Goal: Task Accomplishment & Management: Use online tool/utility

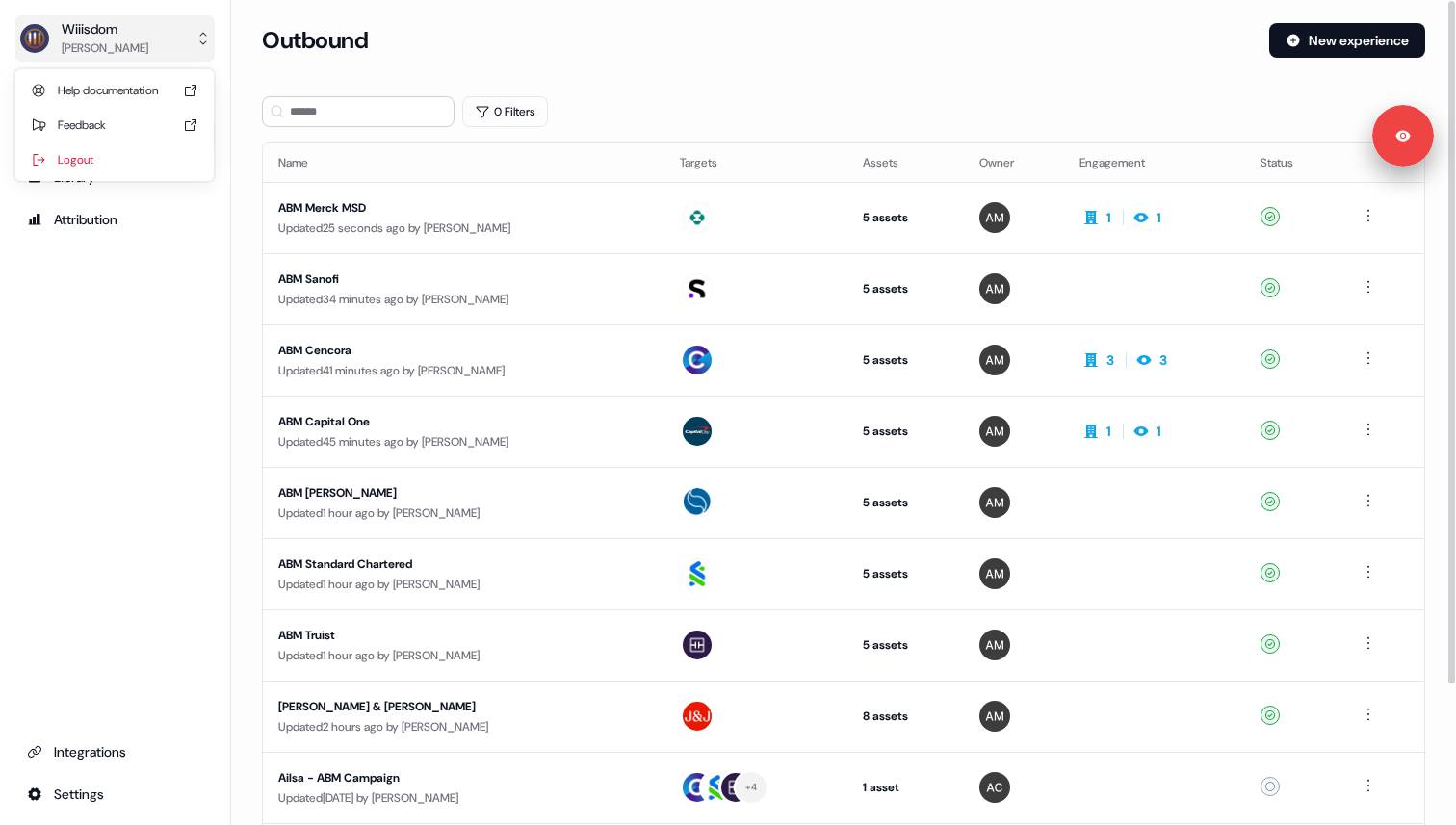
click at [129, 38] on div "Tony SANSICO" at bounding box center [105, 48] width 87 height 20
click at [381, 218] on div "Updated 25 seconds ago by Antoine CORBISET" at bounding box center [463, 228] width 371 height 20
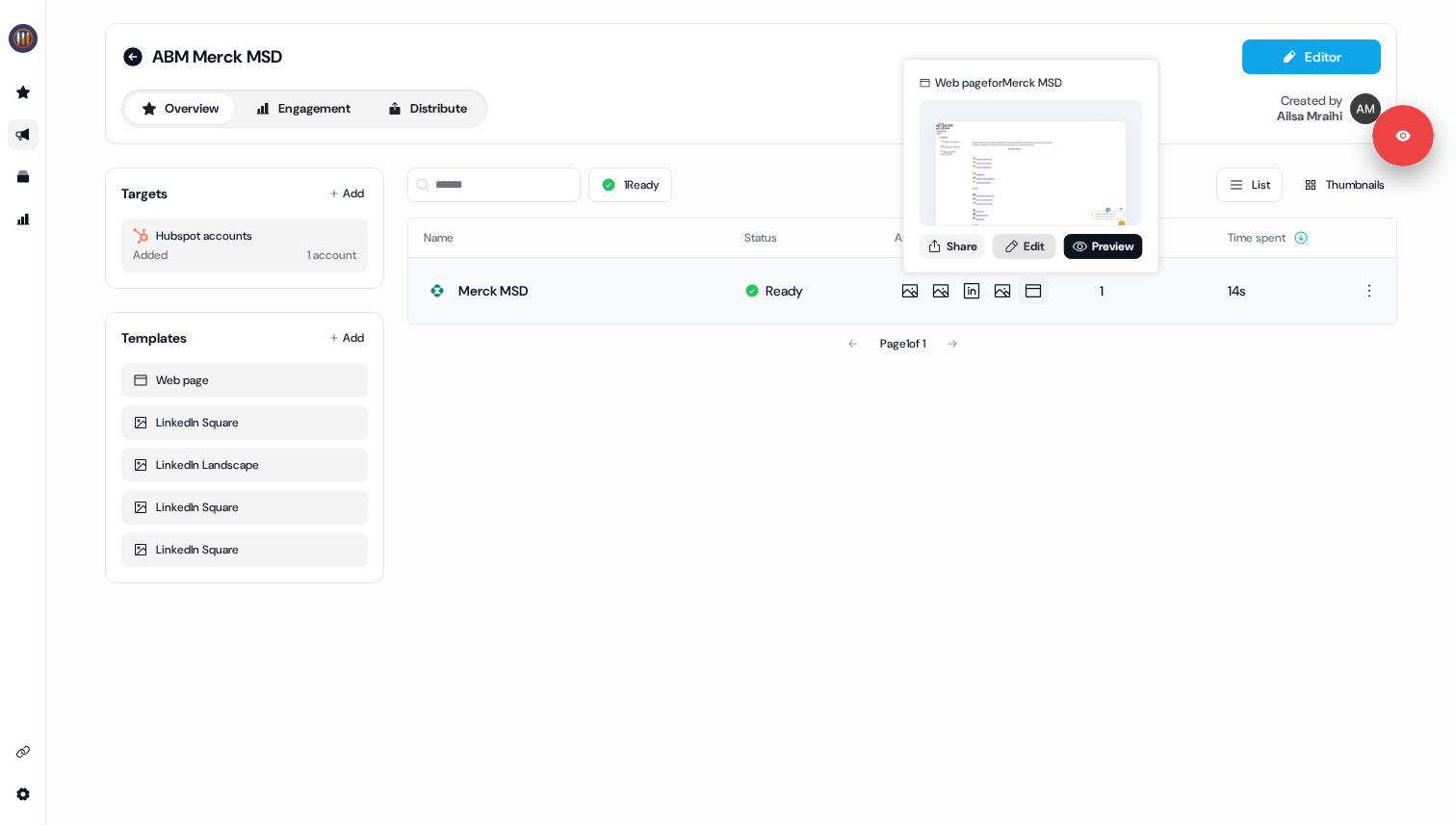
click at [1008, 251] on icon at bounding box center [1012, 246] width 12 height 13
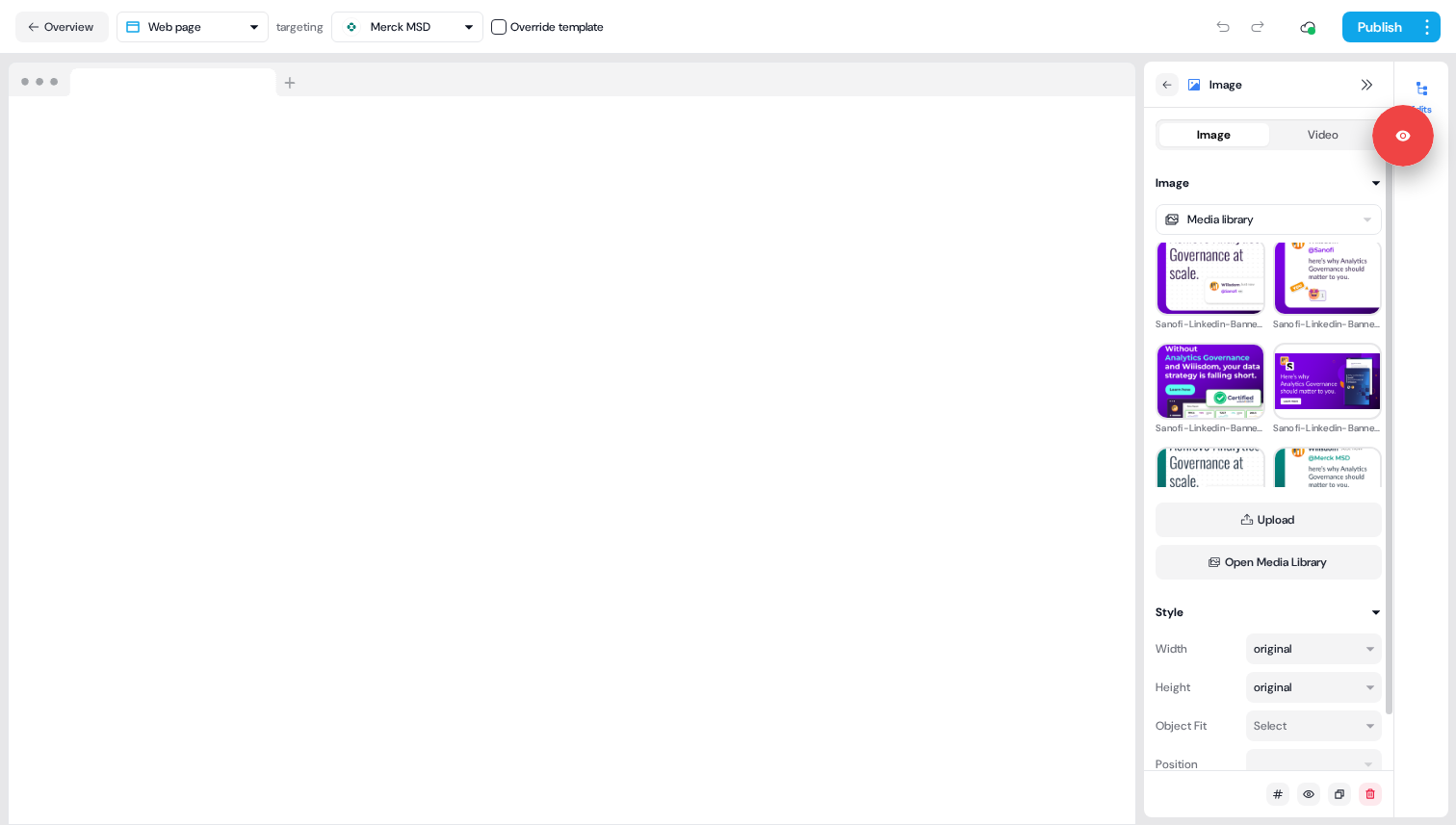
scroll to position [736, 0]
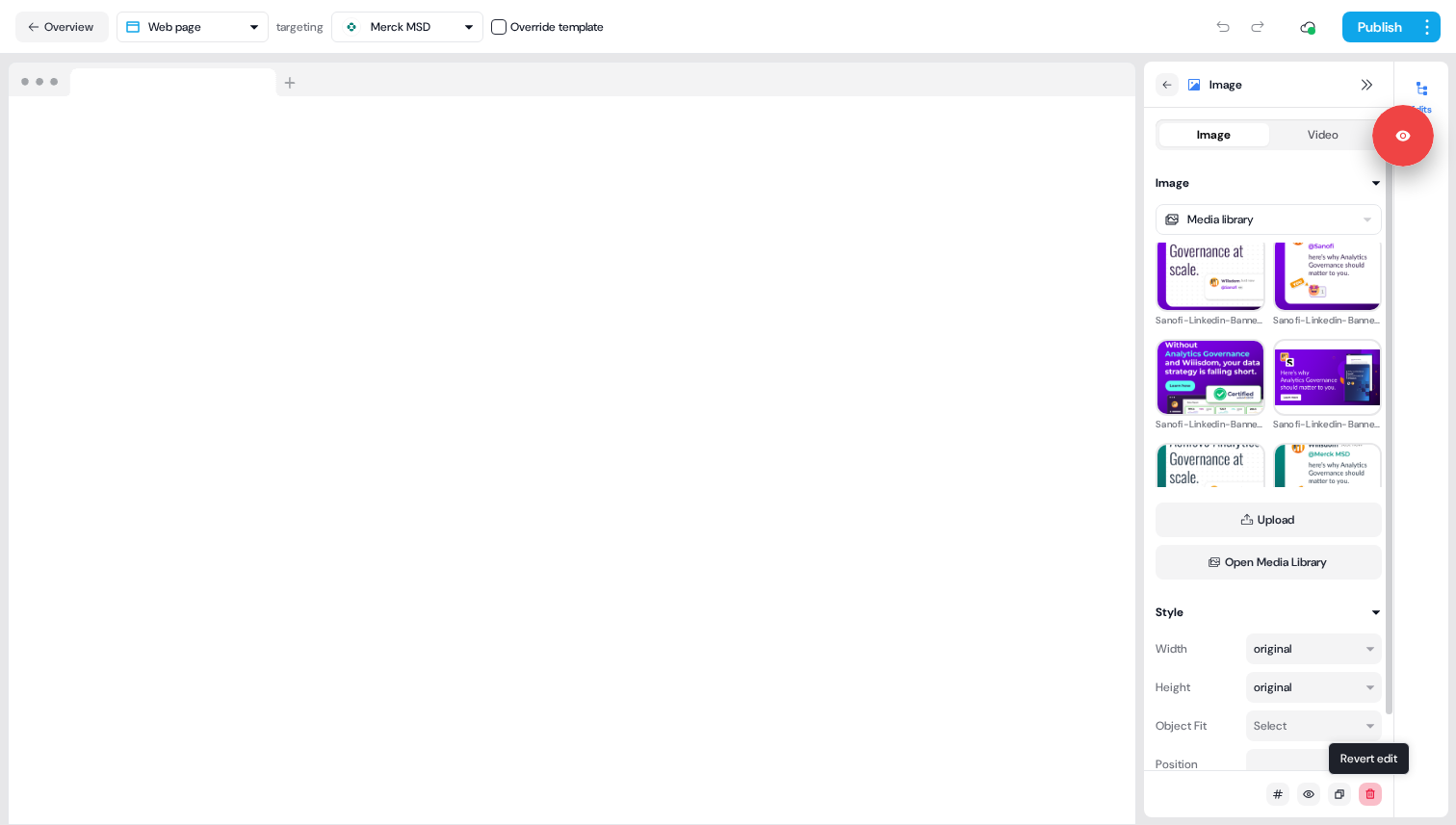
click at [1363, 796] on button at bounding box center [1371, 795] width 23 height 23
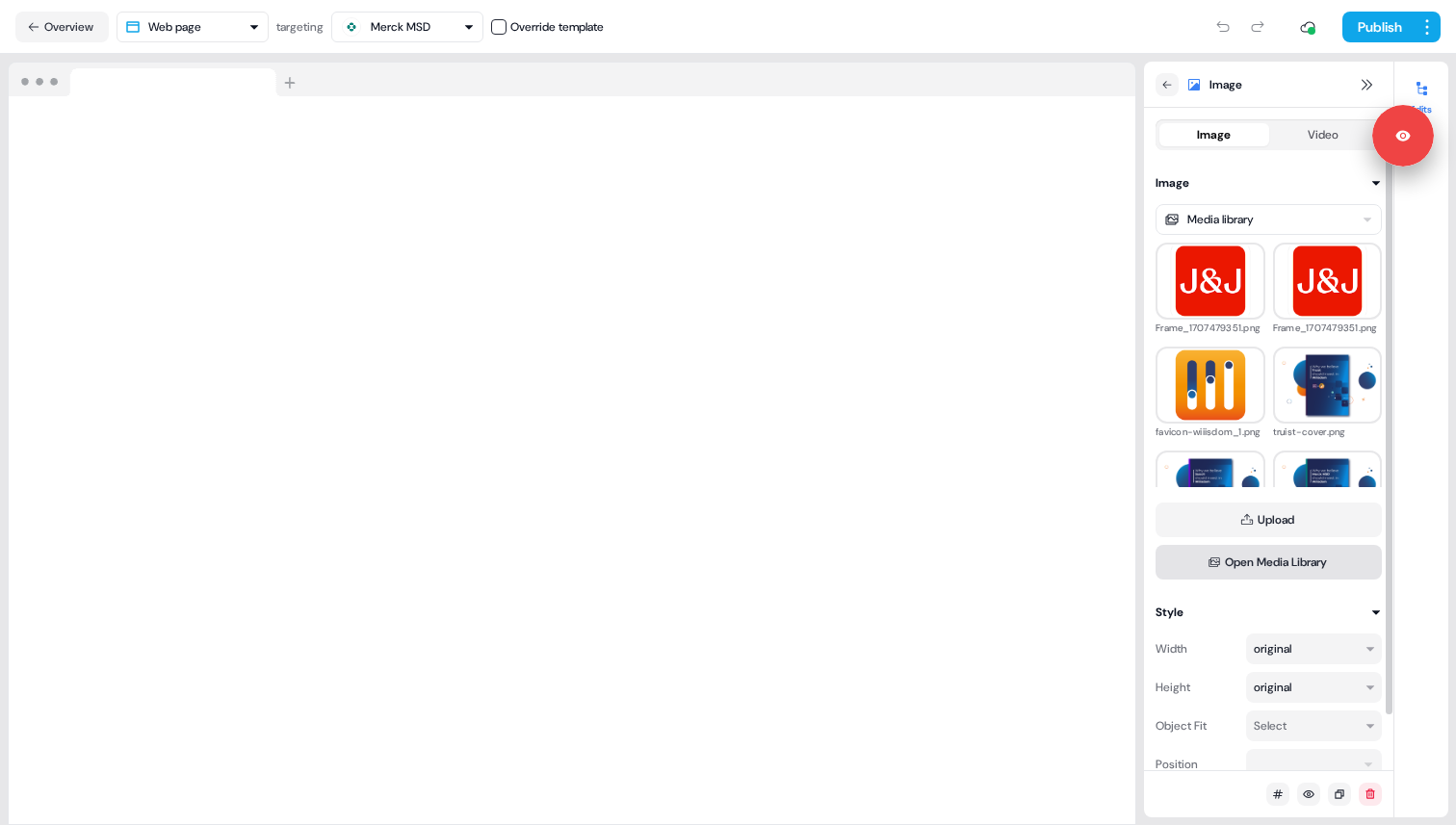
click at [1264, 568] on button "Open Media Library" at bounding box center [1268, 562] width 226 height 34
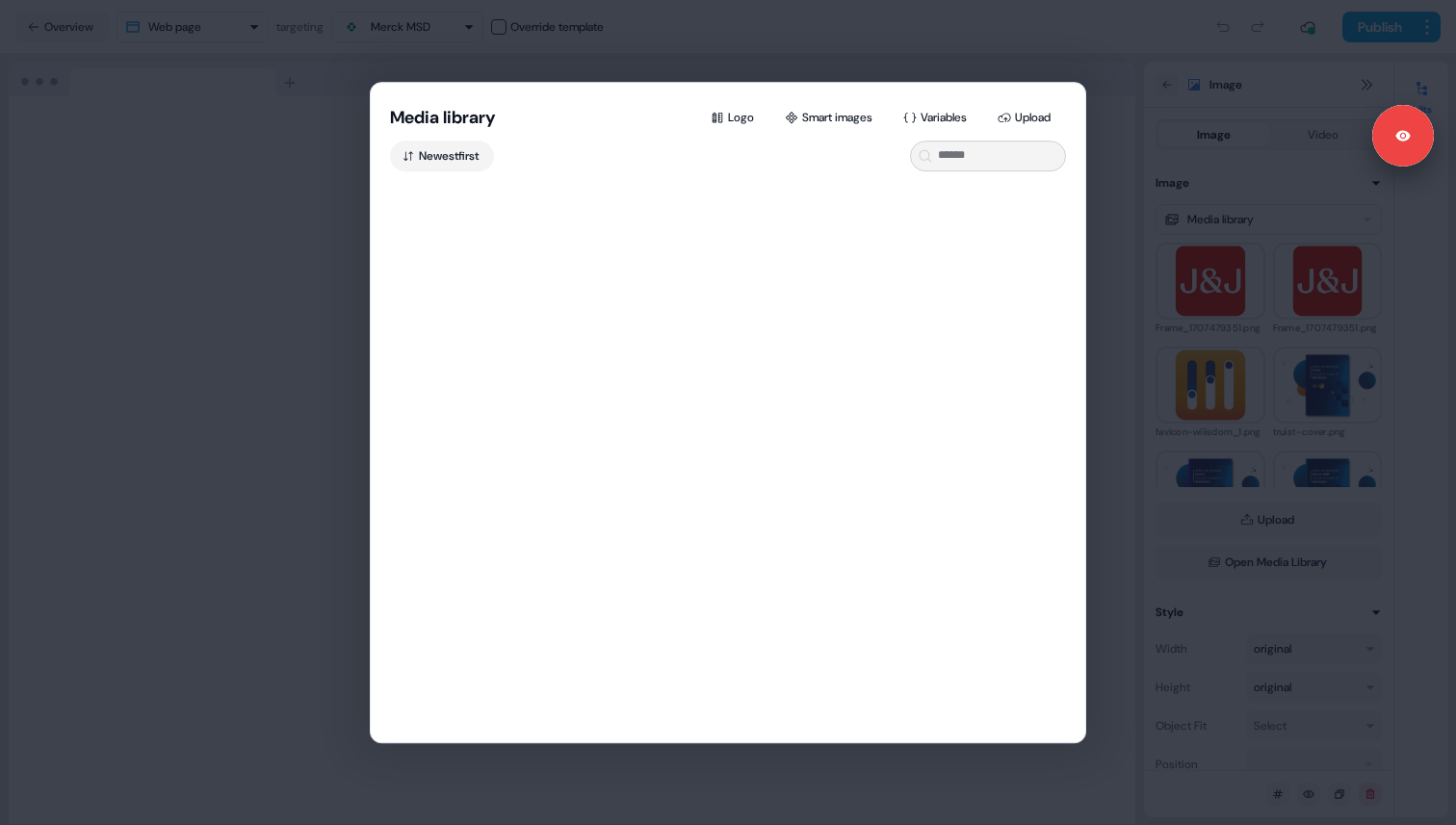
scroll to position [1122, 0]
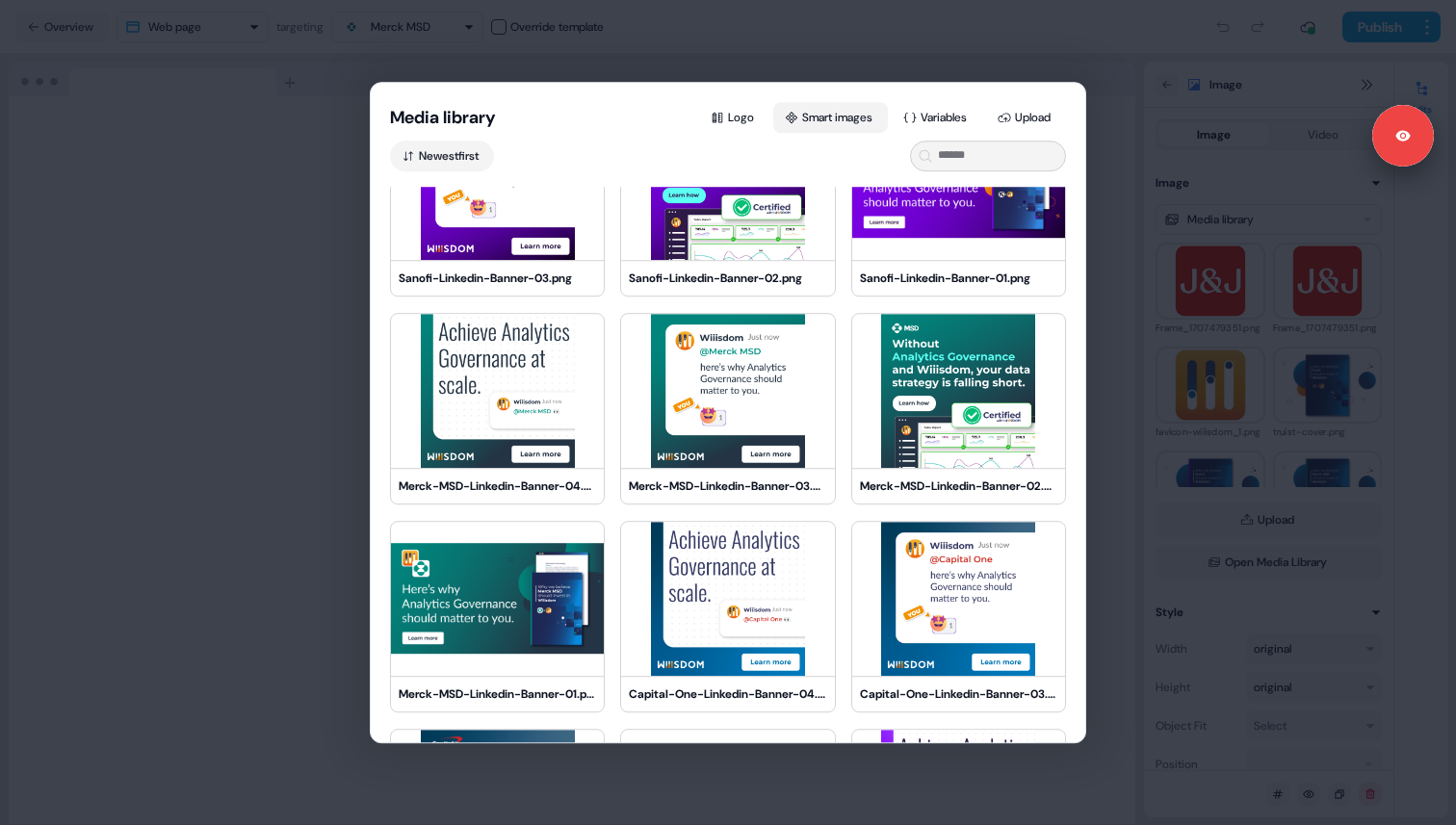
click at [818, 117] on button "Smart images" at bounding box center [830, 116] width 114 height 30
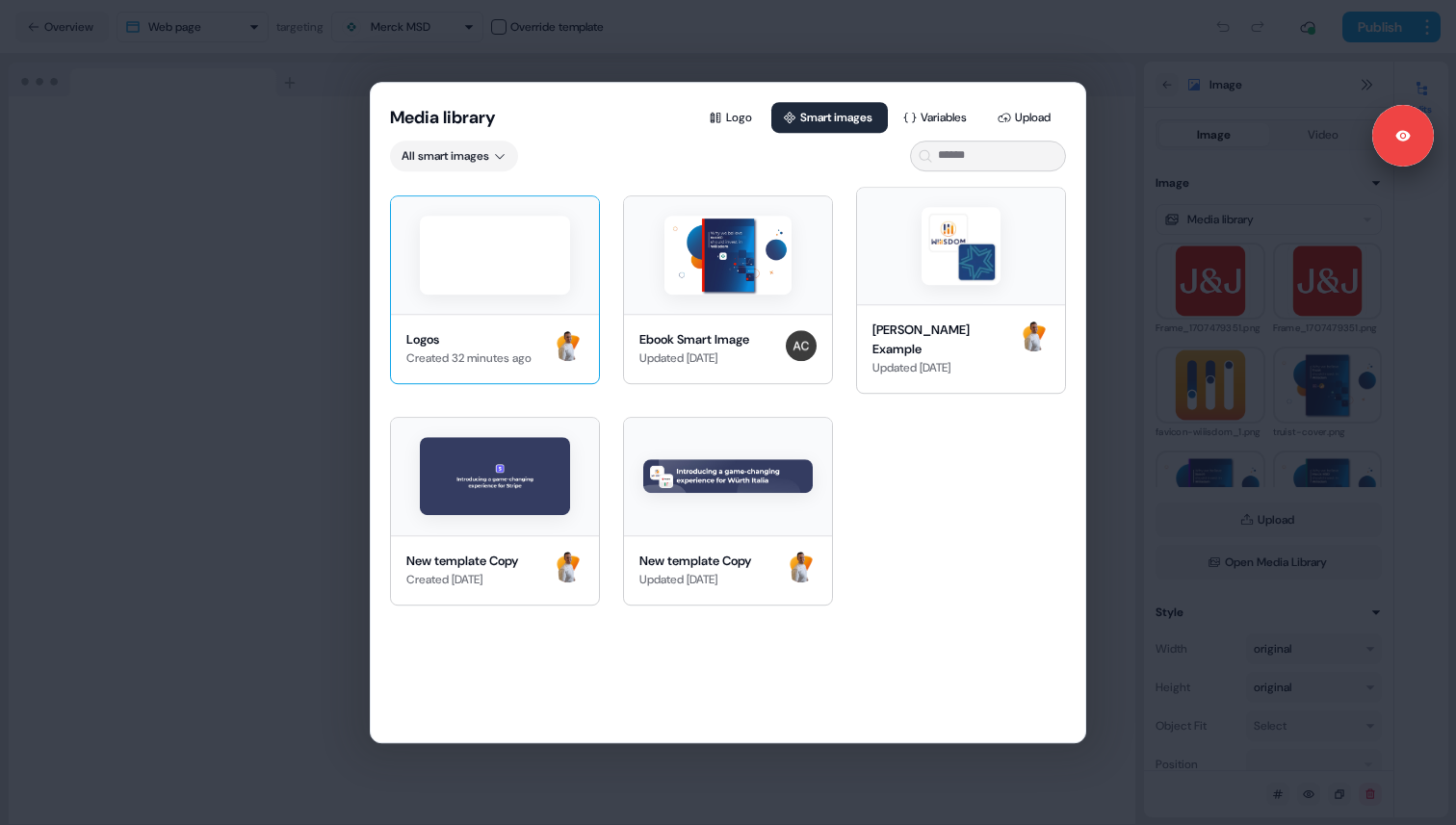
click at [534, 274] on img at bounding box center [495, 254] width 151 height 78
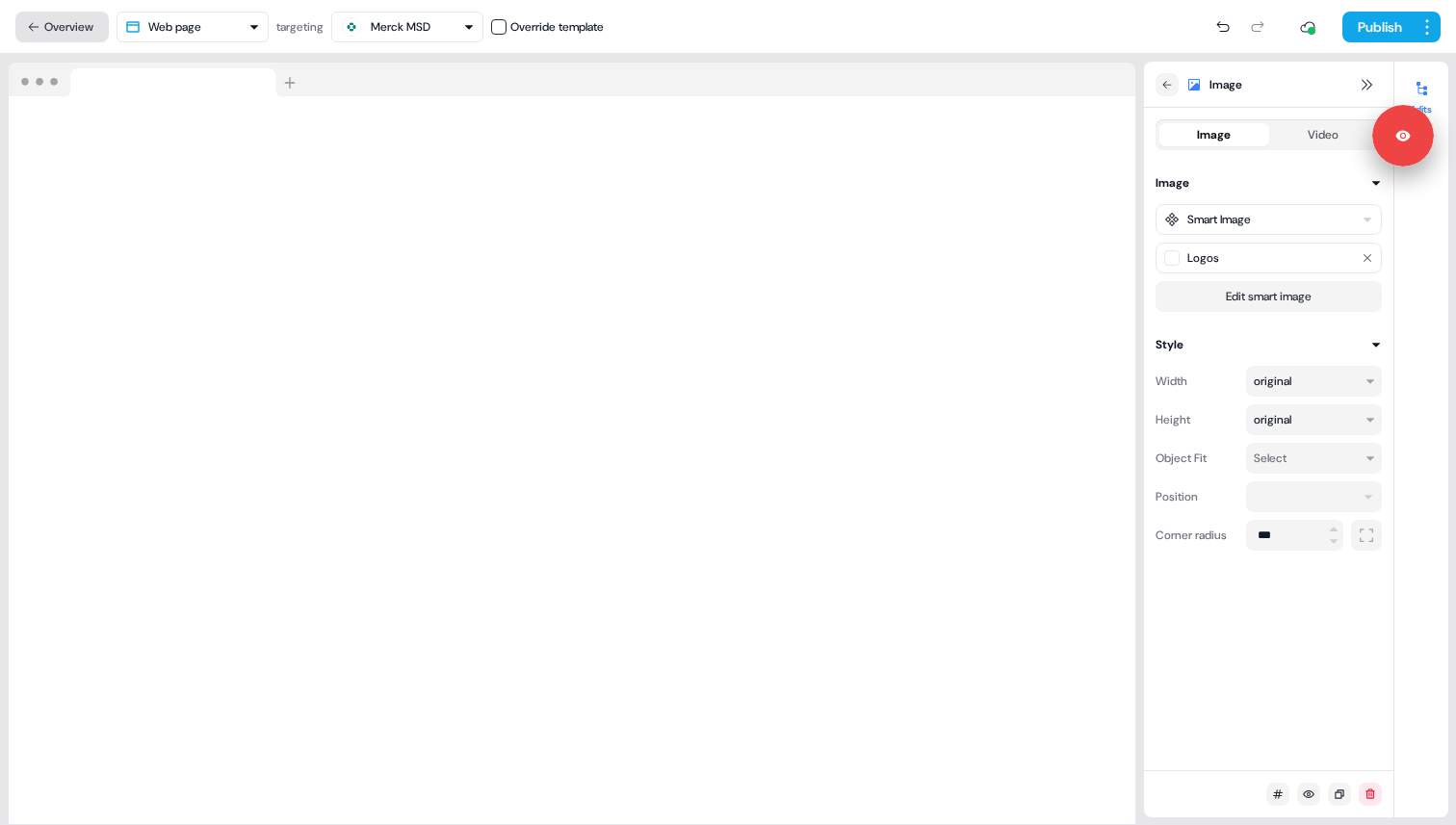
click at [69, 25] on button "Overview" at bounding box center [62, 26] width 93 height 30
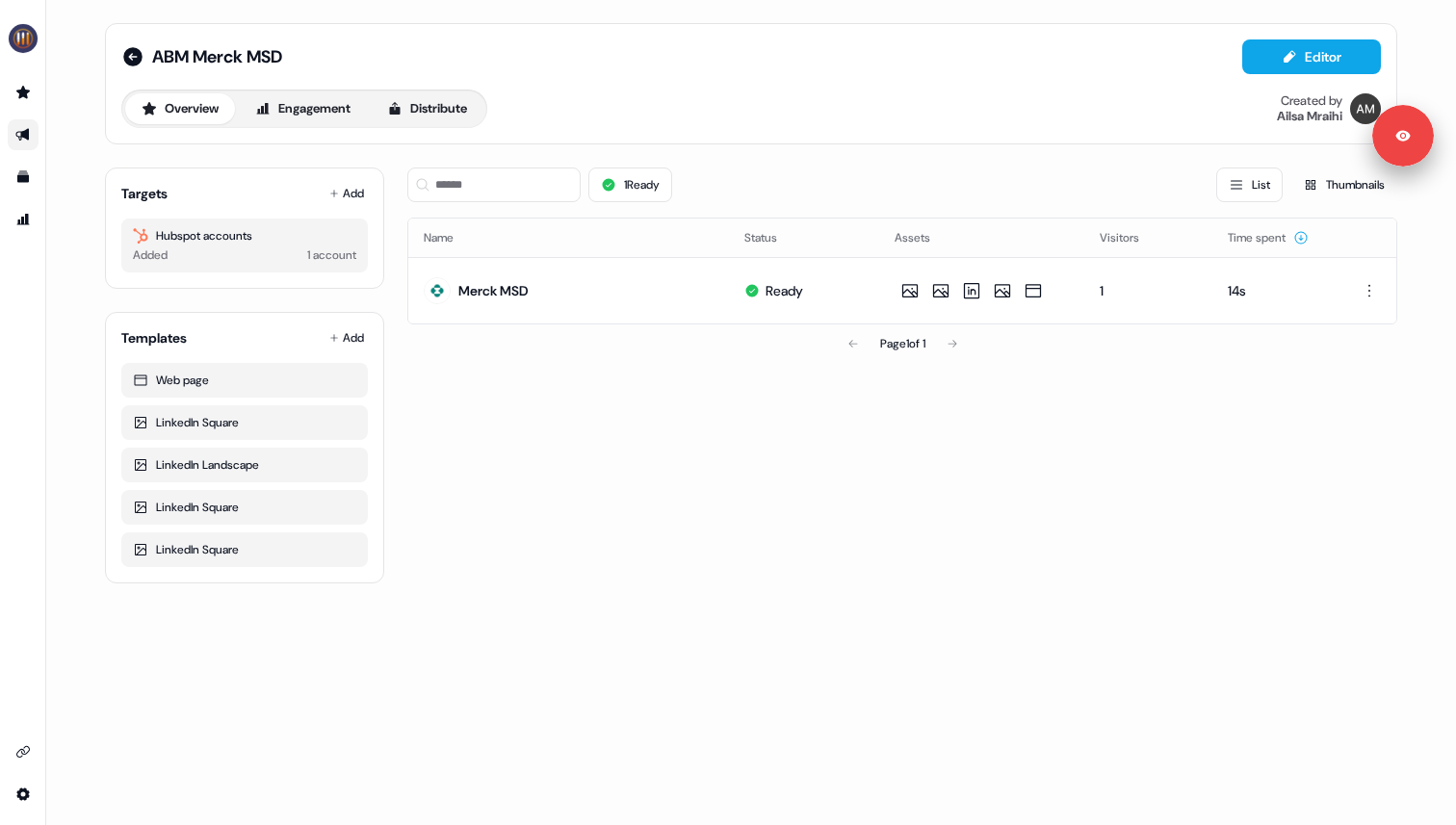
click at [917, 395] on div "1 Ready List Thumbnails Name Status Assets Visitors Time spent Merck MSD Ready …" at bounding box center [902, 367] width 990 height 432
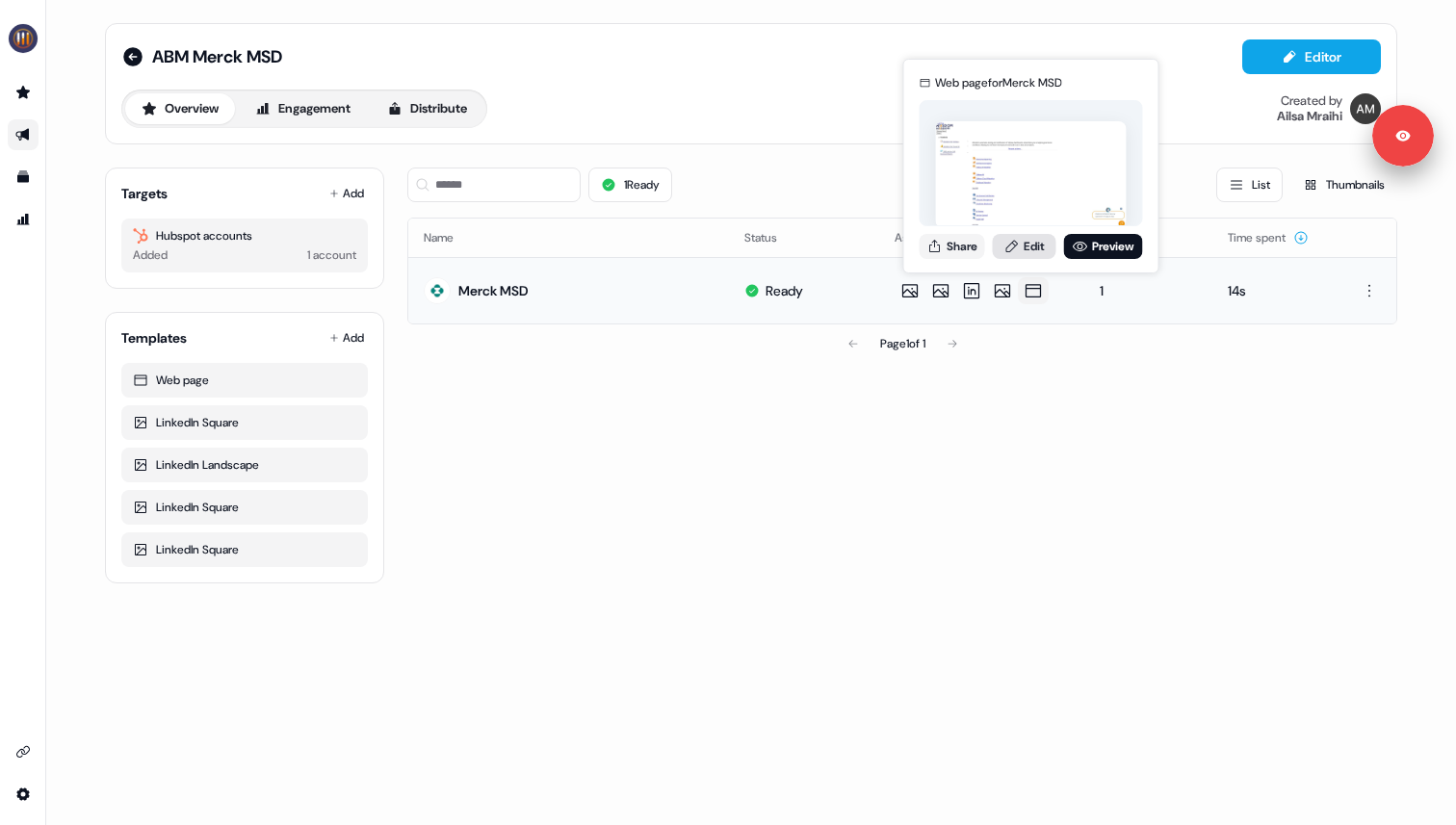
click at [1044, 251] on link "Edit" at bounding box center [1024, 247] width 64 height 25
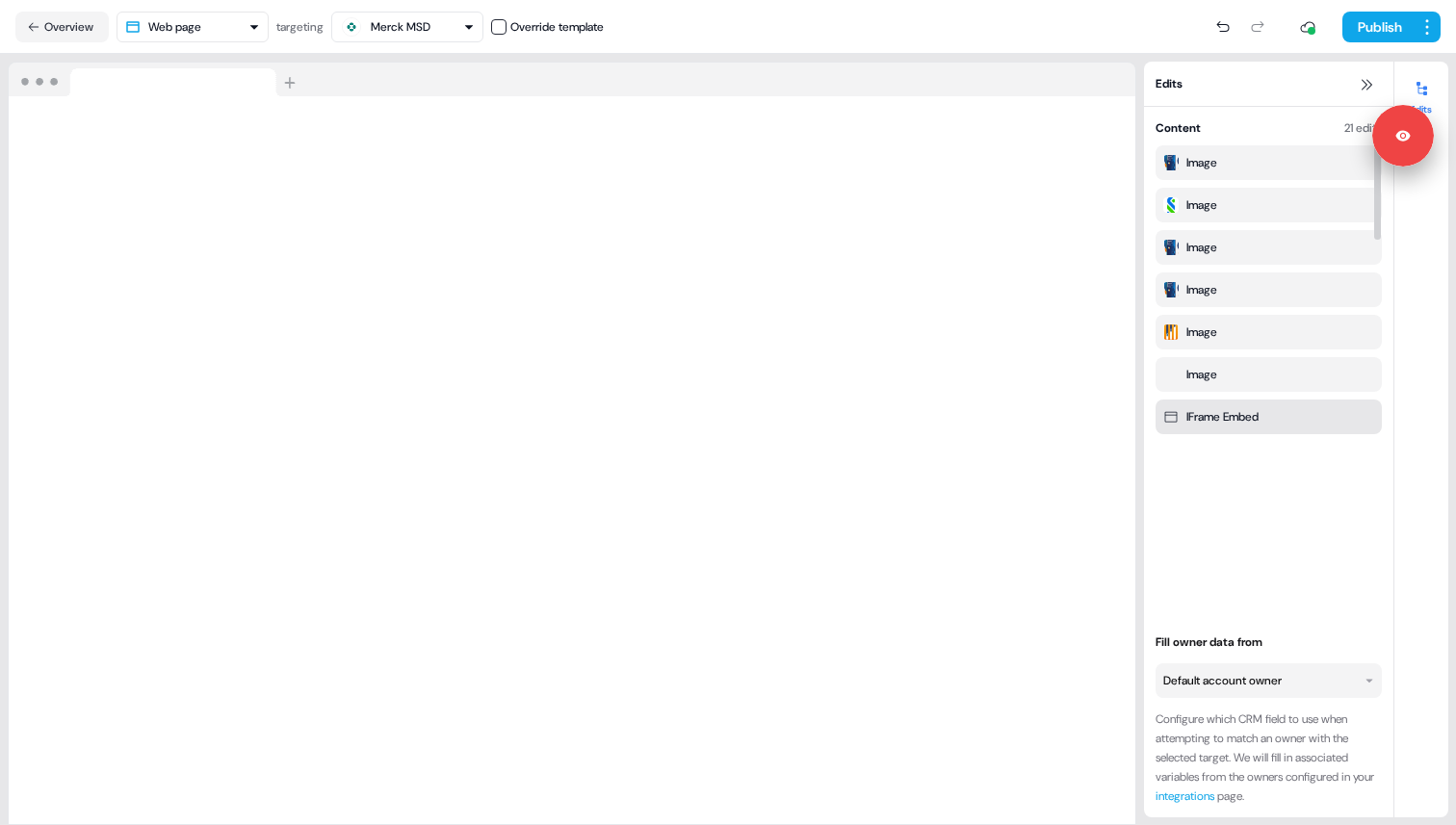
click at [1180, 408] on div "IFrame Embed" at bounding box center [1269, 417] width 211 height 20
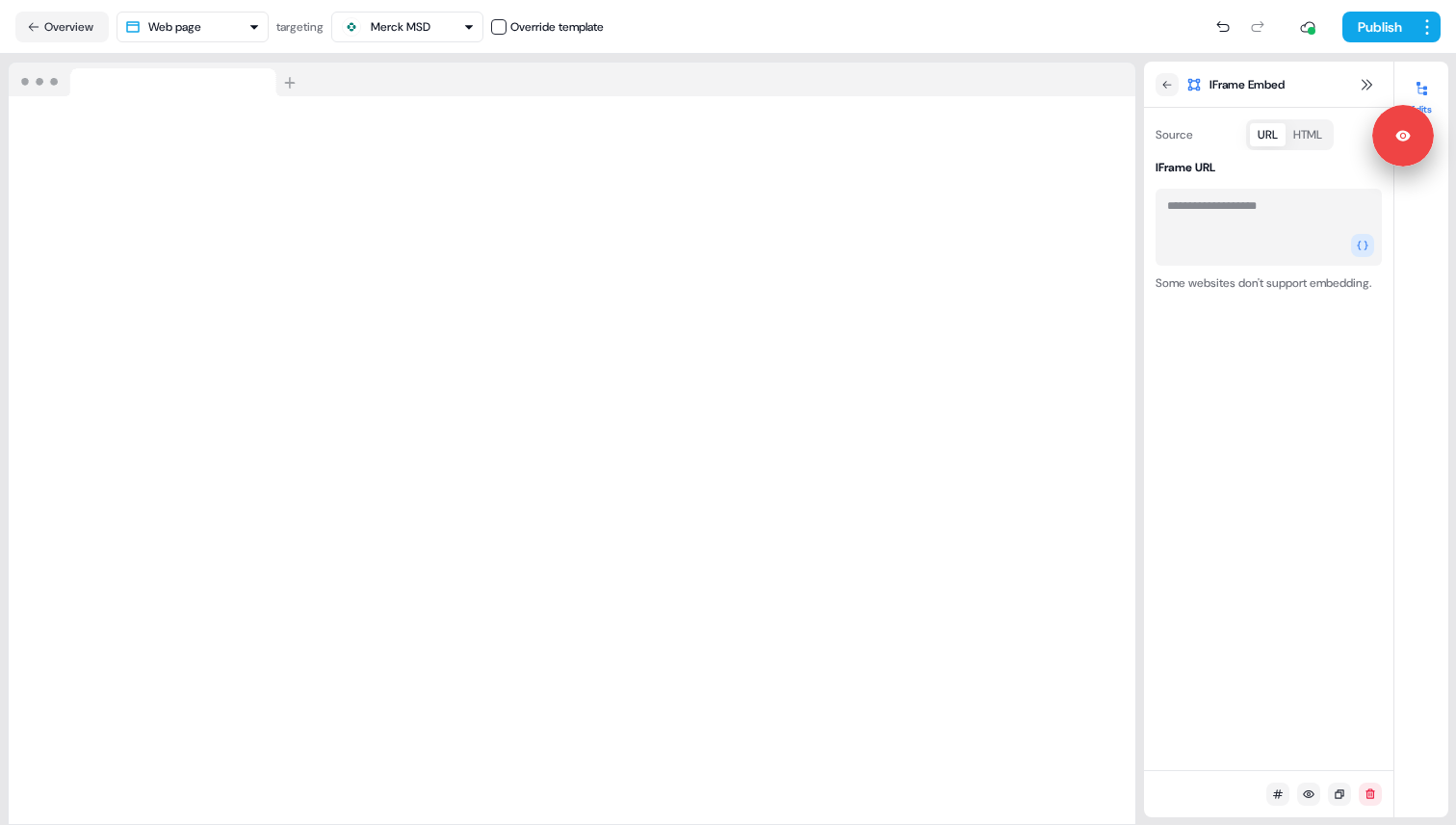
click at [1261, 132] on button "URL" at bounding box center [1267, 135] width 35 height 23
click at [1319, 139] on button "HTML" at bounding box center [1307, 135] width 44 height 23
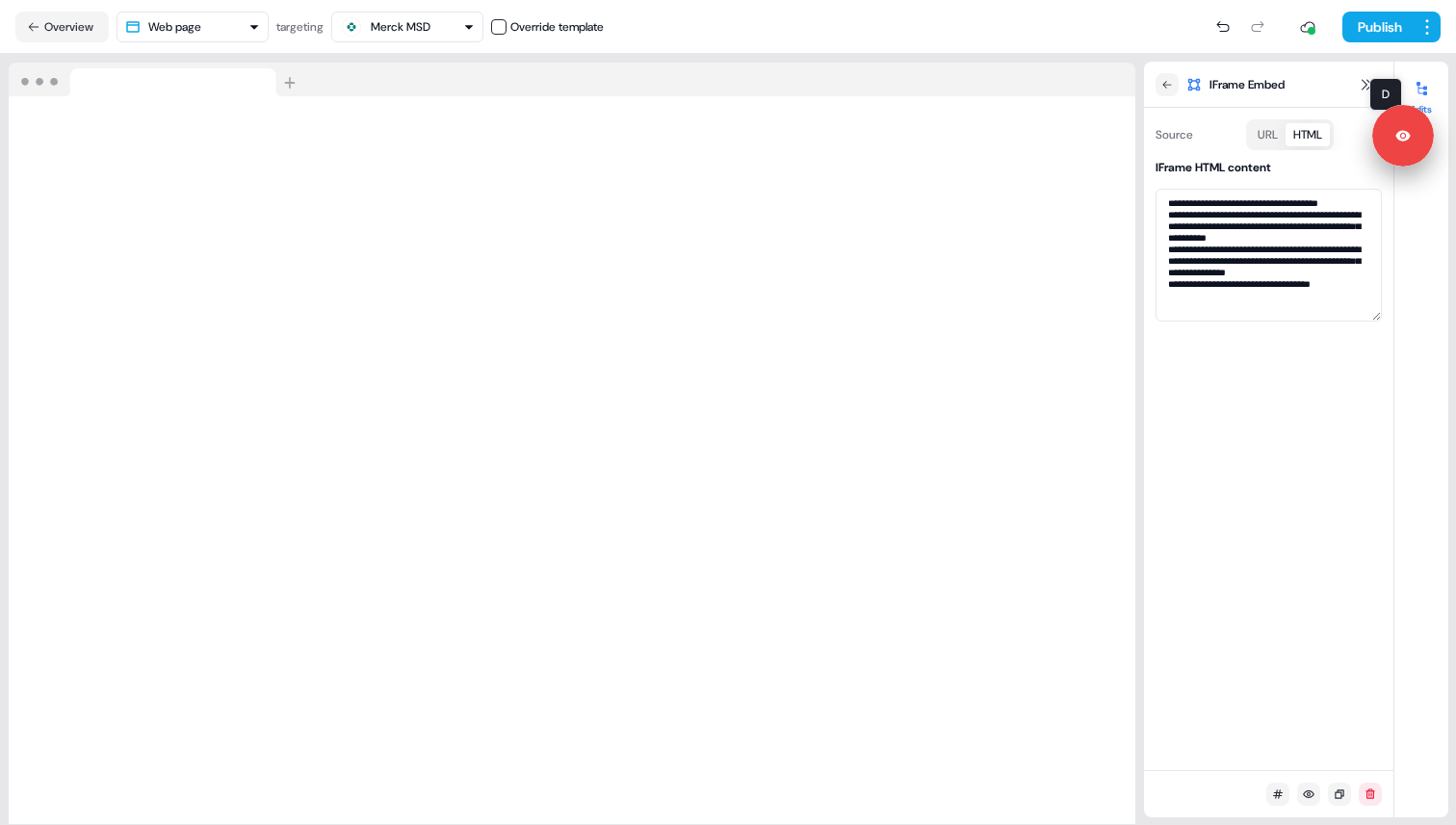
click at [1417, 93] on icon at bounding box center [1422, 89] width 16 height 16
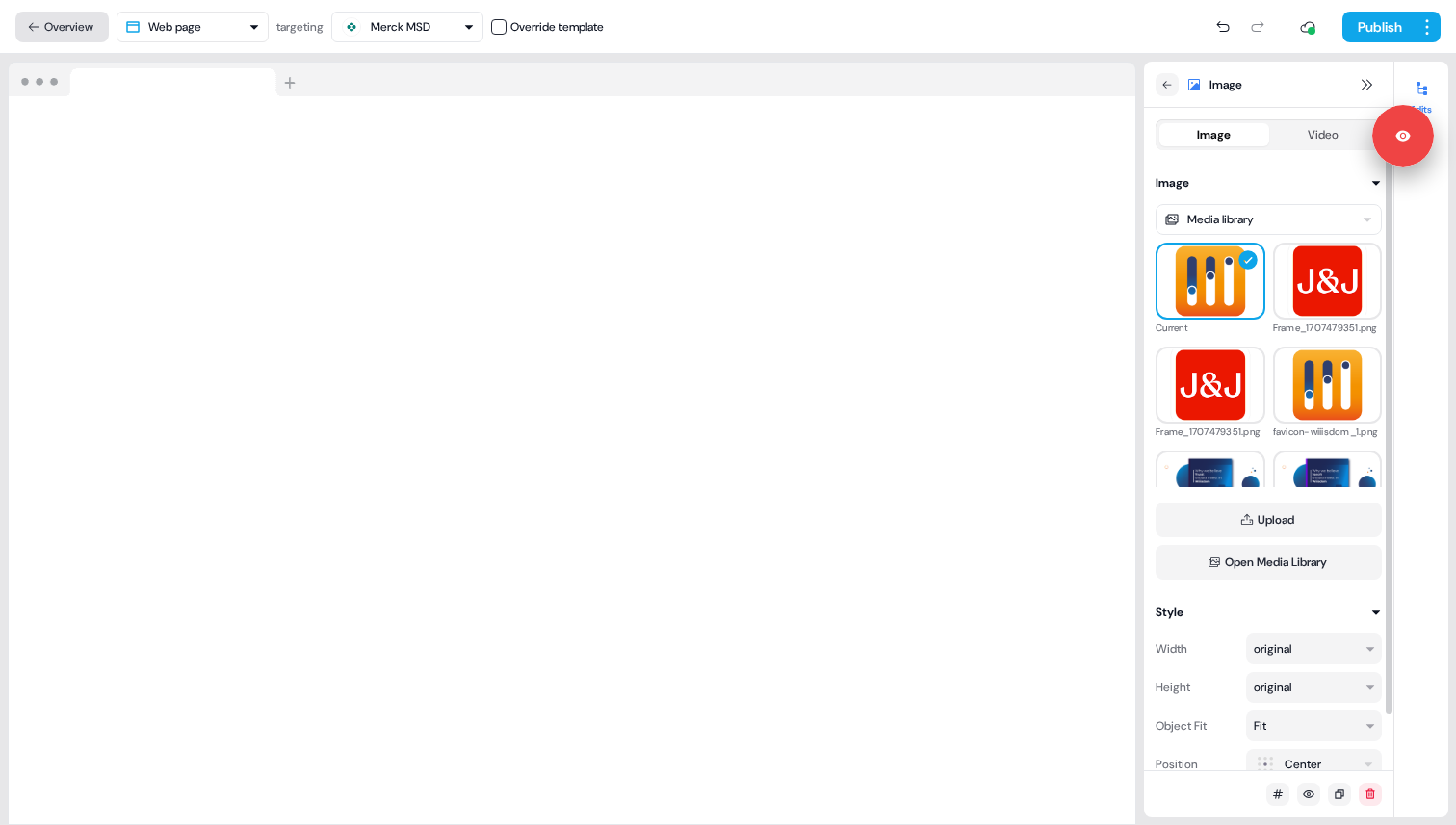
click at [53, 35] on button "Overview" at bounding box center [62, 26] width 93 height 30
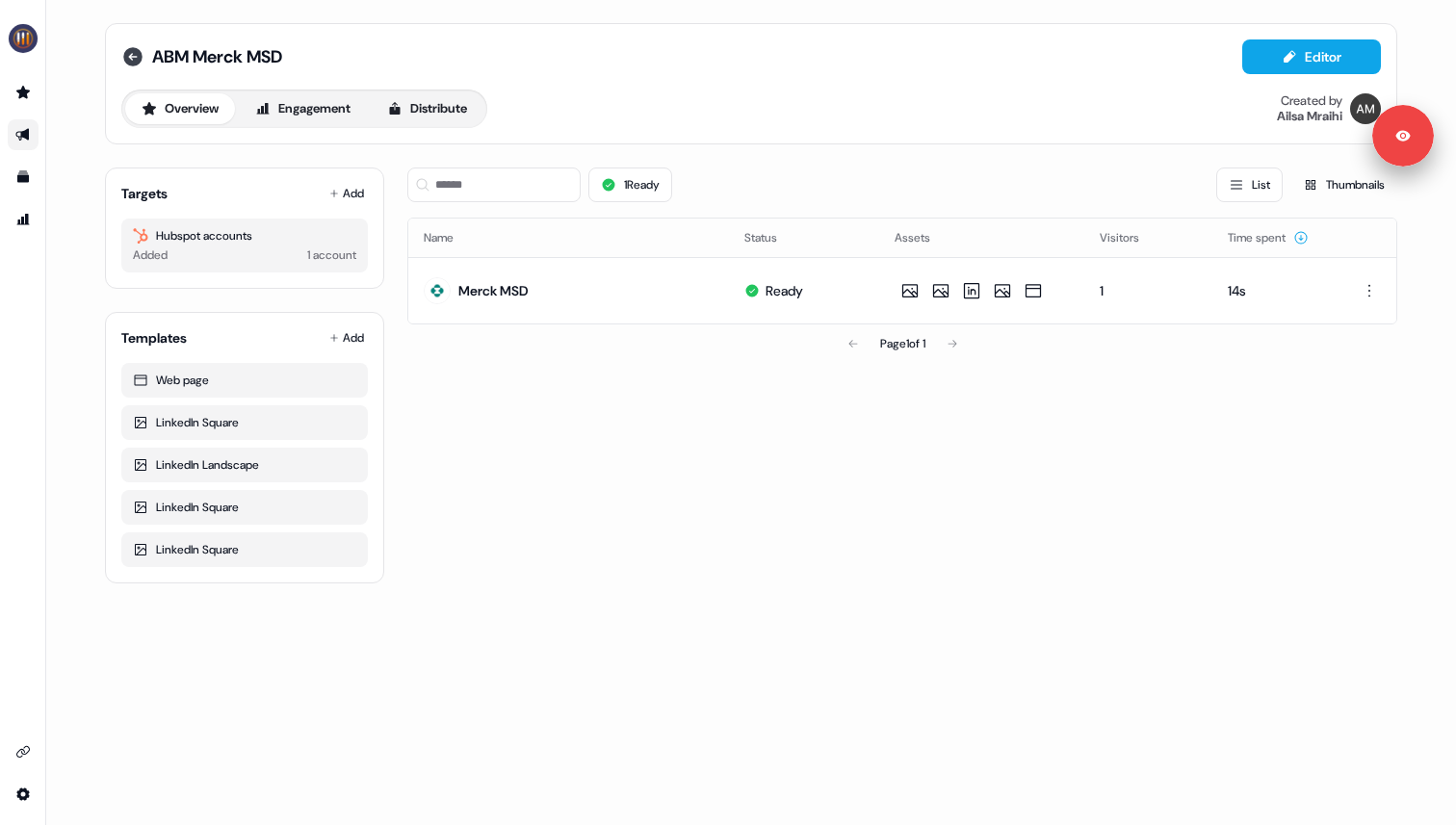
click at [128, 62] on icon at bounding box center [133, 57] width 20 height 20
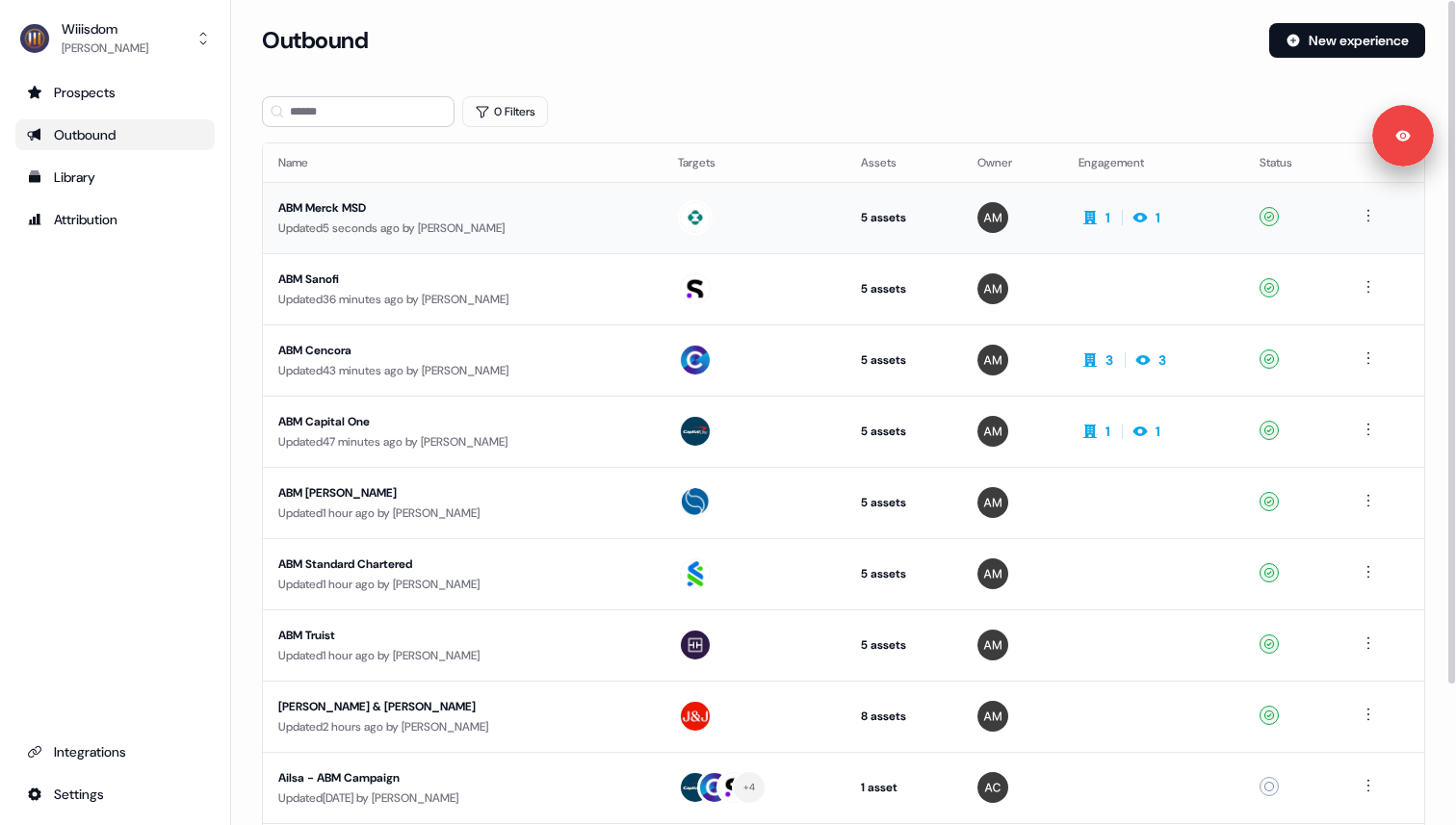
click at [574, 225] on div "Updated 5 seconds ago by Tony SANSICO" at bounding box center [462, 228] width 369 height 20
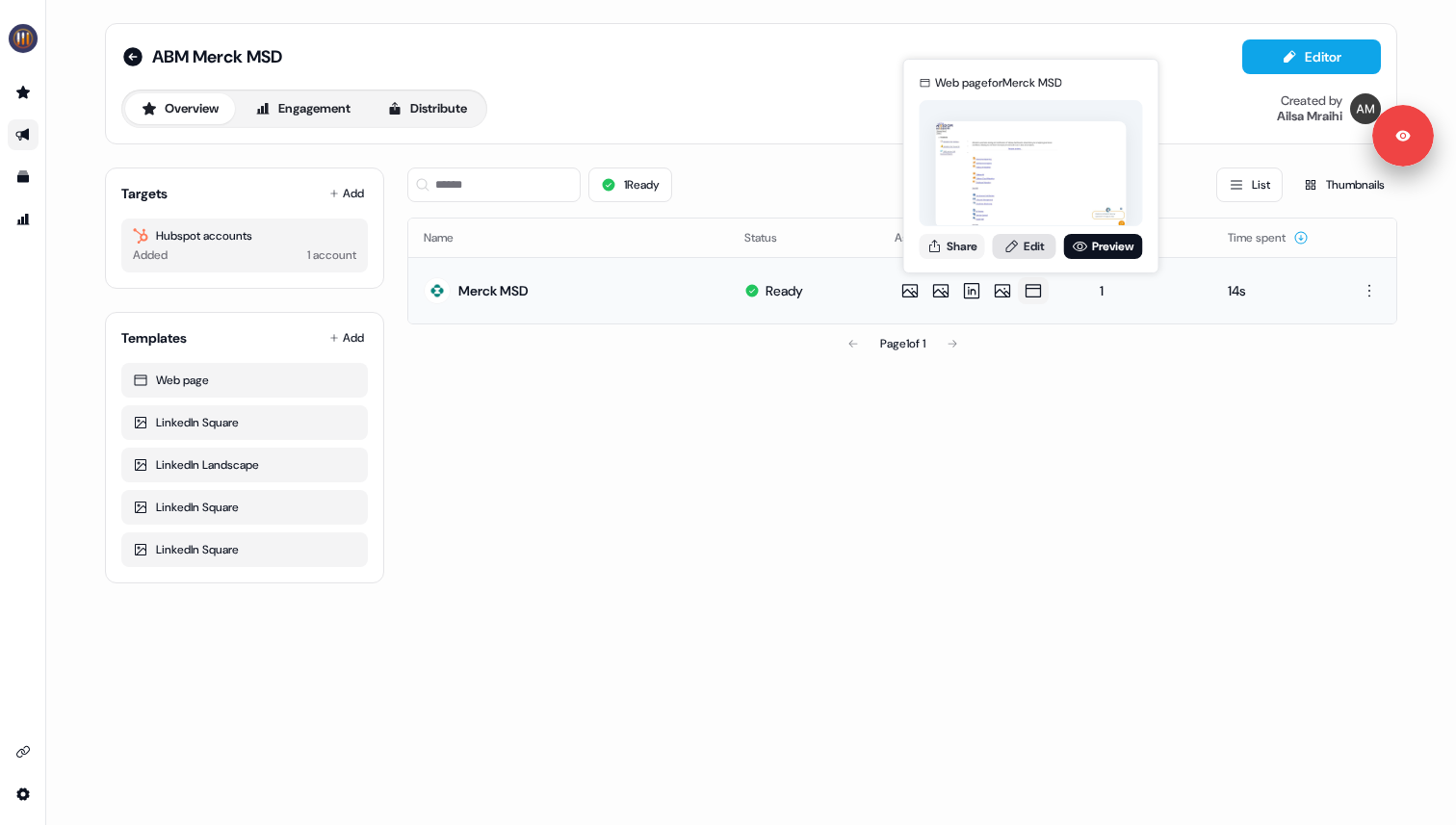
click at [1033, 252] on link "Edit" at bounding box center [1024, 247] width 64 height 25
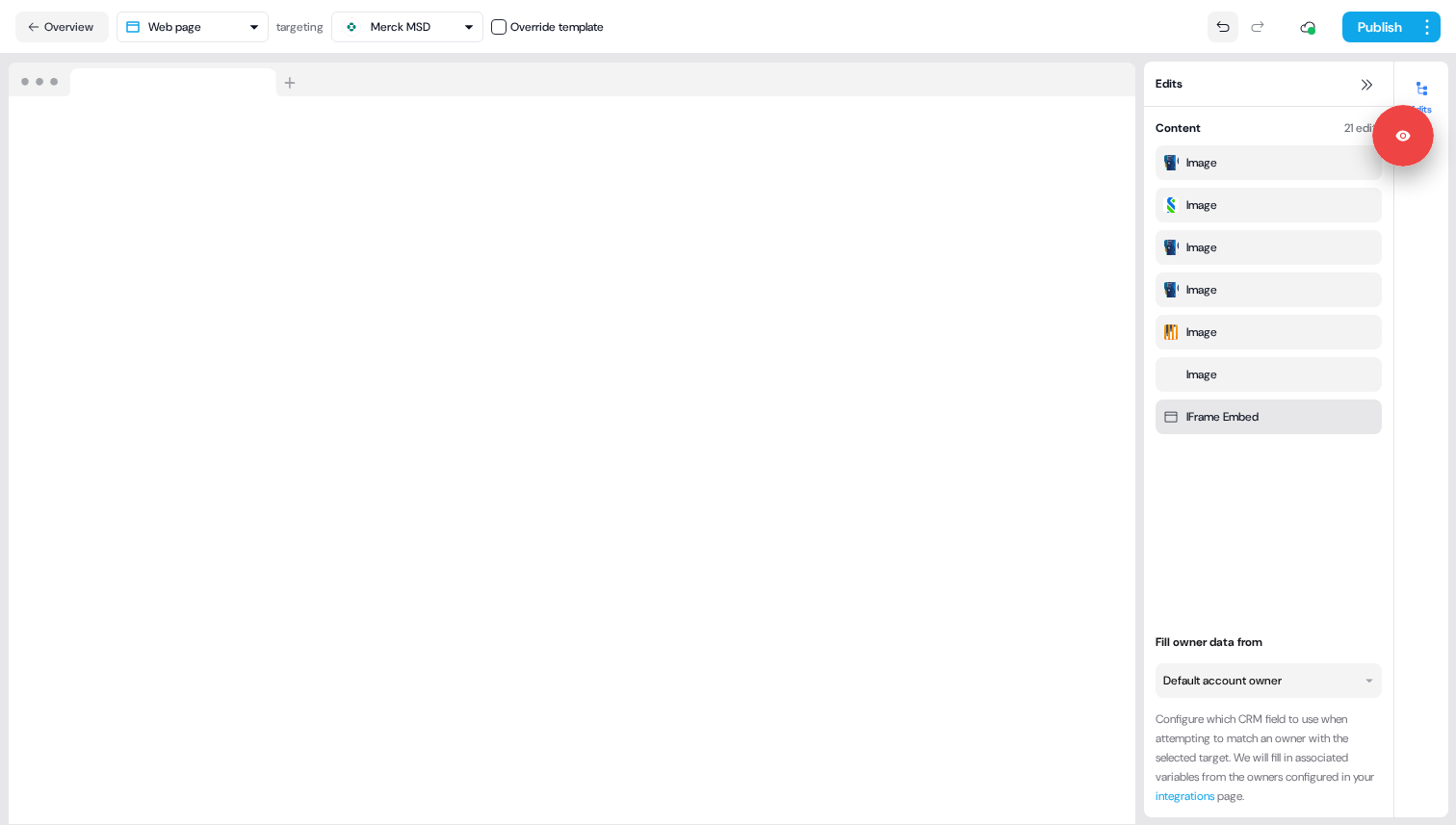
click at [1225, 34] on button at bounding box center [1222, 26] width 30 height 30
click at [1225, 34] on div at bounding box center [1240, 26] width 66 height 30
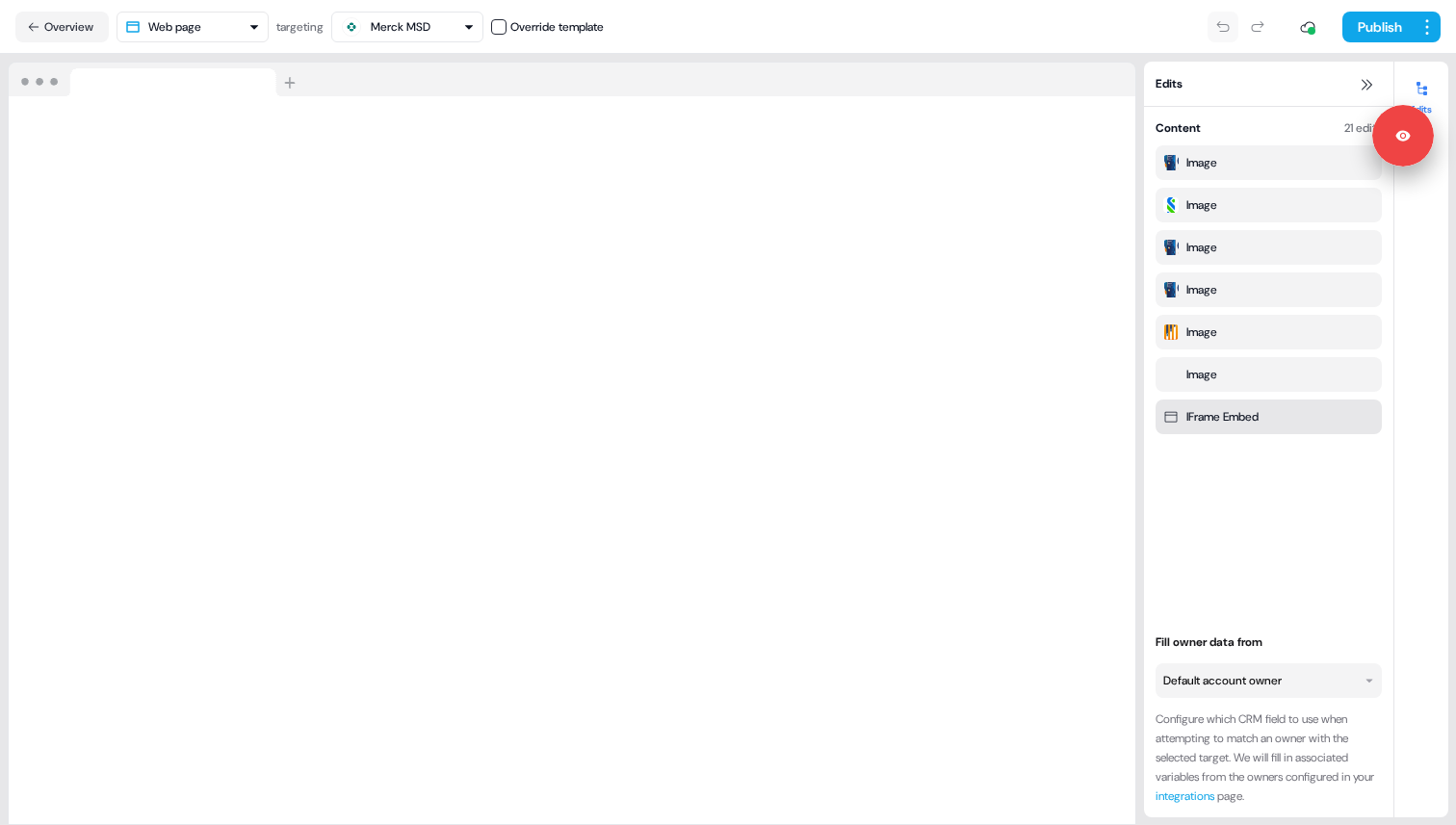
click at [1225, 34] on div at bounding box center [1240, 26] width 66 height 30
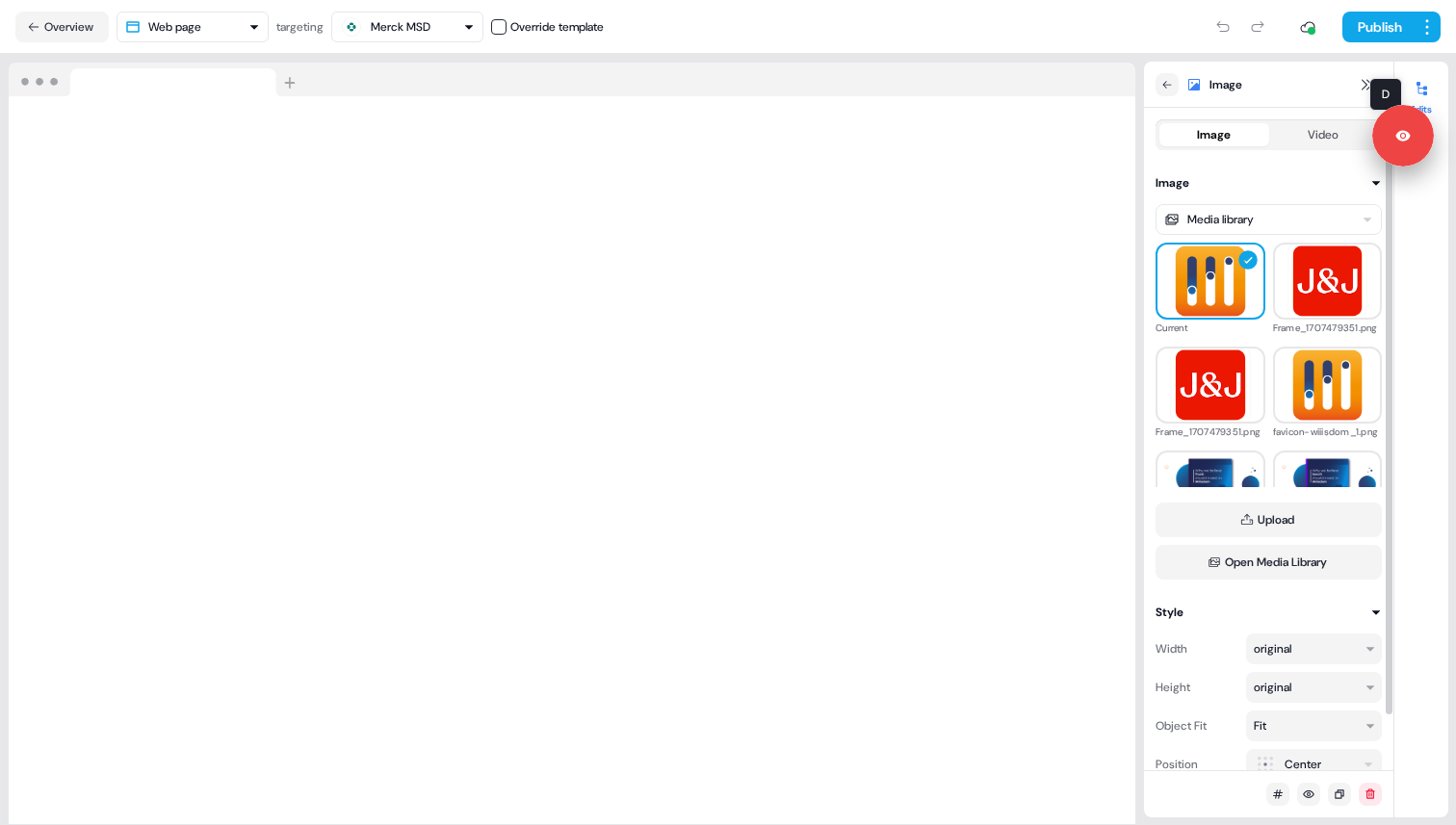
click at [1422, 90] on icon at bounding box center [1422, 89] width 16 height 16
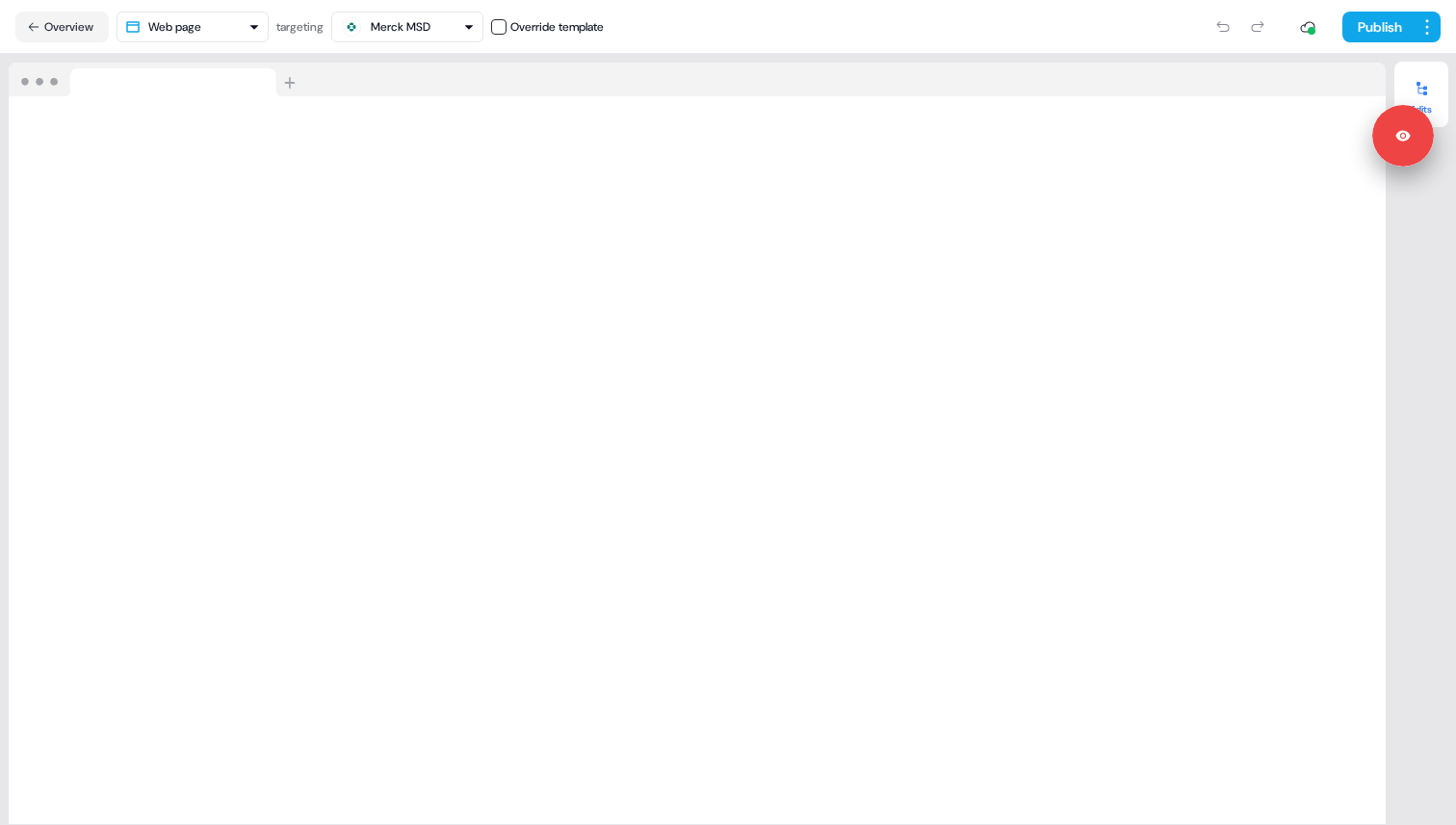
click at [1426, 94] on icon at bounding box center [1422, 89] width 11 height 14
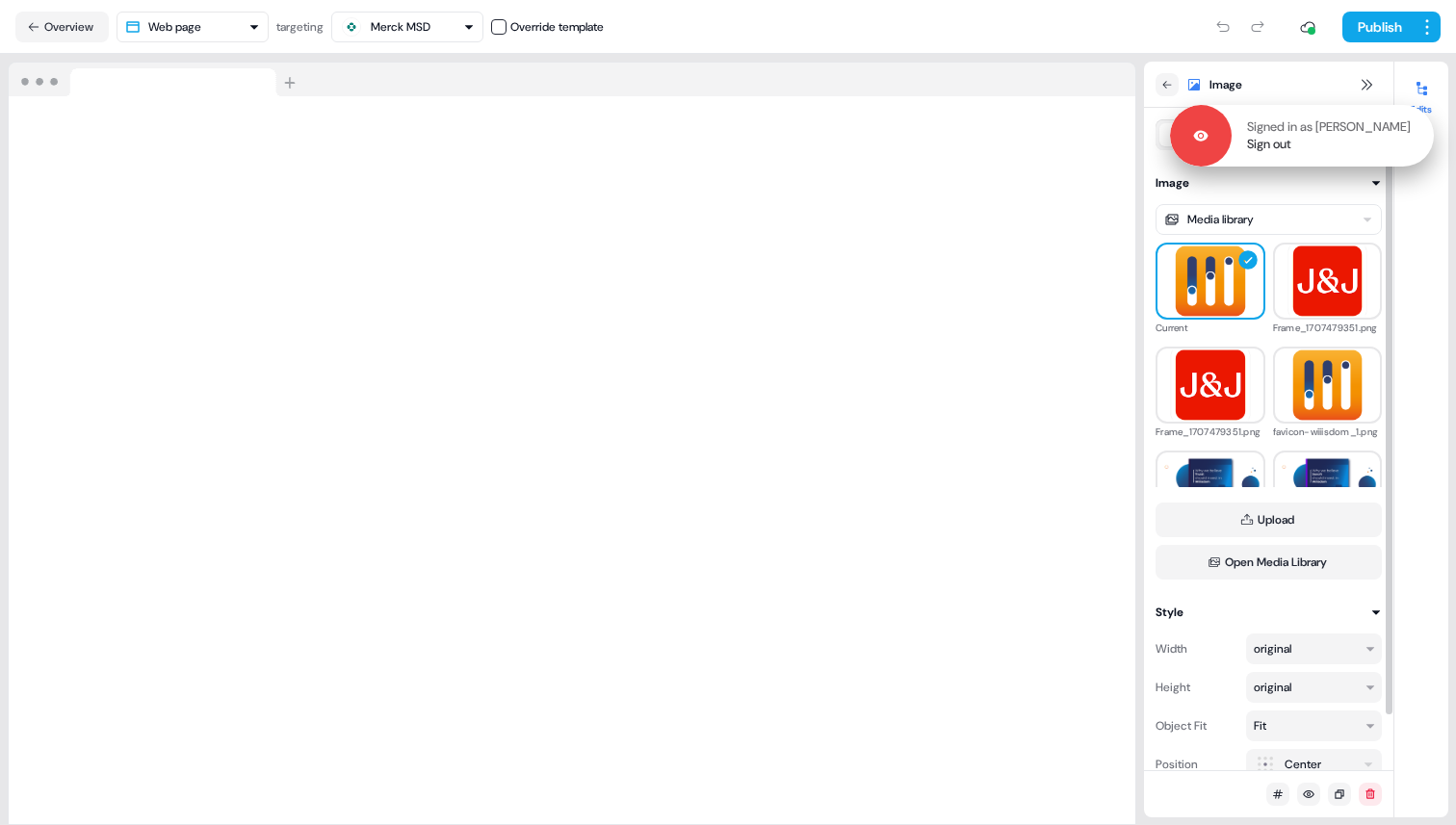
drag, startPoint x: 1415, startPoint y: 136, endPoint x: 1414, endPoint y: 355, distance: 219.0
click at [1415, 153] on div "Signed in as Tony SANSICO Sign out" at bounding box center [1333, 135] width 203 height 34
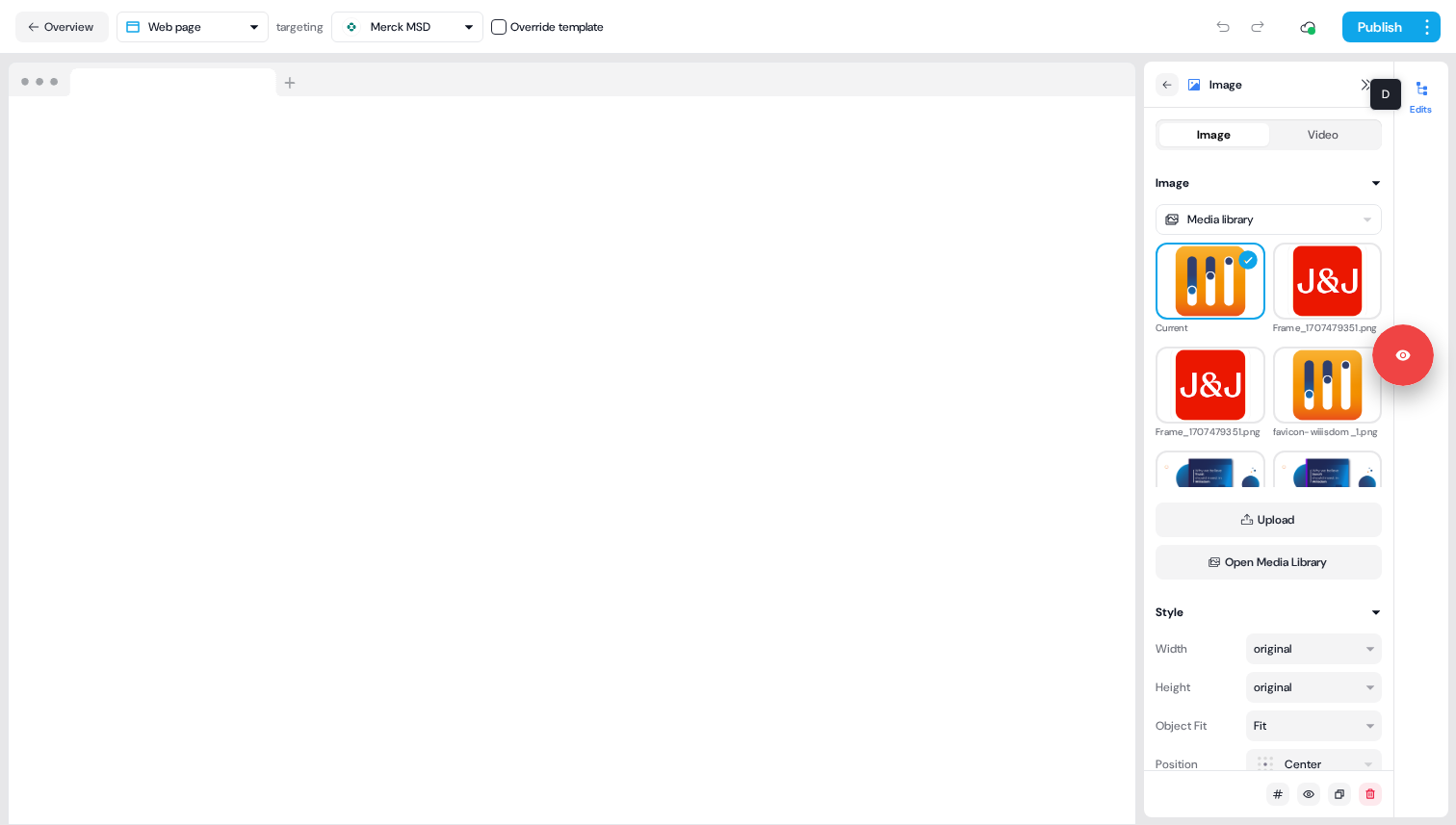
click at [1423, 101] on div at bounding box center [1421, 88] width 30 height 30
click at [1414, 103] on button "Edits" at bounding box center [1421, 94] width 54 height 42
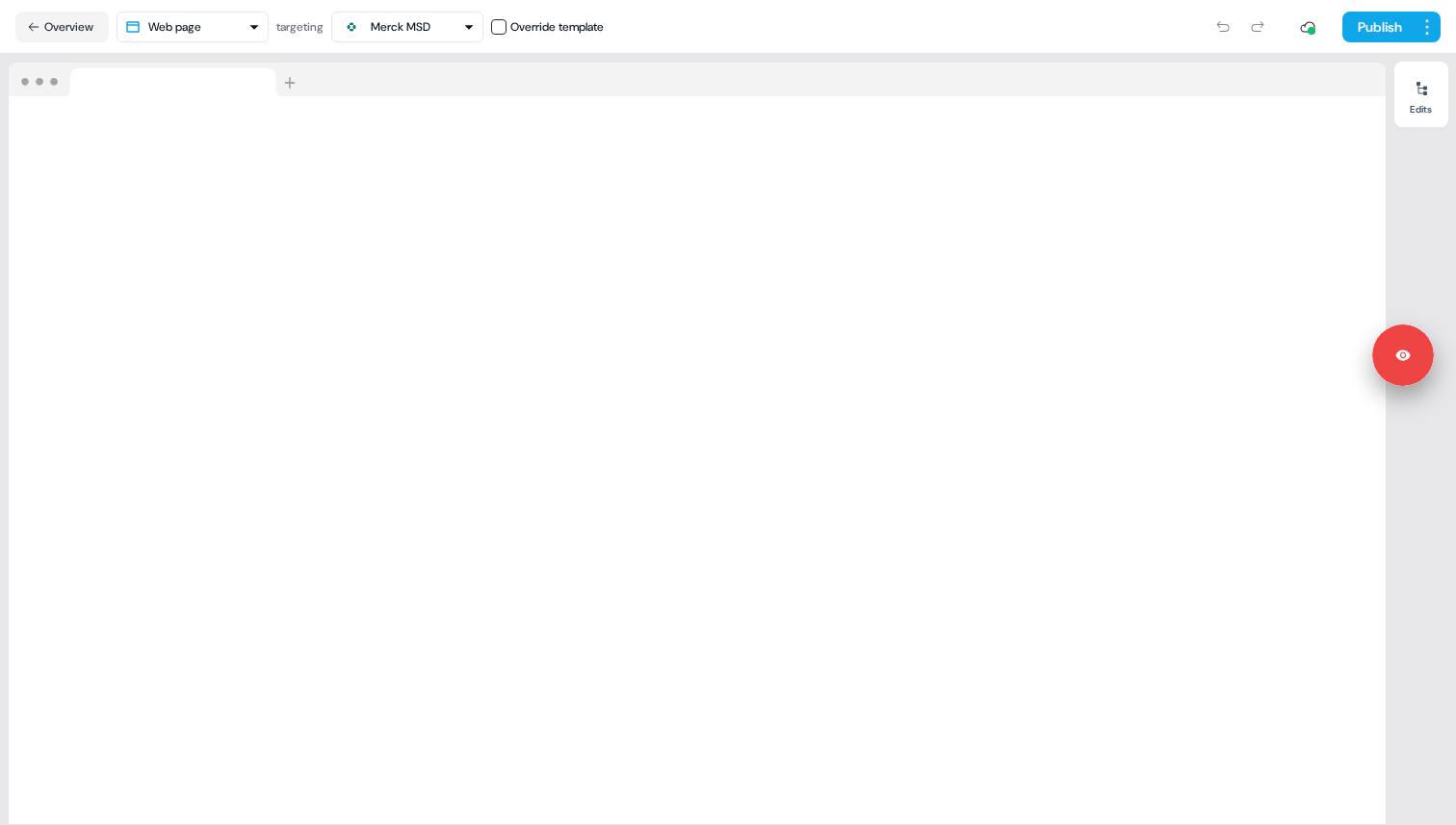
click at [1217, 30] on div at bounding box center [1240, 26] width 66 height 30
click at [1426, 29] on html "Signed in as Tony SANSICO Sign out For the best experience switch devices to a …" at bounding box center [728, 412] width 1456 height 825
click at [1374, 138] on div "View issues" at bounding box center [1379, 127] width 114 height 30
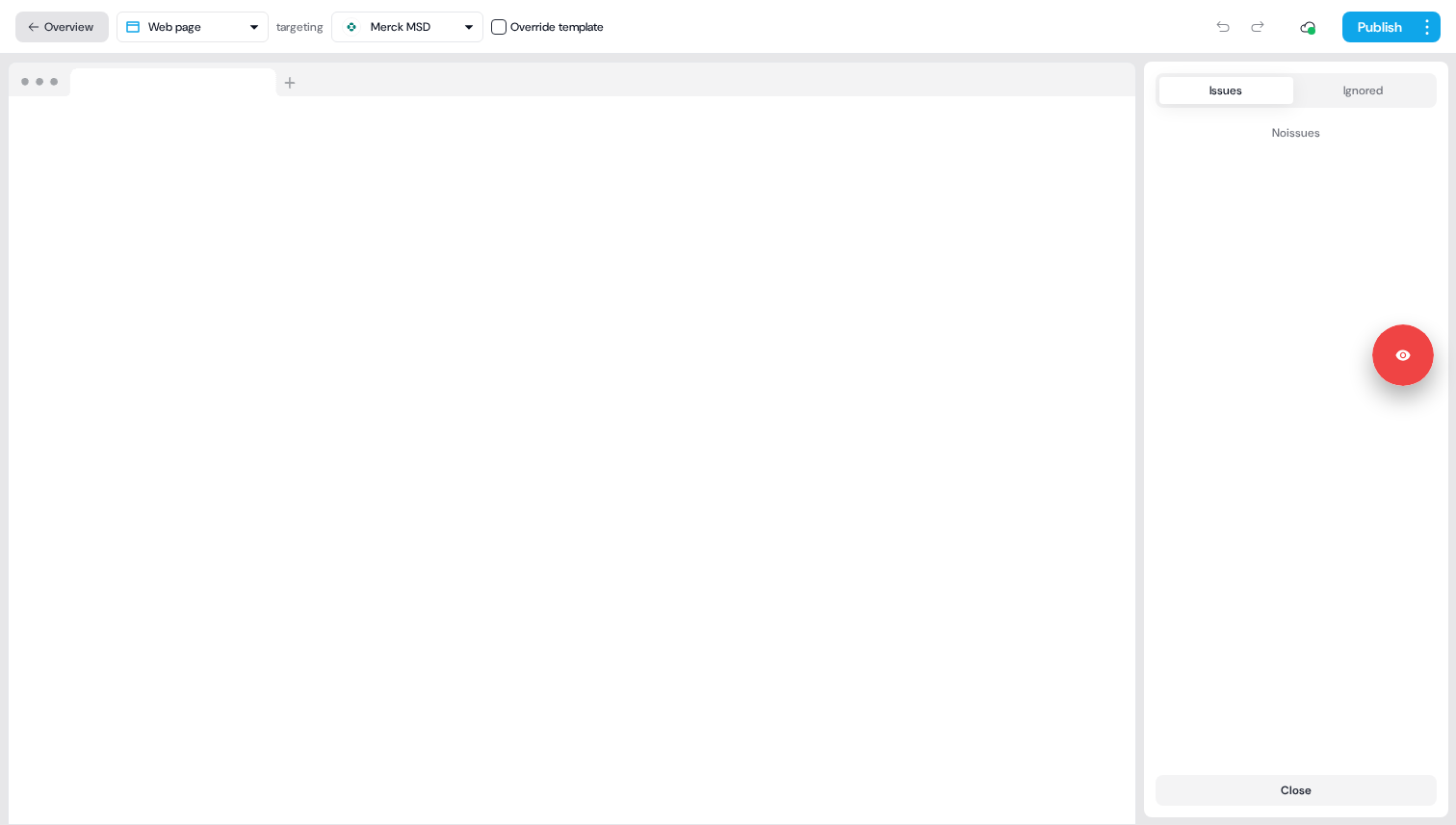
click at [45, 29] on button "Overview" at bounding box center [62, 26] width 93 height 30
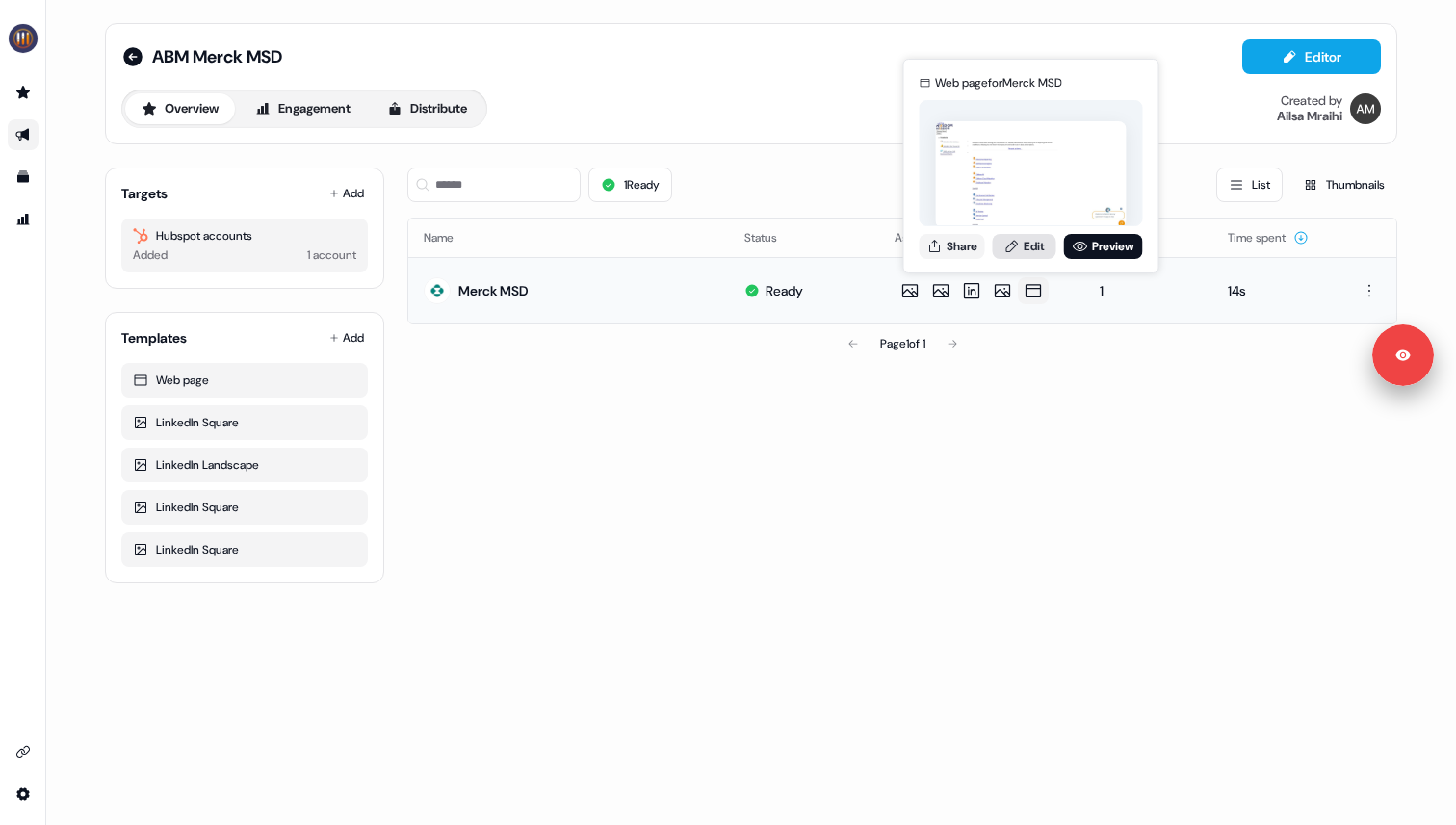
click at [1025, 241] on link "Edit" at bounding box center [1024, 247] width 64 height 25
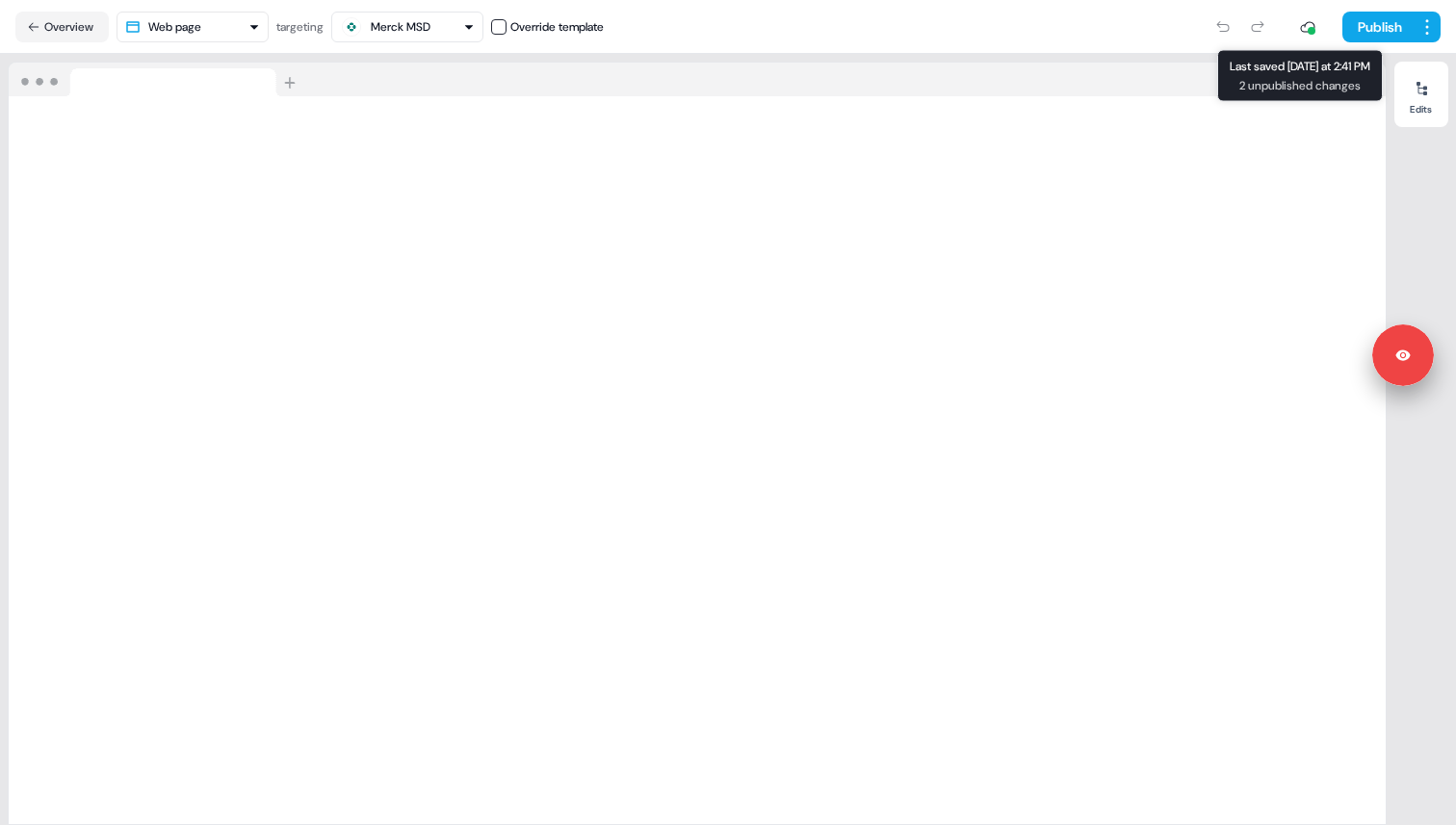
click at [1306, 24] on icon at bounding box center [1308, 27] width 16 height 16
click at [1307, 29] on div at bounding box center [1311, 31] width 8 height 8
click at [419, 30] on div "Merck MSD" at bounding box center [400, 27] width 60 height 20
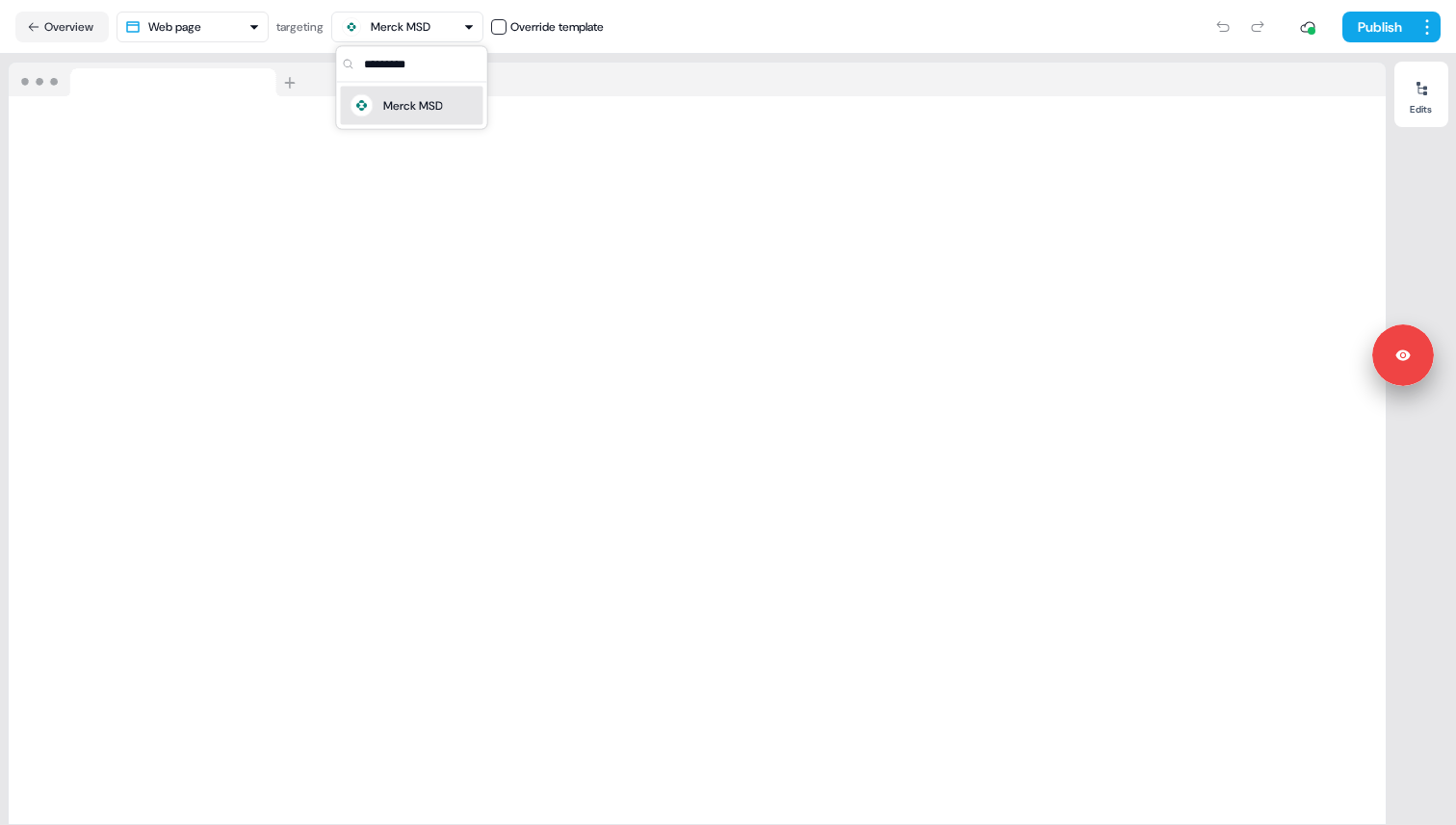
click at [418, 105] on div "Merck MSD" at bounding box center [413, 106] width 60 height 20
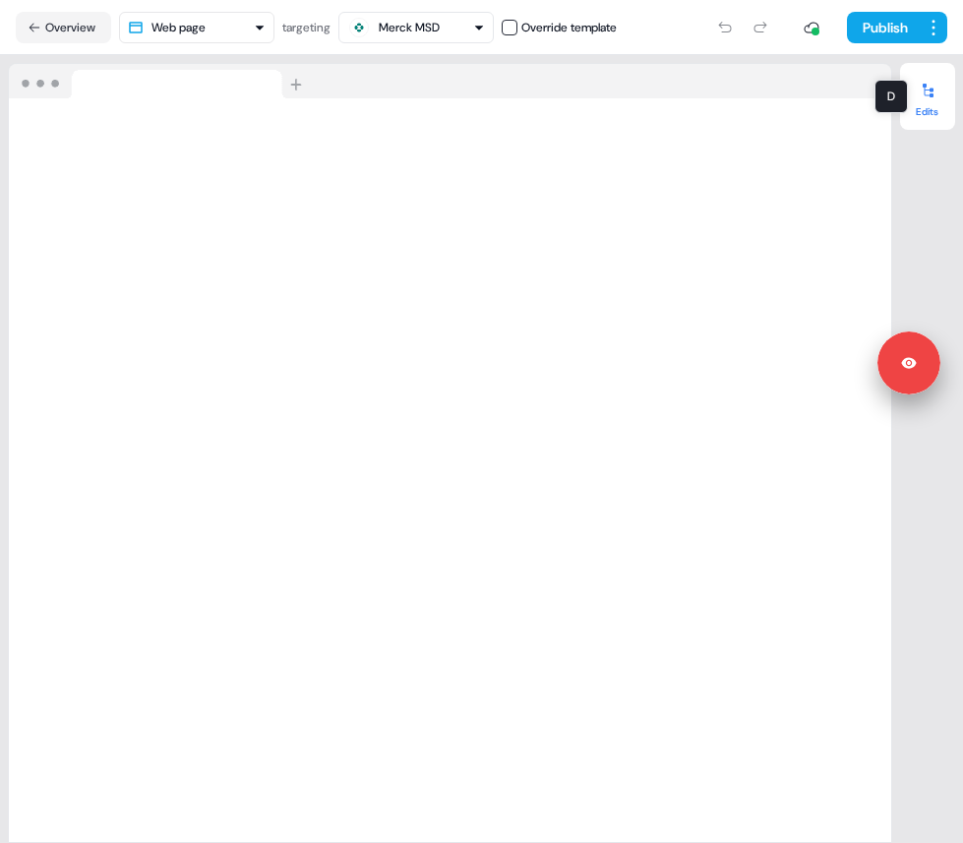
click at [925, 96] on icon at bounding box center [928, 91] width 16 height 16
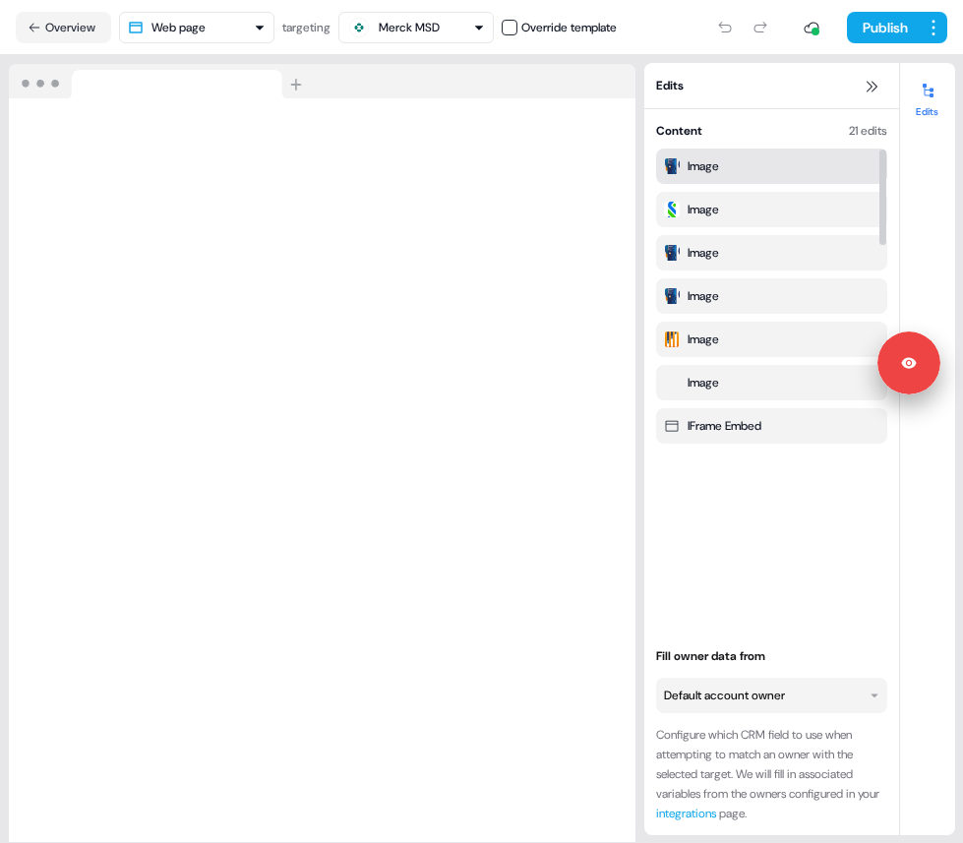
click at [786, 174] on div "Image" at bounding box center [772, 166] width 216 height 20
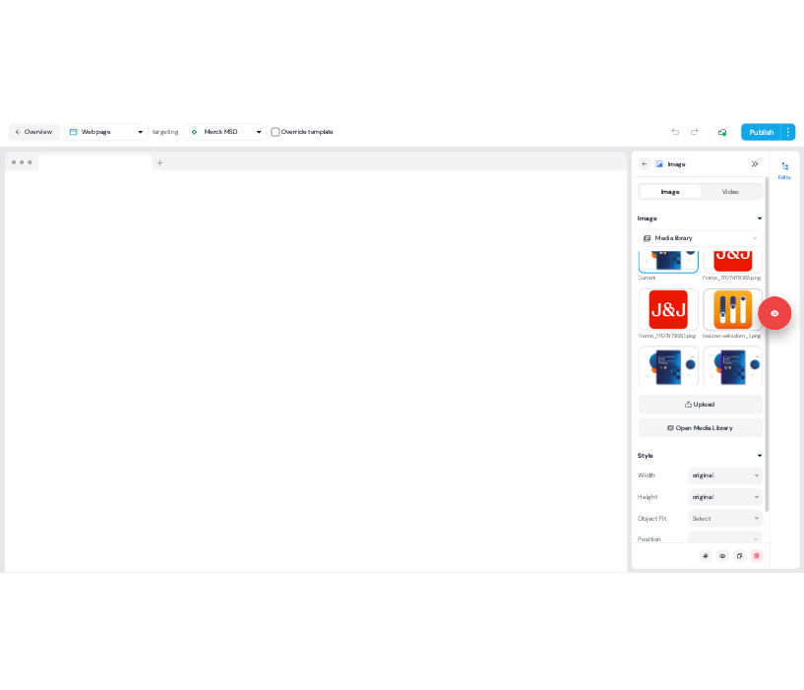
scroll to position [52, 0]
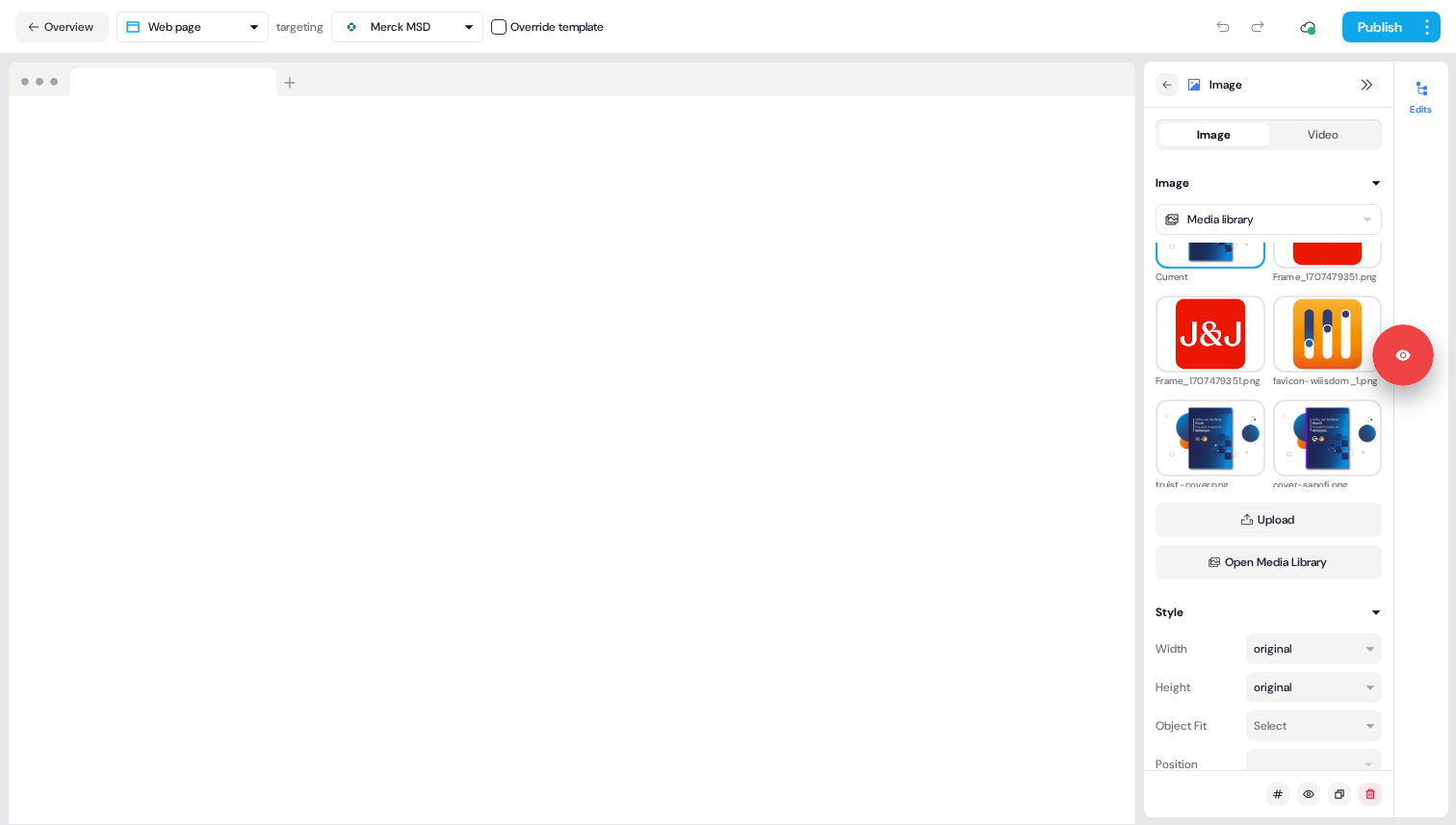
click at [1222, 91] on div "Image" at bounding box center [1251, 85] width 192 height 23
click at [1170, 88] on icon at bounding box center [1167, 85] width 12 height 12
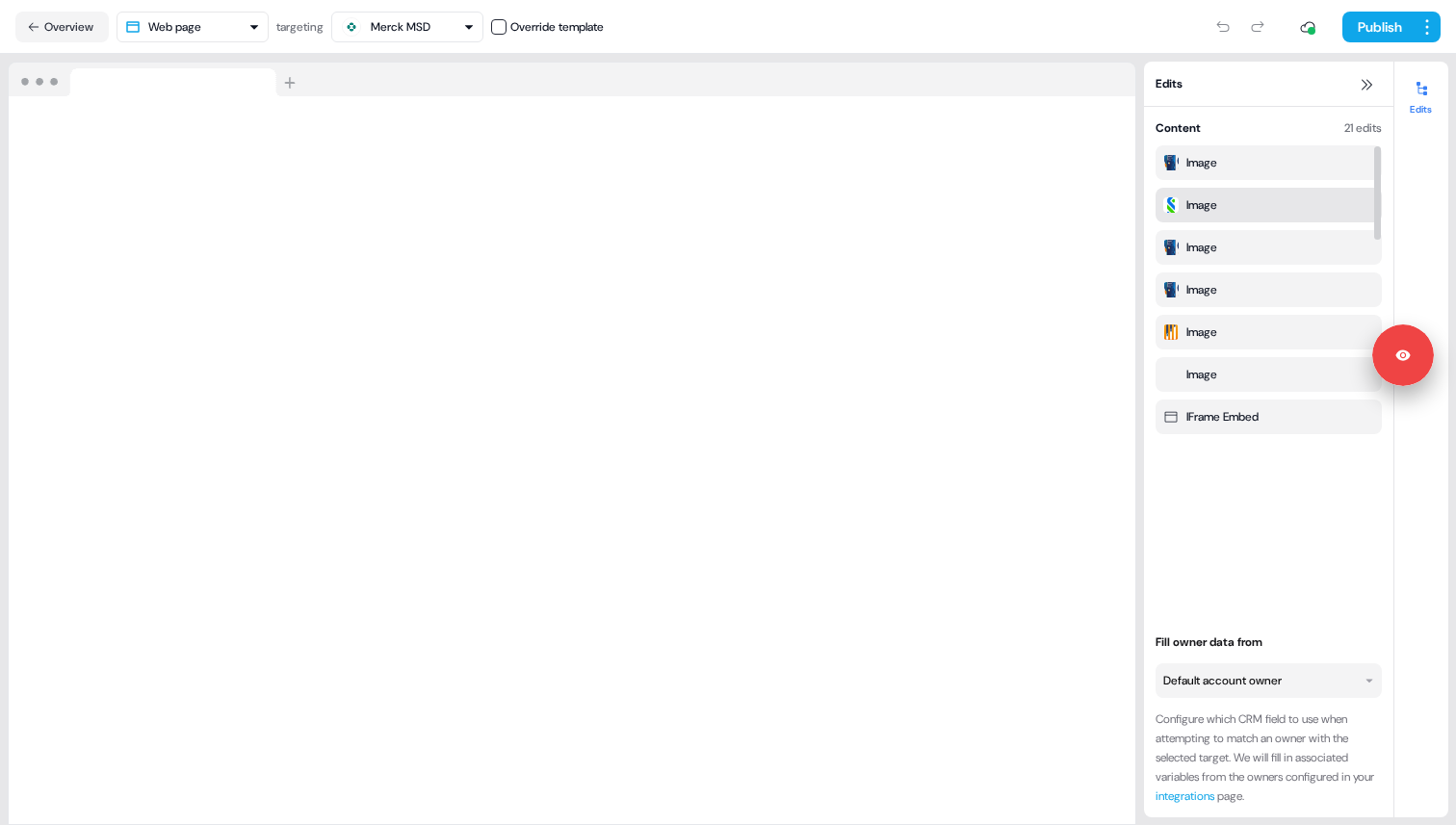
click at [1204, 205] on div "Image" at bounding box center [1201, 206] width 30 height 20
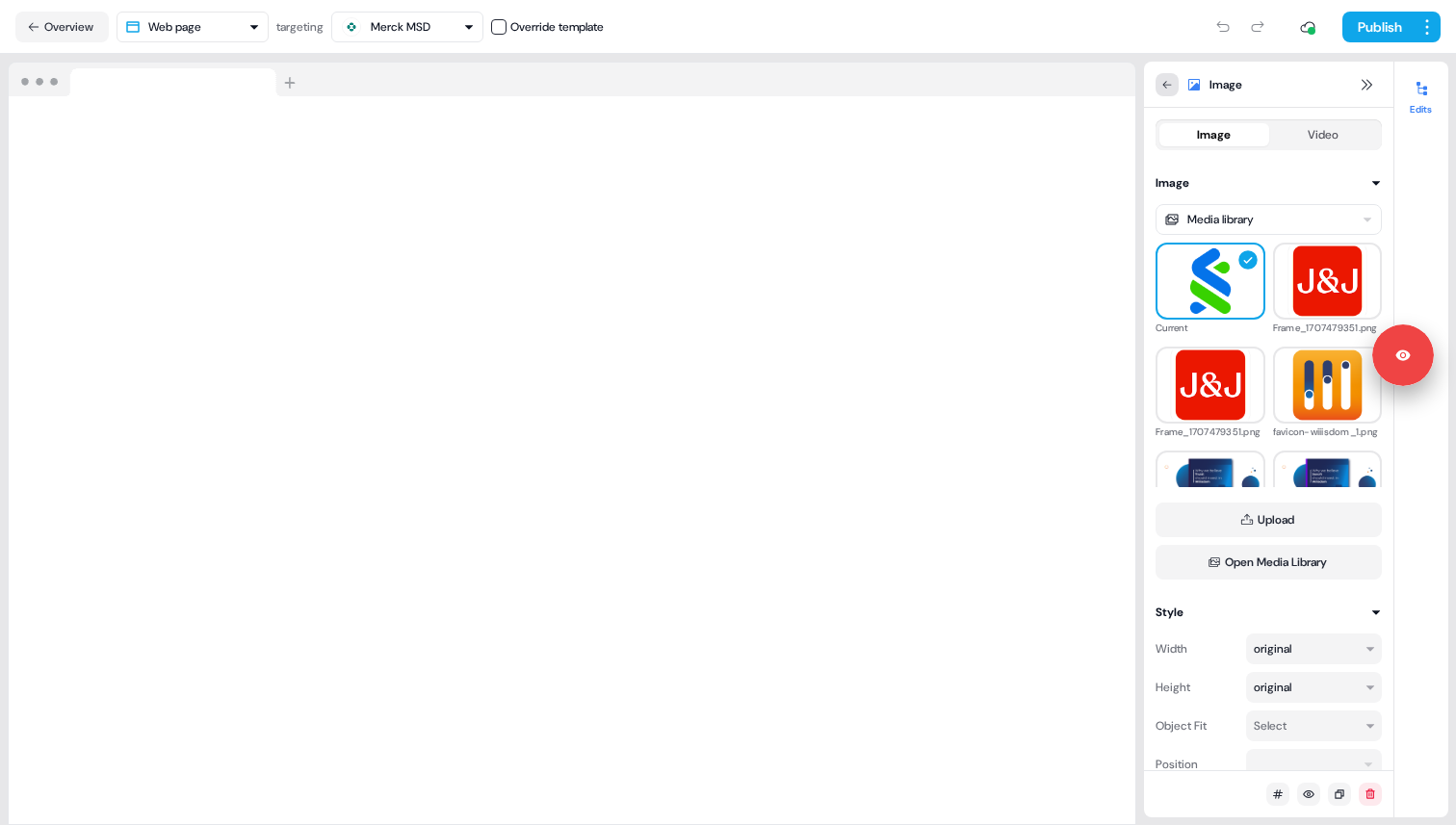
click at [1170, 87] on icon at bounding box center [1167, 85] width 12 height 12
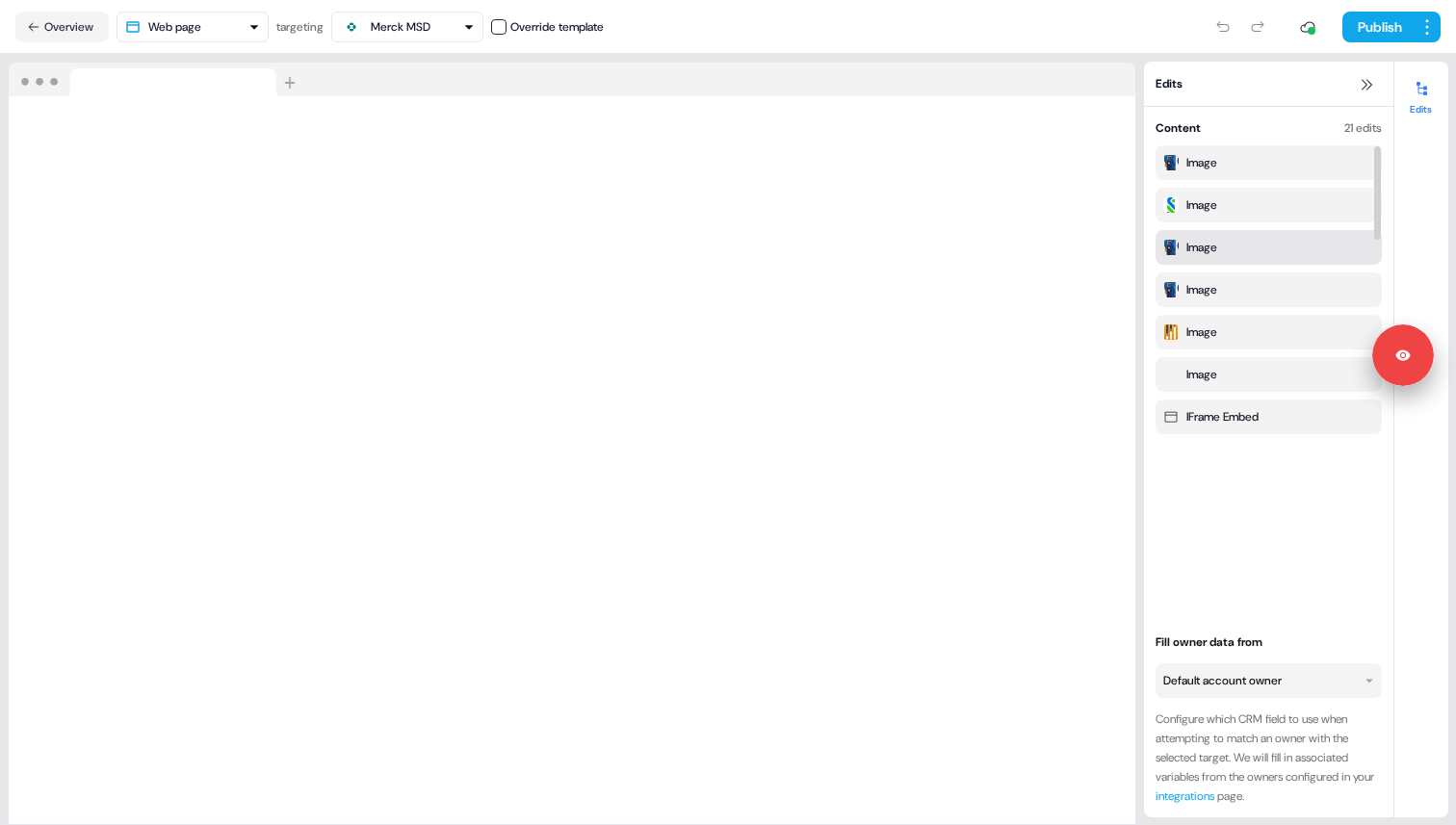
click at [1192, 252] on div "Image" at bounding box center [1201, 248] width 30 height 20
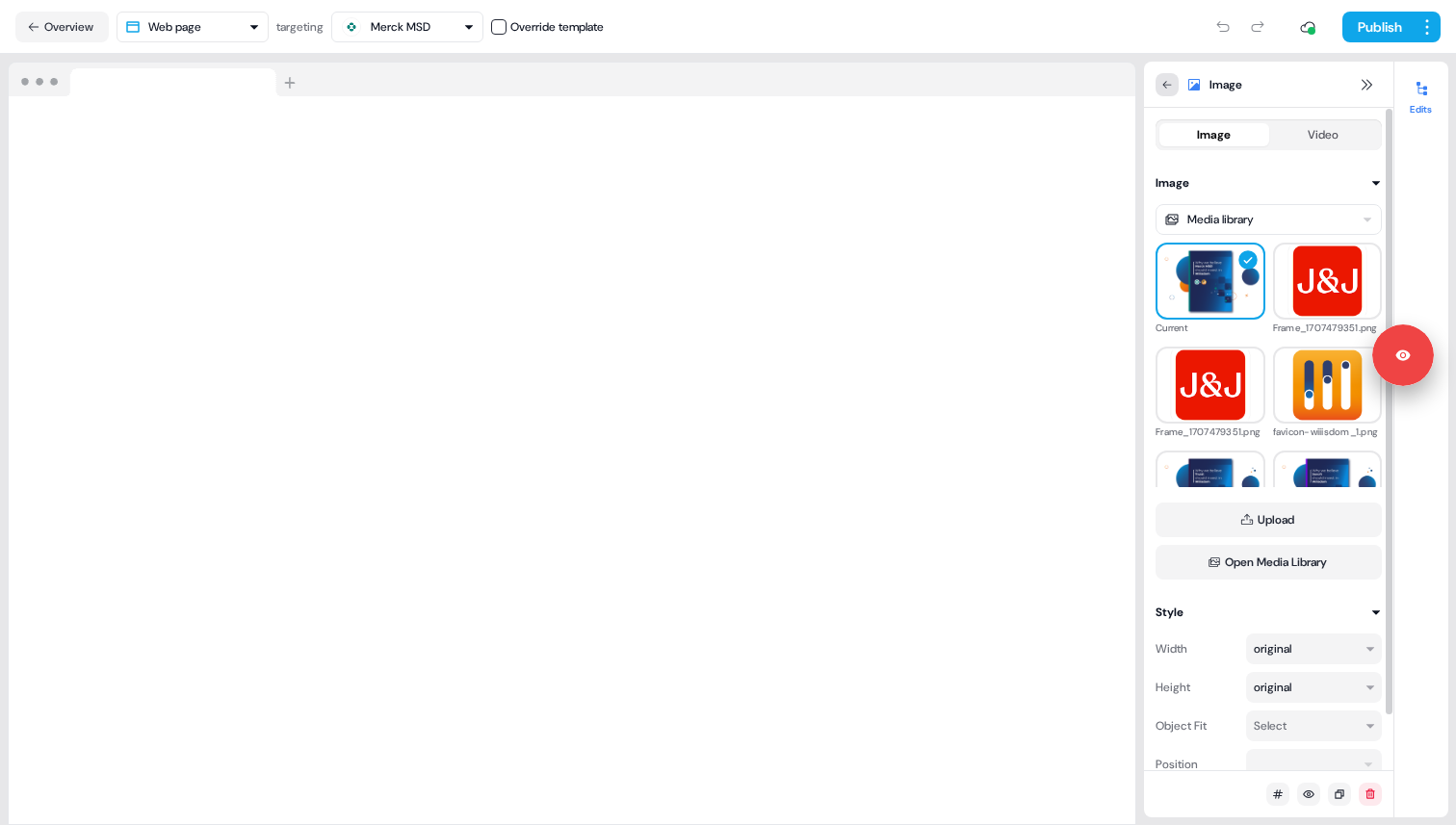
click at [1166, 85] on icon at bounding box center [1167, 85] width 12 height 12
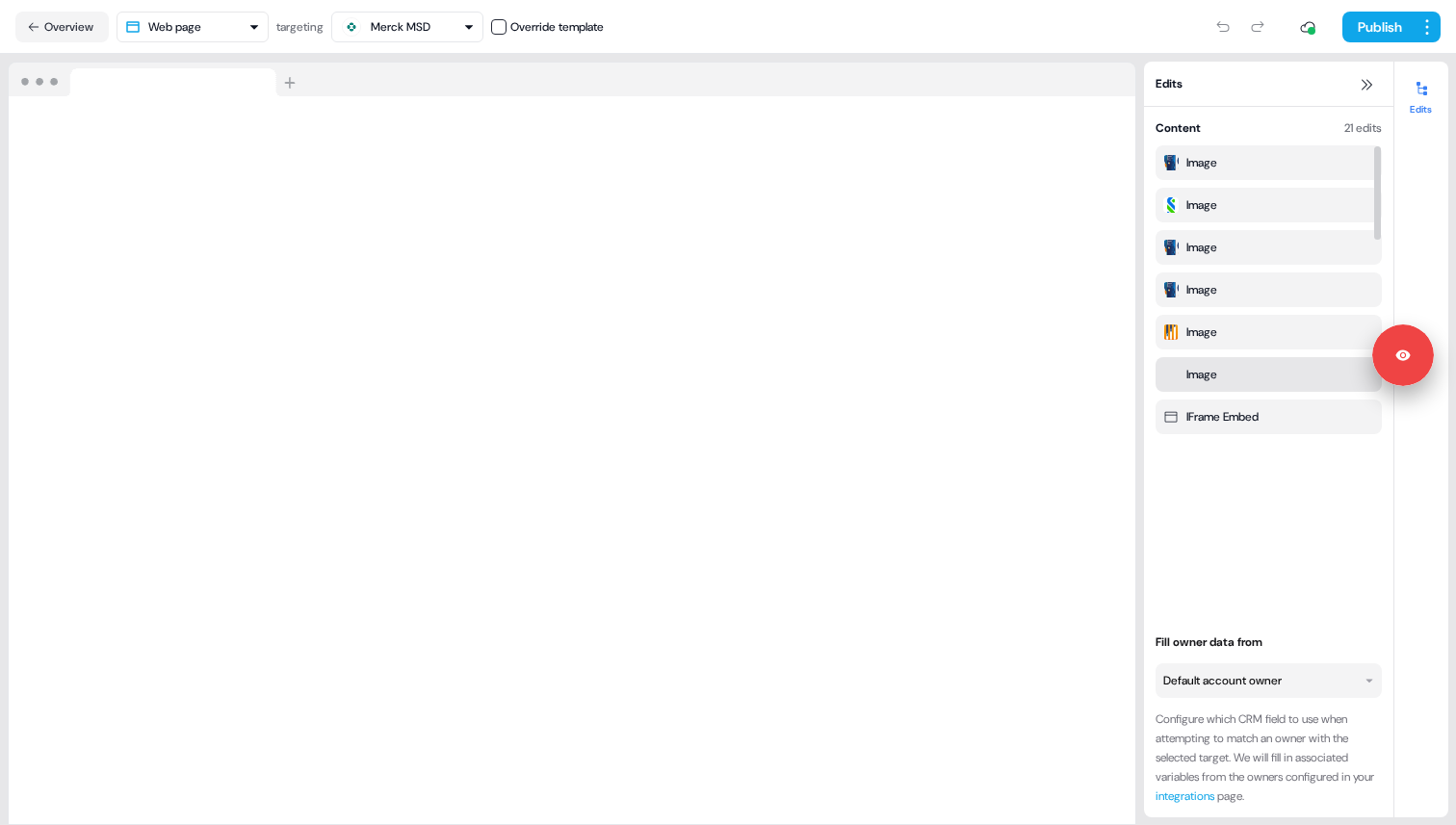
click at [1209, 377] on div "Image" at bounding box center [1201, 375] width 30 height 20
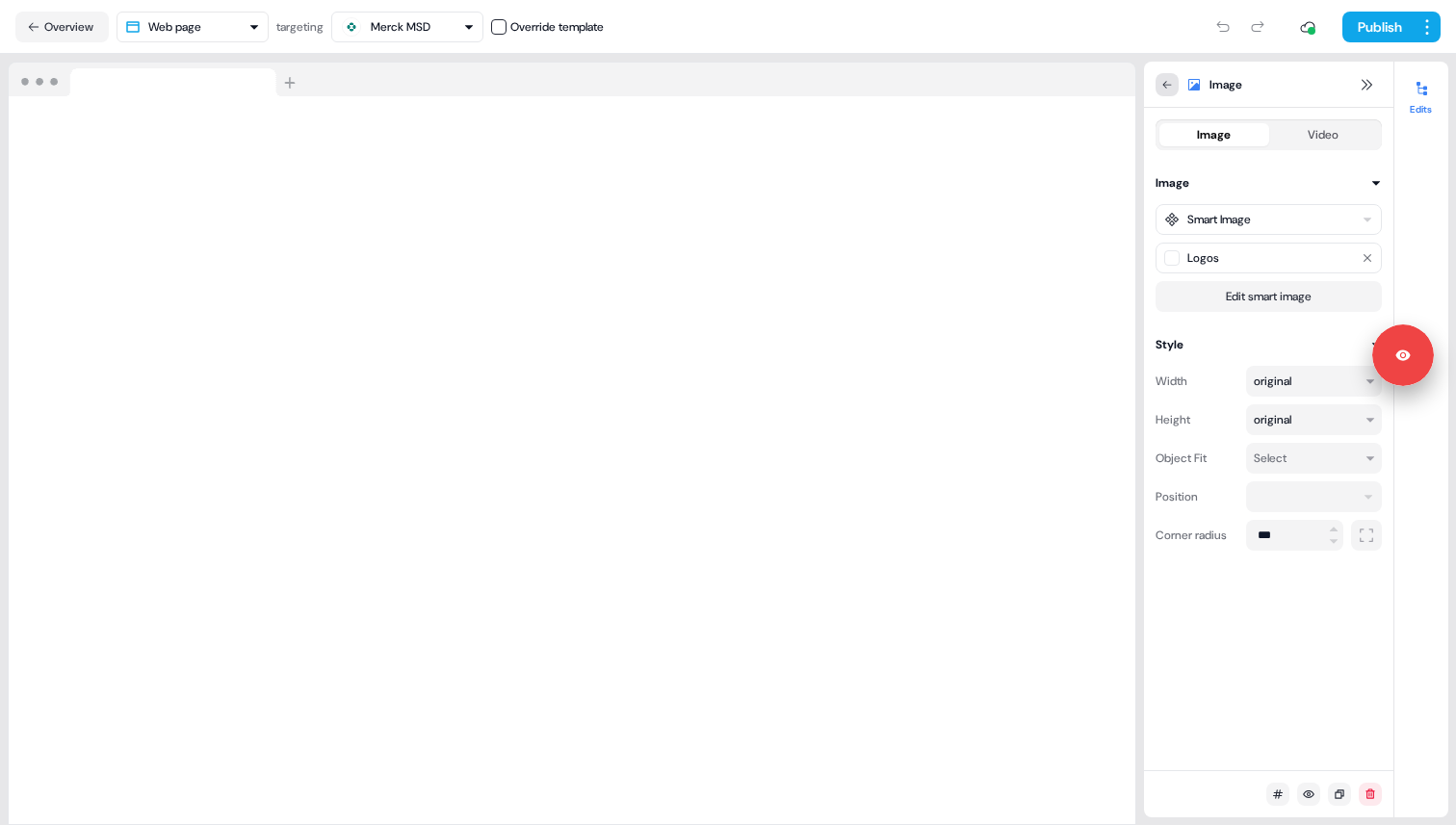
click at [1174, 87] on button at bounding box center [1167, 85] width 23 height 23
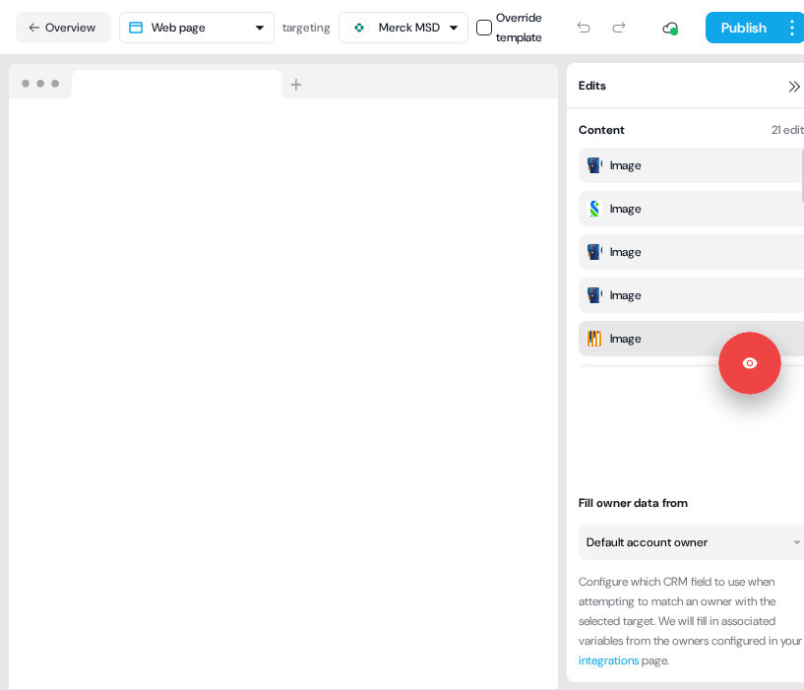
click at [612, 349] on div "Image" at bounding box center [694, 338] width 231 height 35
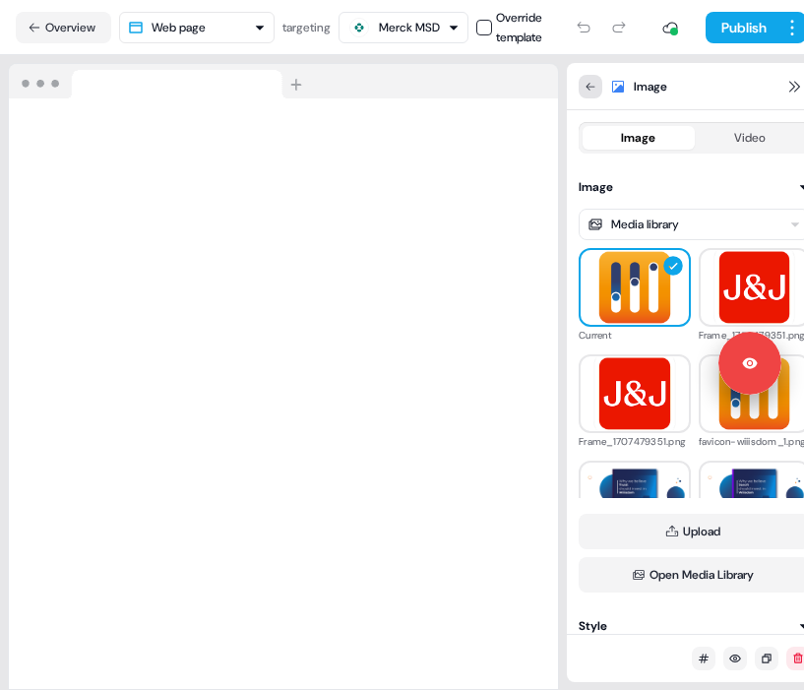
click at [593, 82] on icon at bounding box center [591, 87] width 12 height 12
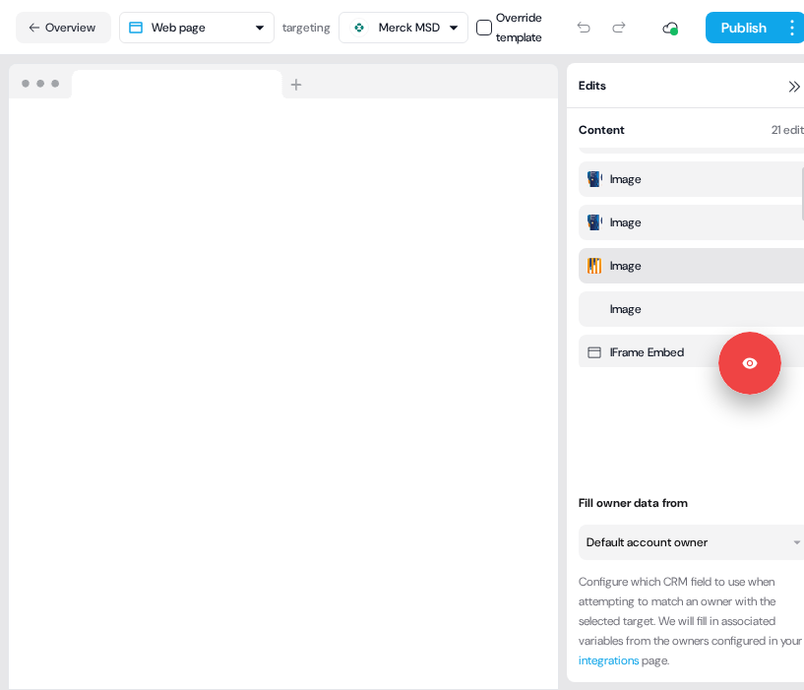
scroll to position [76, 0]
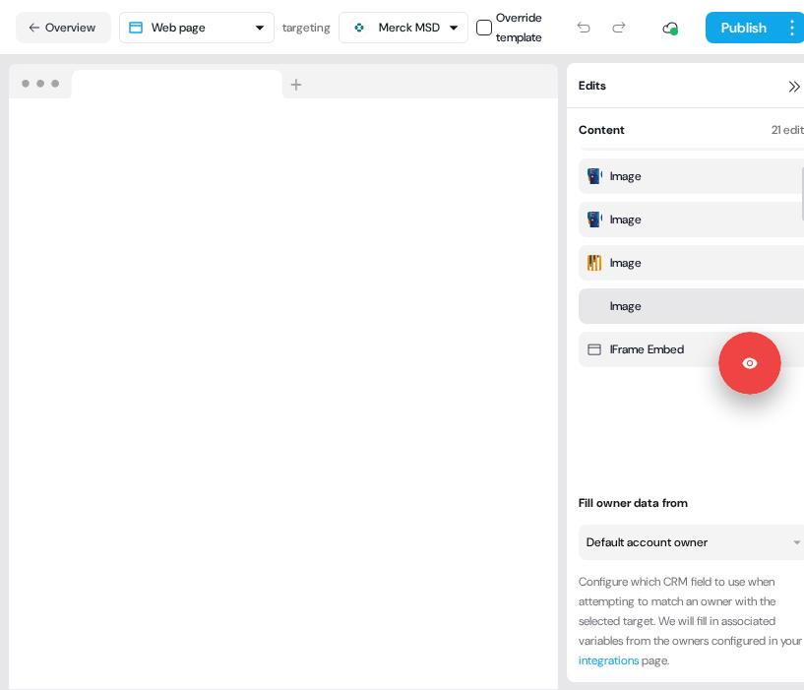
click at [671, 311] on div "Image" at bounding box center [695, 306] width 216 height 20
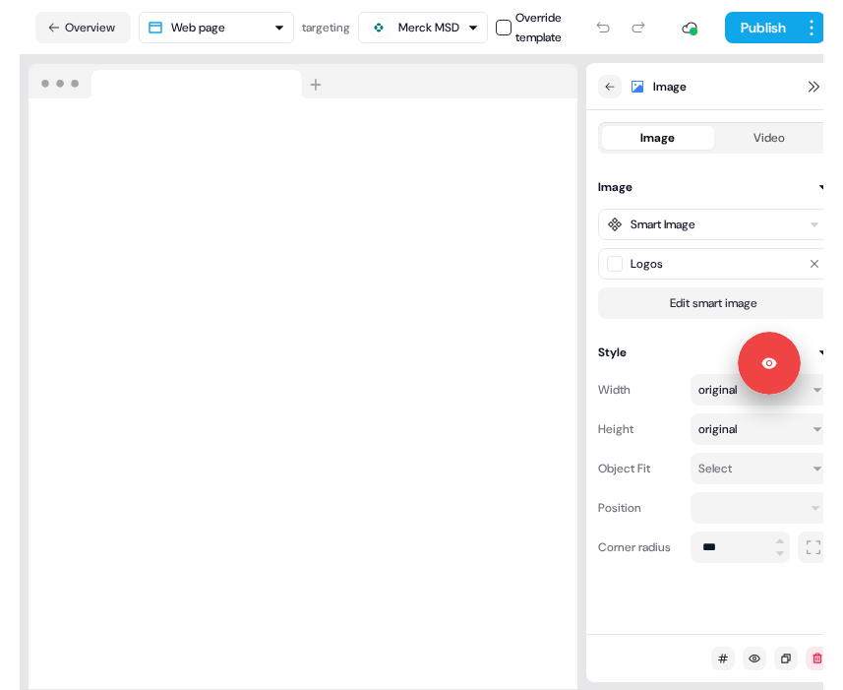
scroll to position [0, 32]
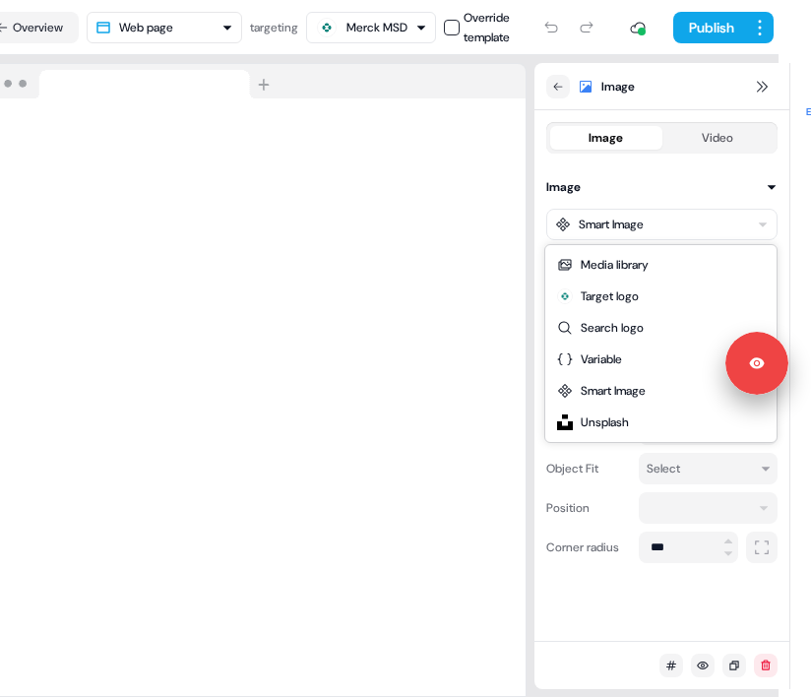
click at [756, 227] on html "Signed in as Tony SANSICO Sign out For the best experience switch devices to a …" at bounding box center [373, 348] width 811 height 697
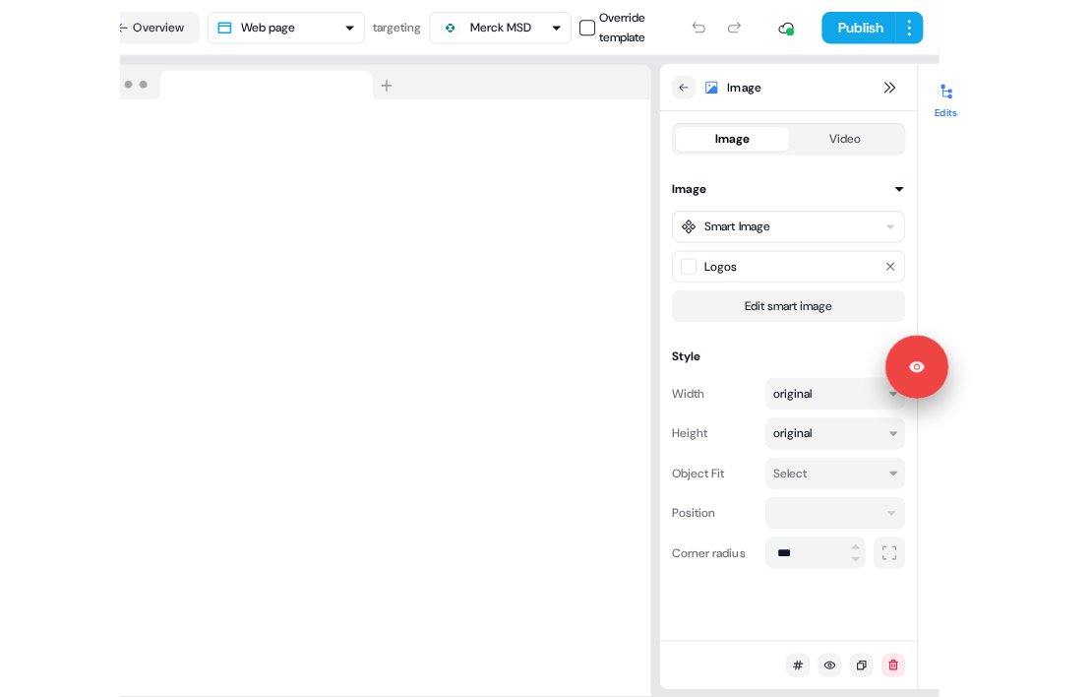
scroll to position [0, 0]
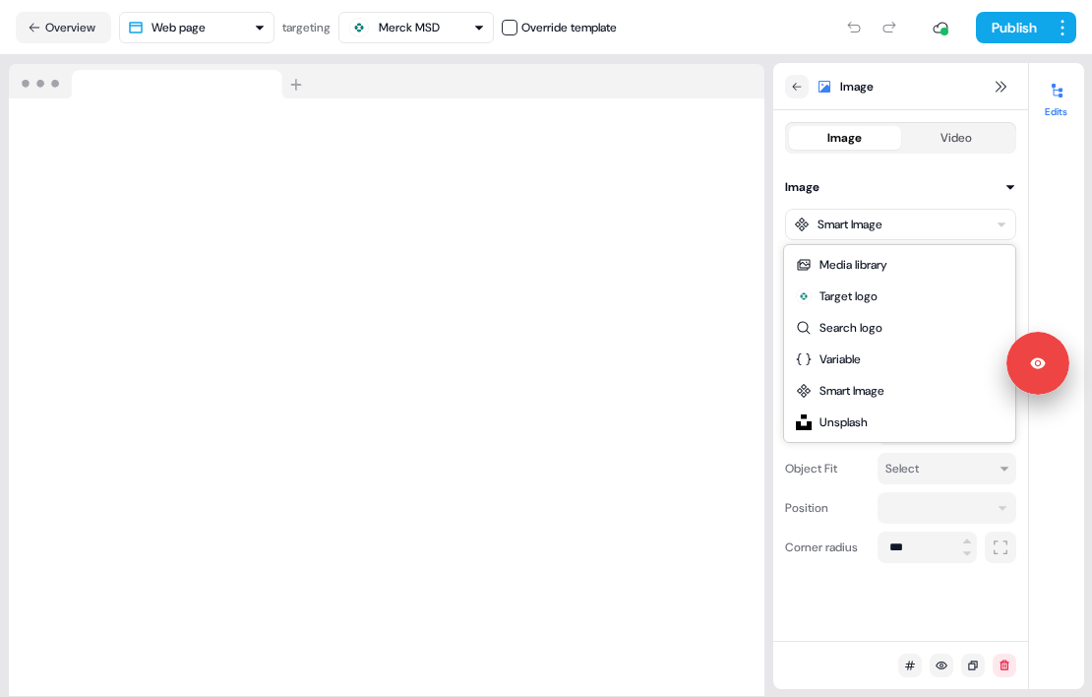
click at [870, 217] on html "Signed in as Tony SANSICO Sign out For the best experience switch devices to a …" at bounding box center [546, 348] width 1092 height 697
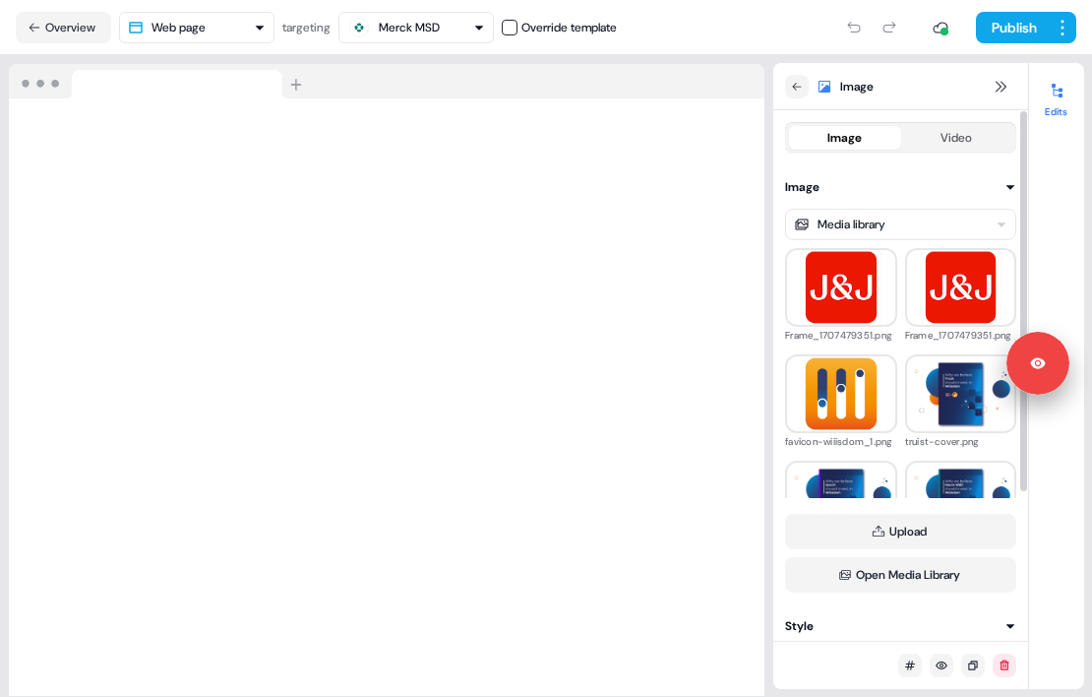
click at [874, 223] on html "Signed in as Tony SANSICO Sign out For the best experience switch devices to a …" at bounding box center [546, 348] width 1092 height 697
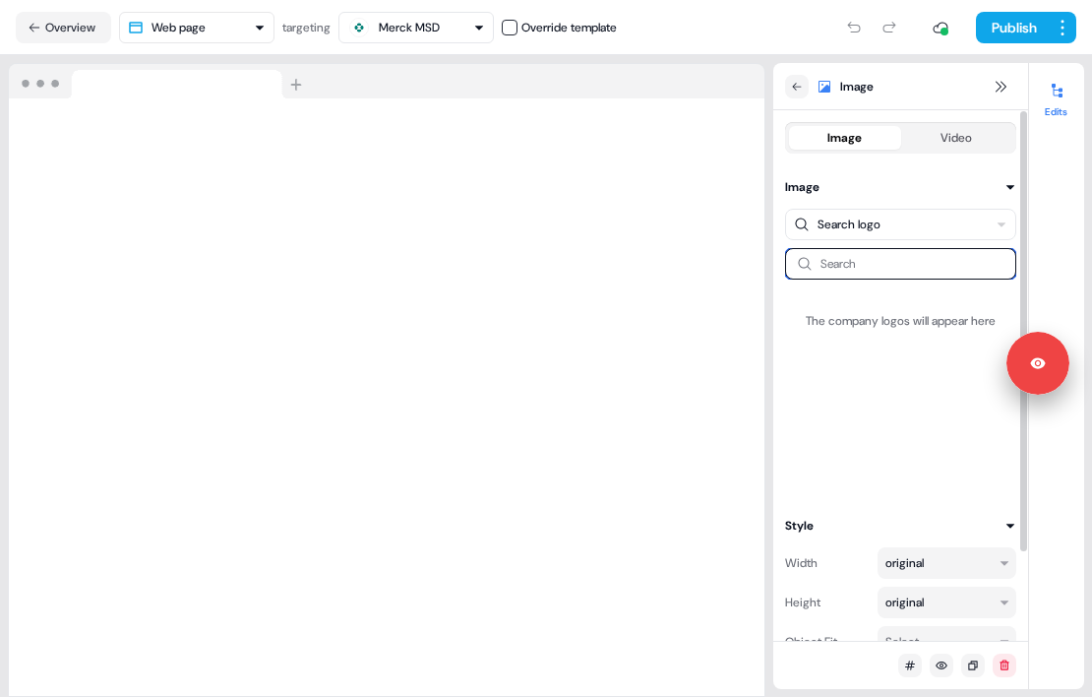
click at [857, 270] on input at bounding box center [900, 263] width 231 height 31
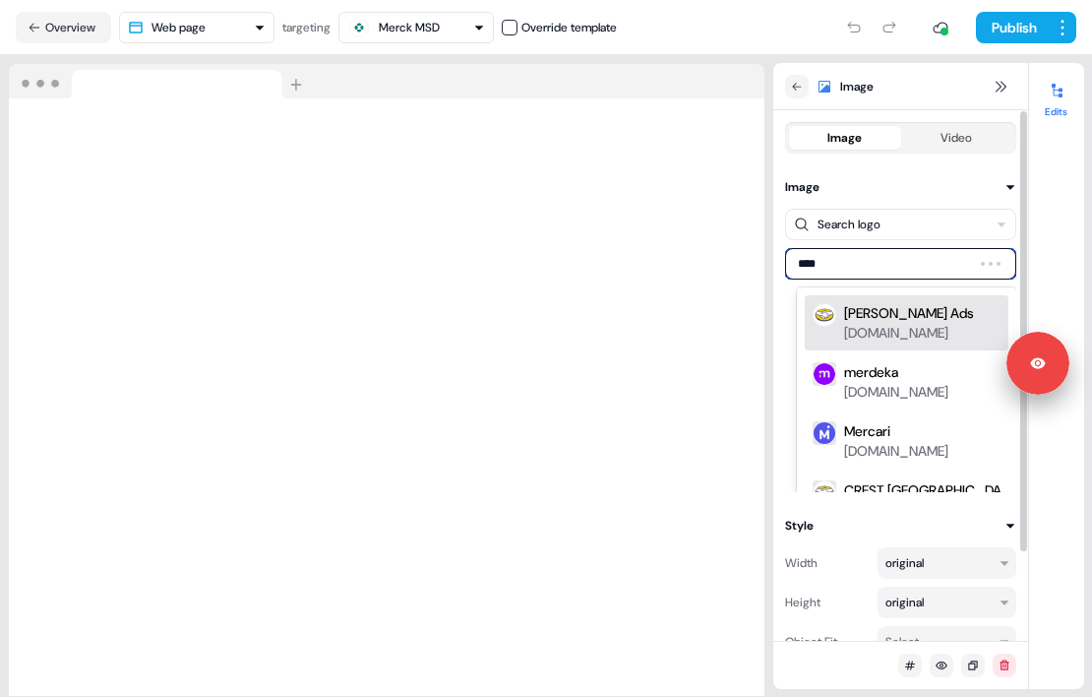
type input "*****"
click at [869, 318] on div "Merck.com" at bounding box center [896, 313] width 104 height 20
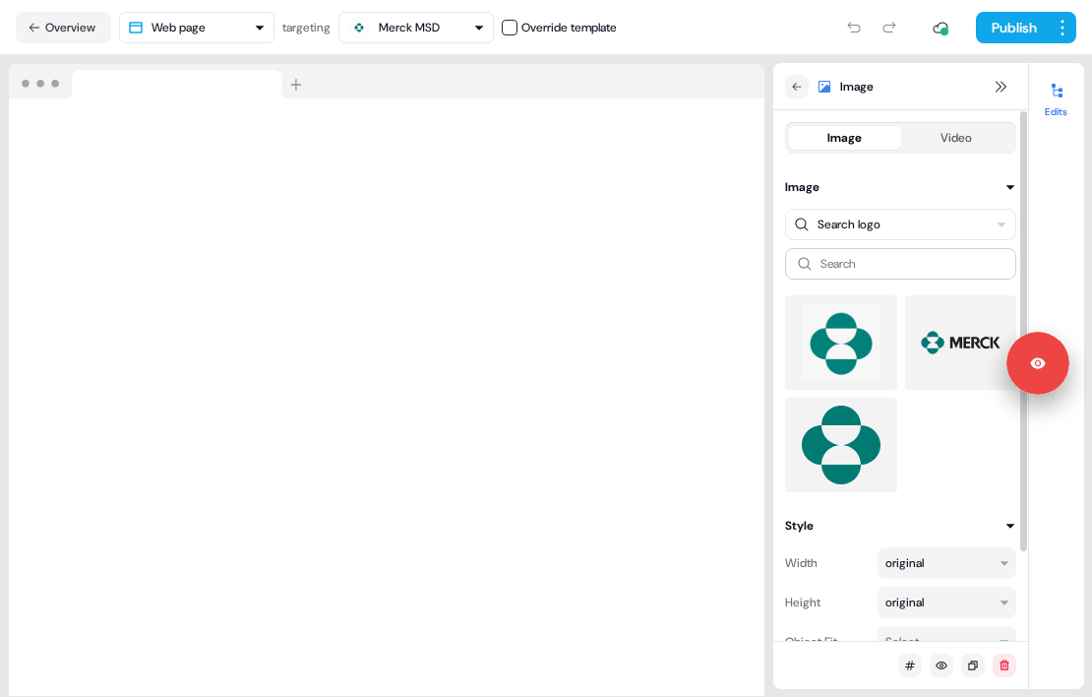
click at [855, 331] on img at bounding box center [841, 342] width 81 height 79
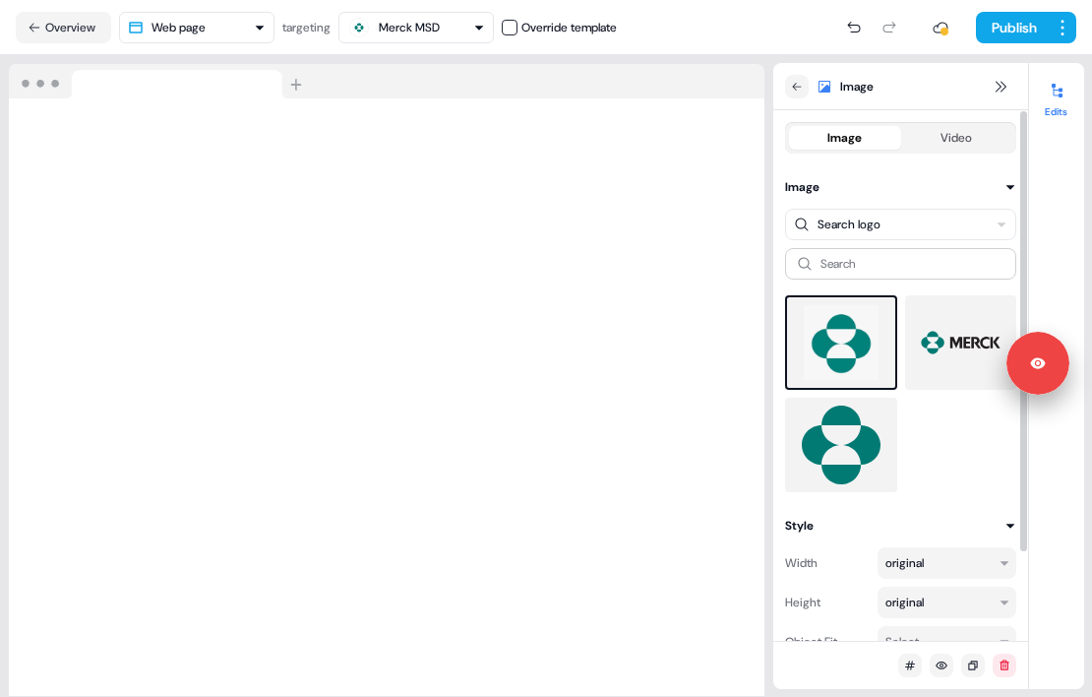
click at [846, 440] on img at bounding box center [841, 444] width 81 height 79
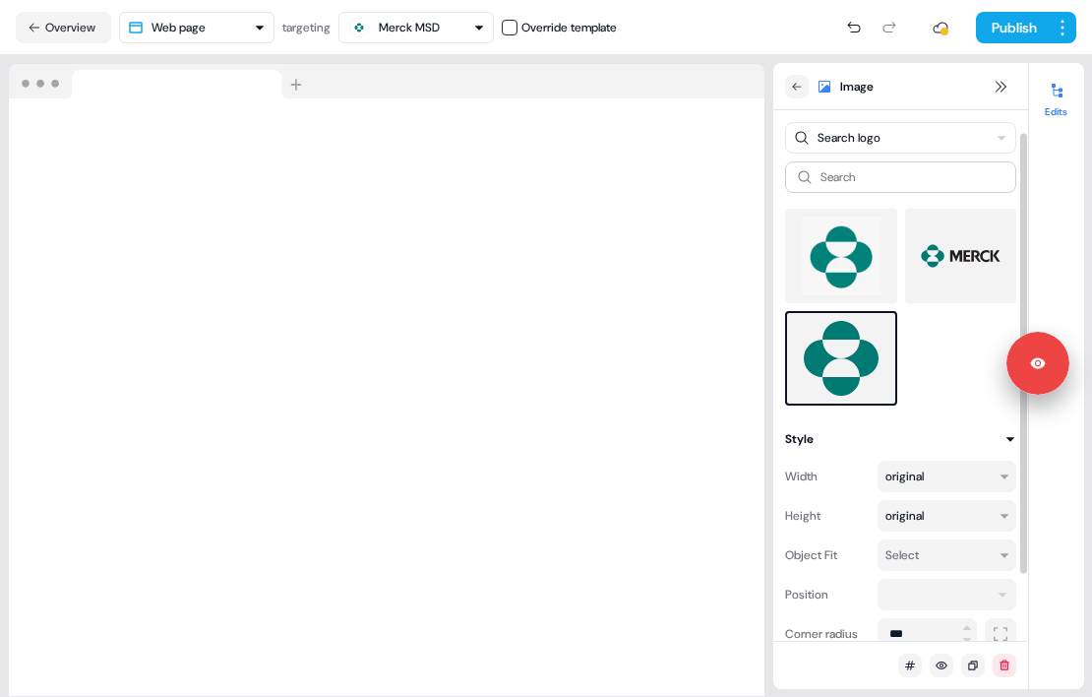
scroll to position [107, 0]
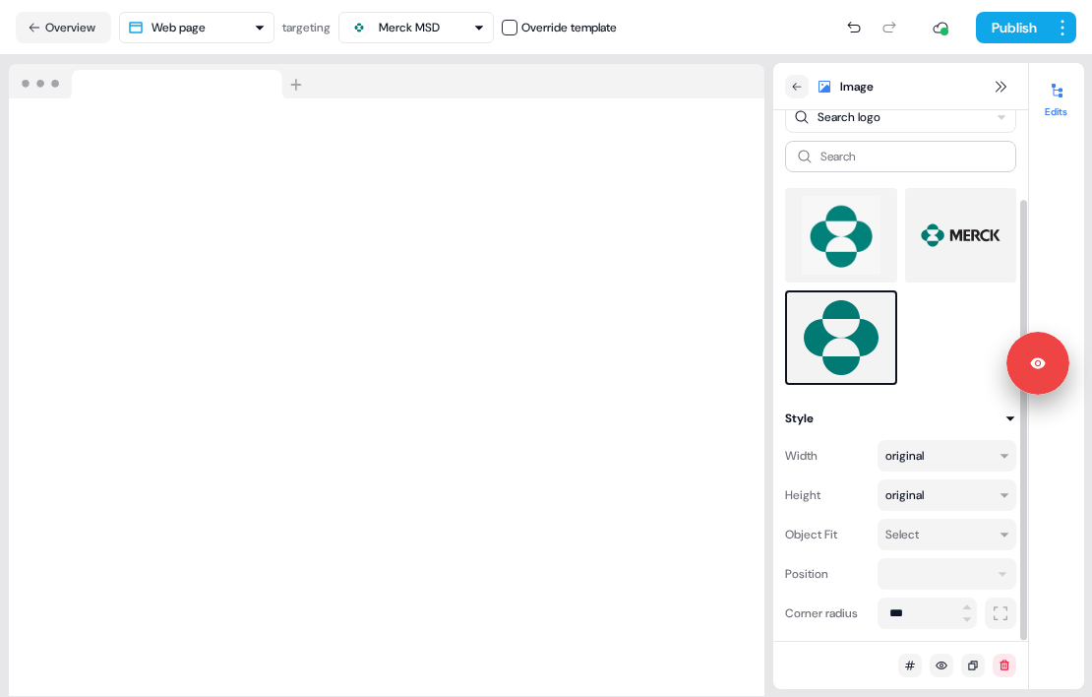
click at [837, 330] on img at bounding box center [841, 337] width 77 height 75
click at [796, 81] on icon at bounding box center [797, 87] width 12 height 12
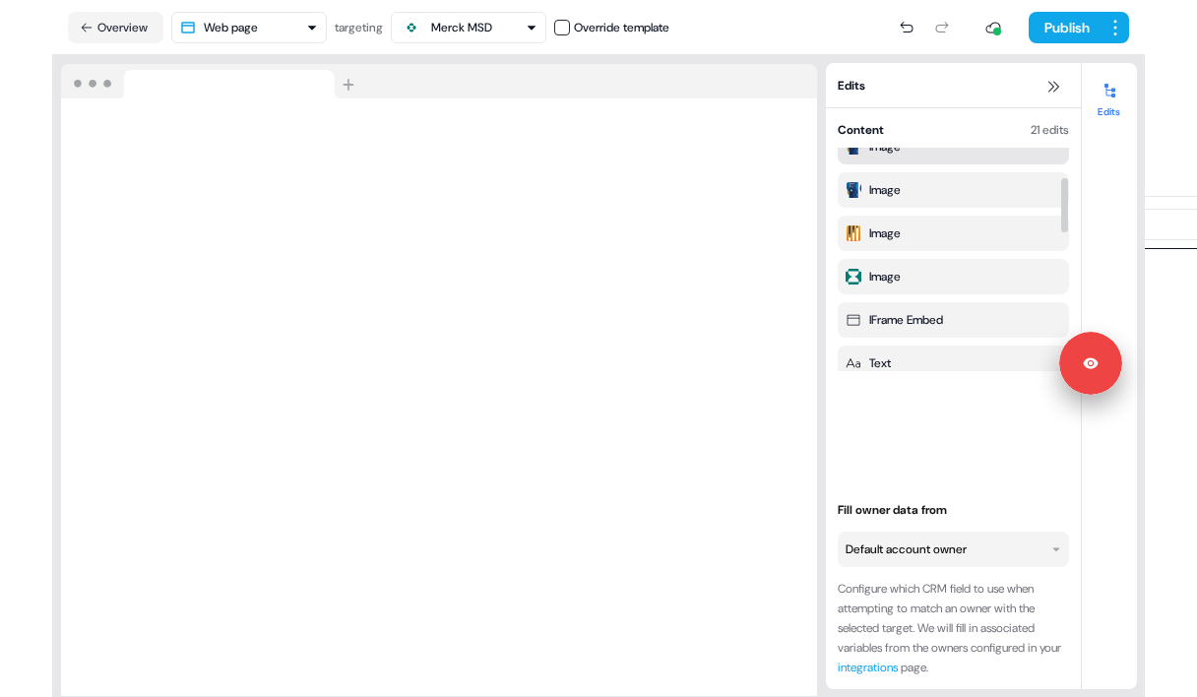
scroll to position [125, 0]
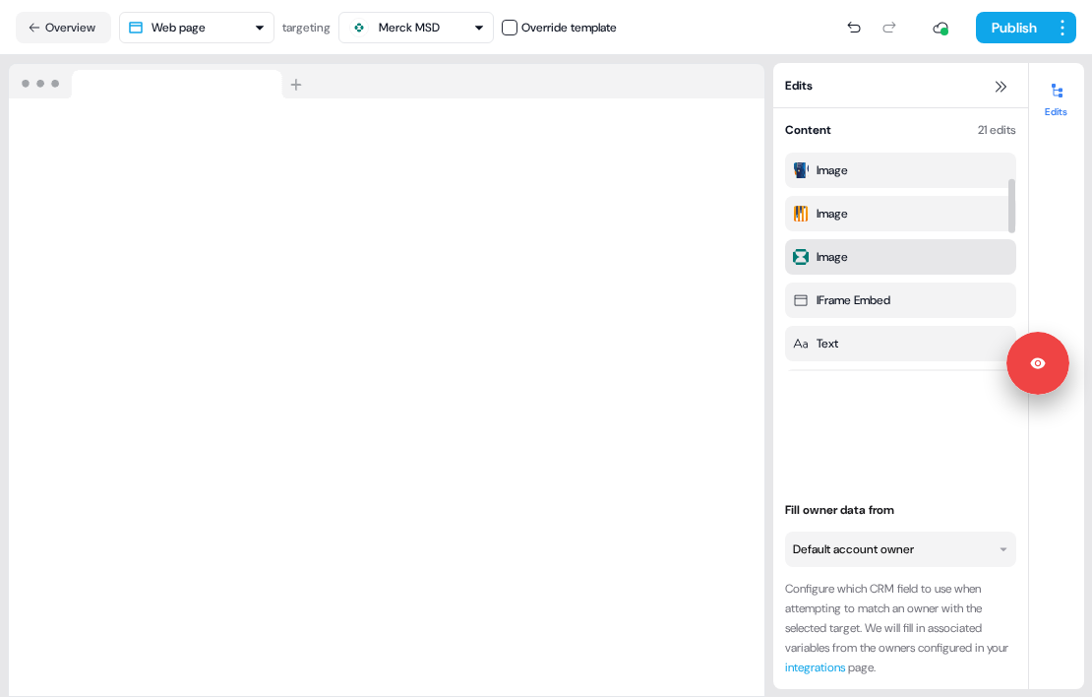
click at [854, 259] on div "Image" at bounding box center [901, 257] width 216 height 20
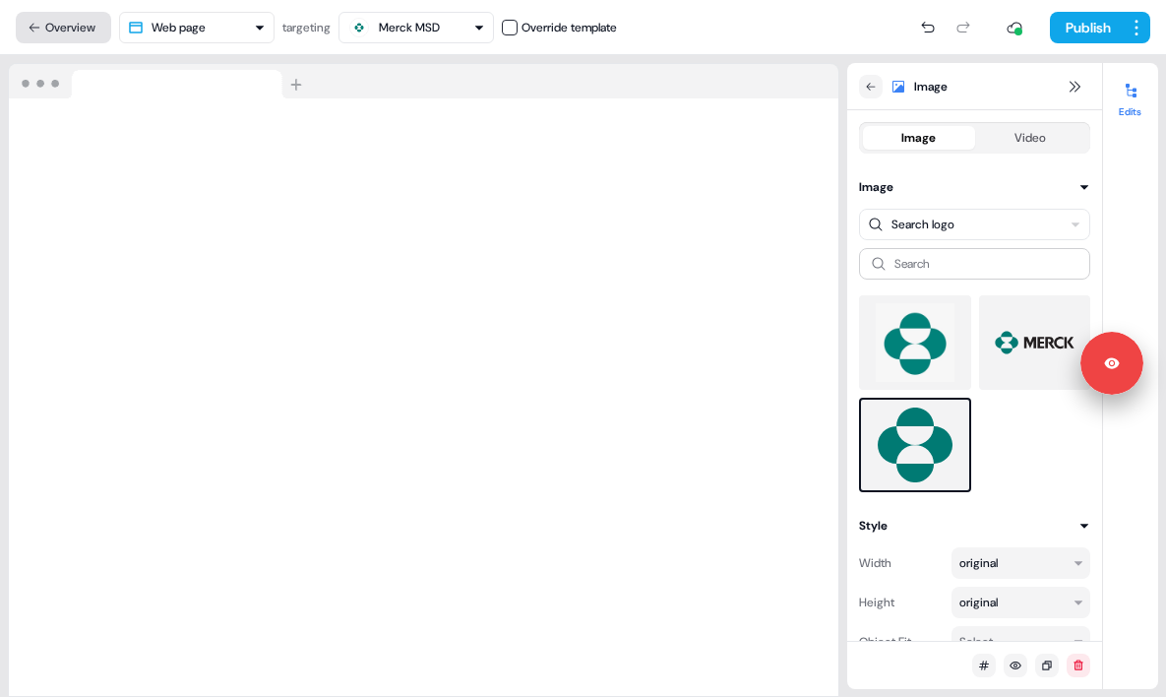
click at [74, 21] on button "Overview" at bounding box center [63, 27] width 95 height 31
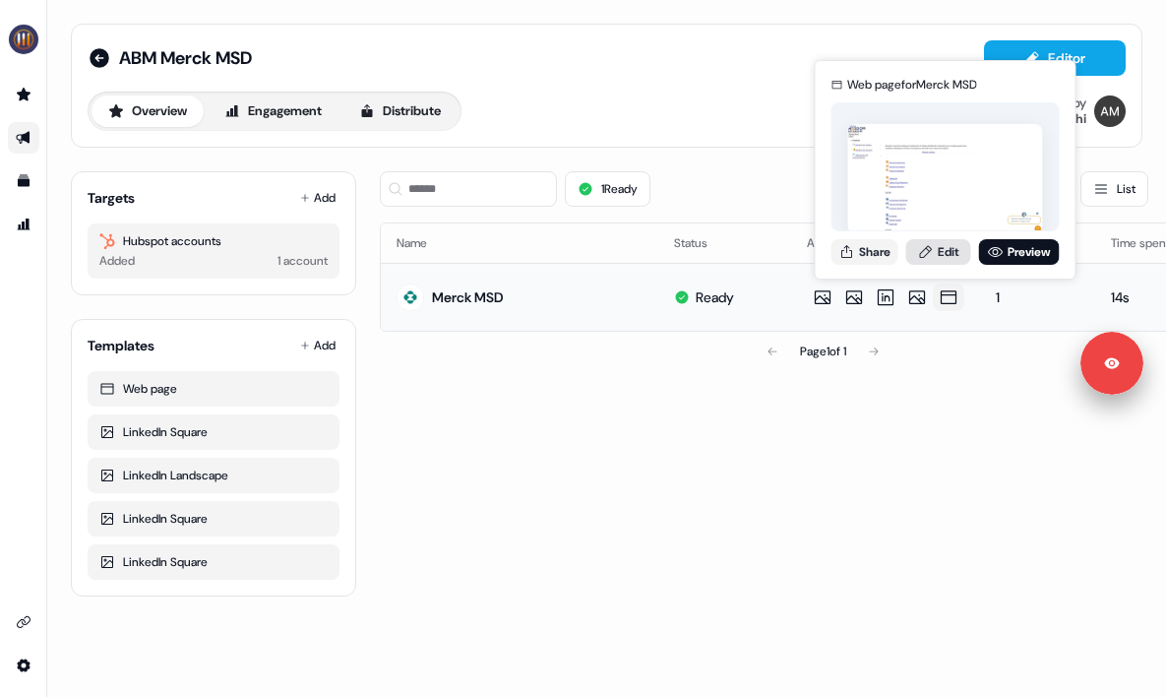
click at [958, 253] on link "Edit" at bounding box center [938, 252] width 65 height 26
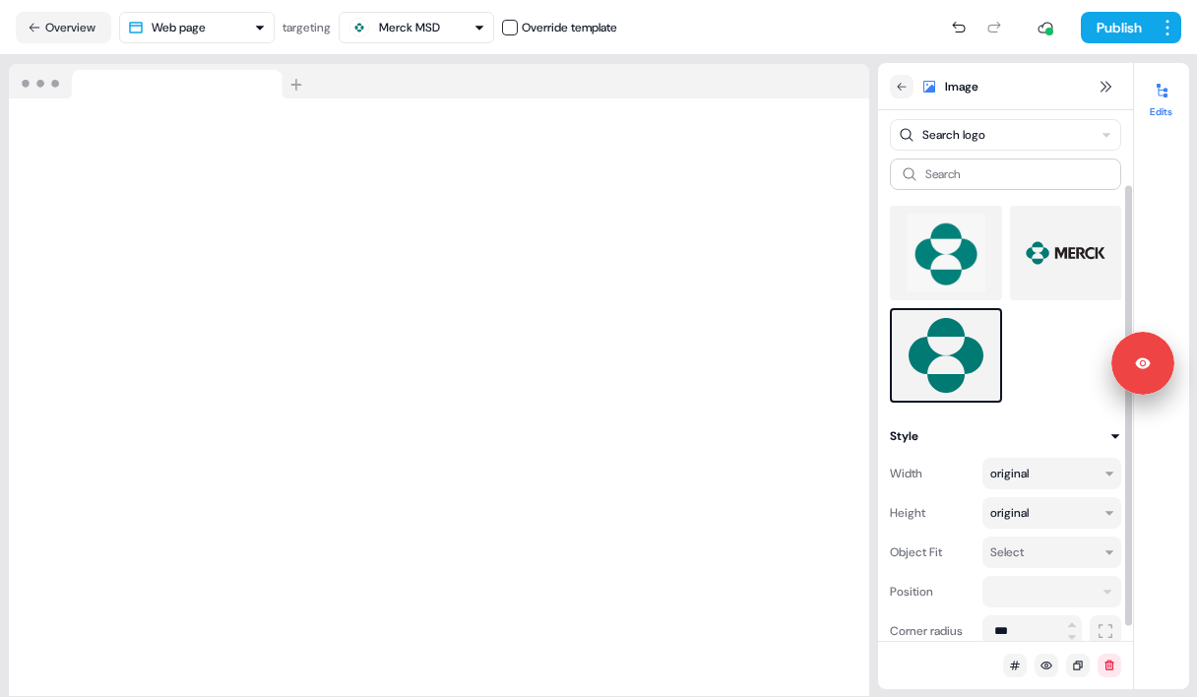
scroll to position [107, 0]
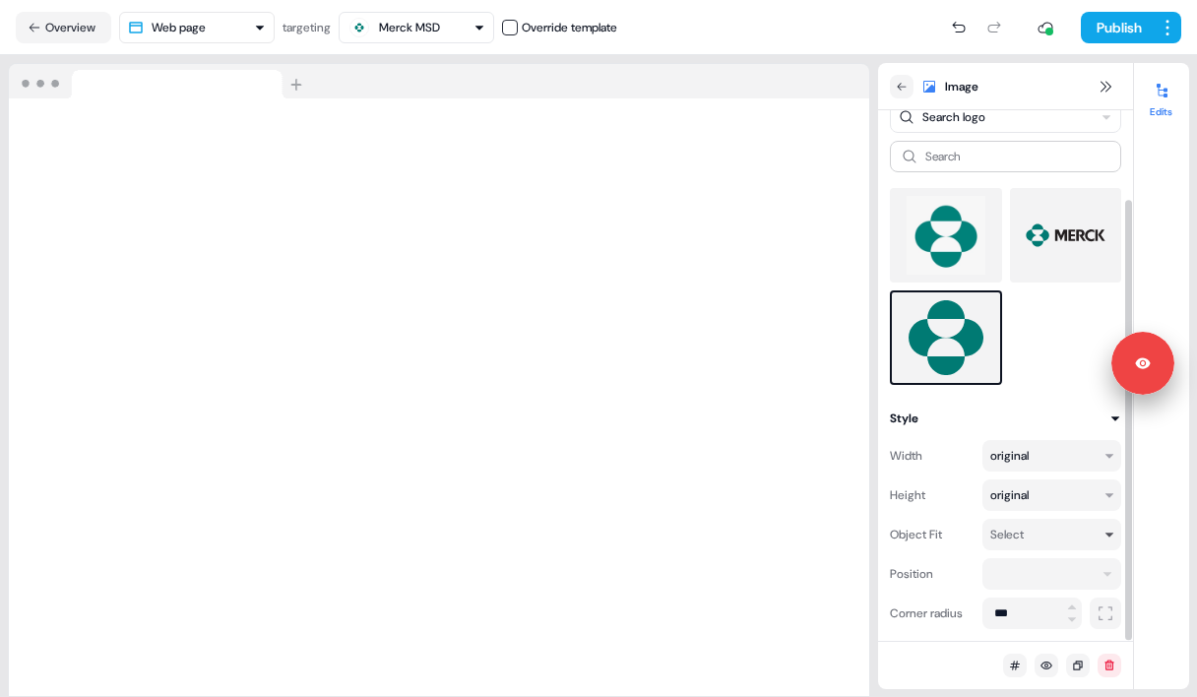
click at [1010, 540] on div "Select" at bounding box center [1006, 535] width 33 height 20
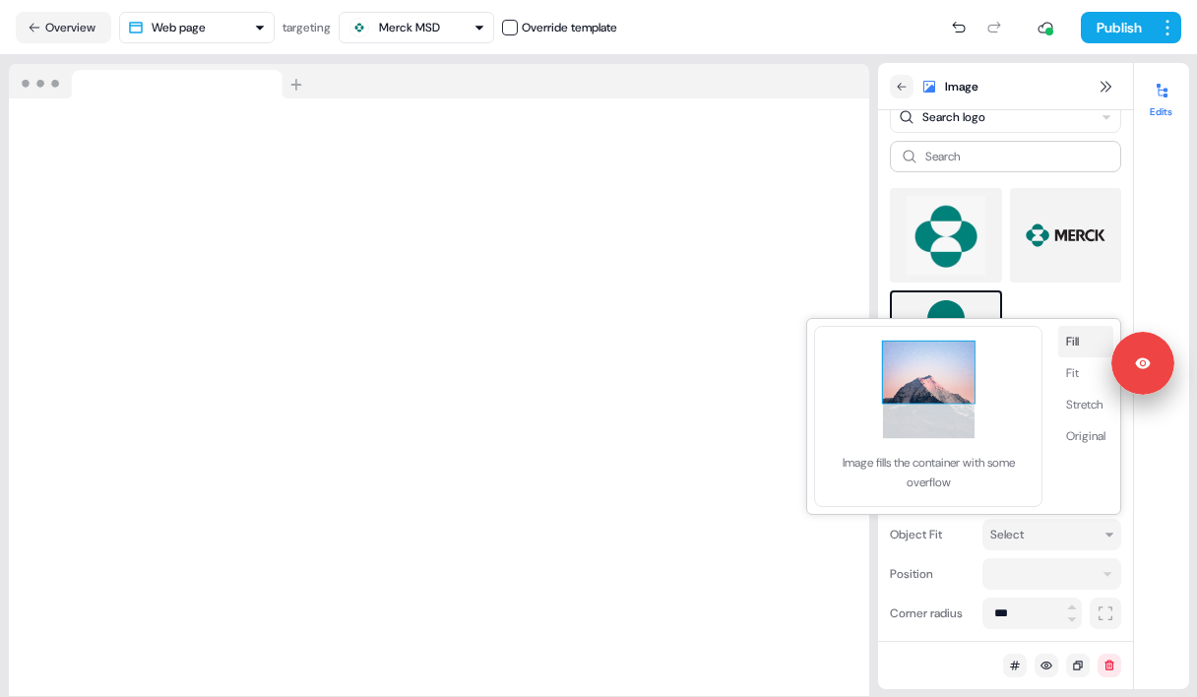
click at [1074, 349] on button "Fill" at bounding box center [1085, 341] width 55 height 31
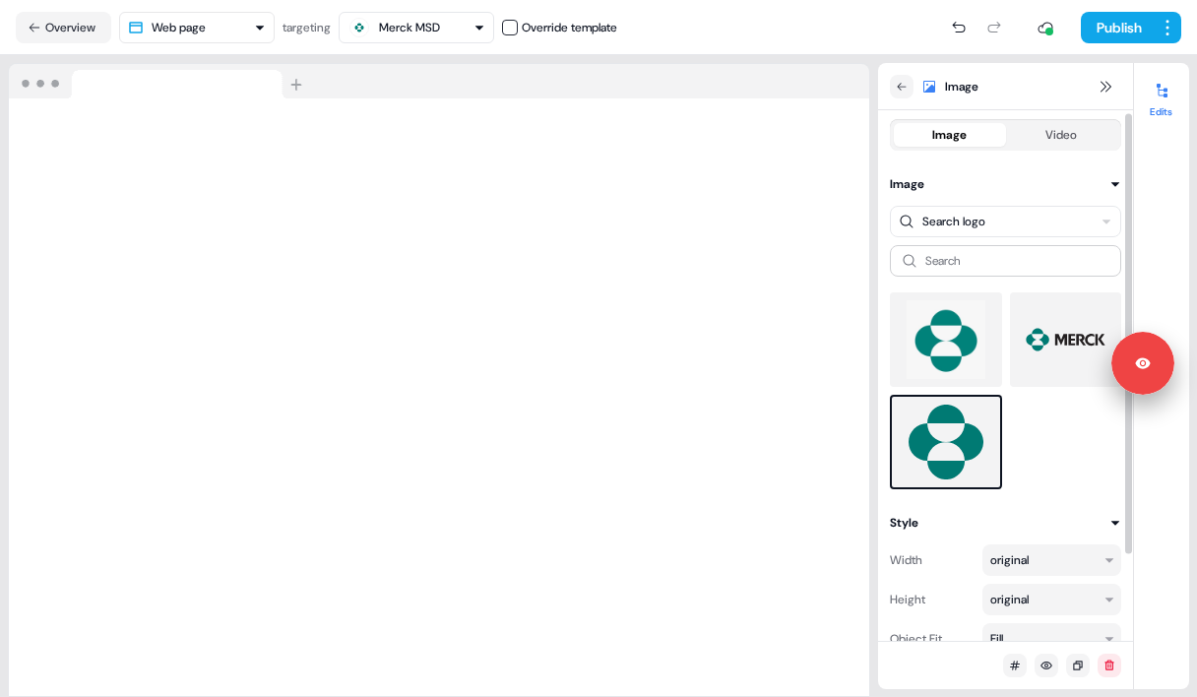
scroll to position [0, 0]
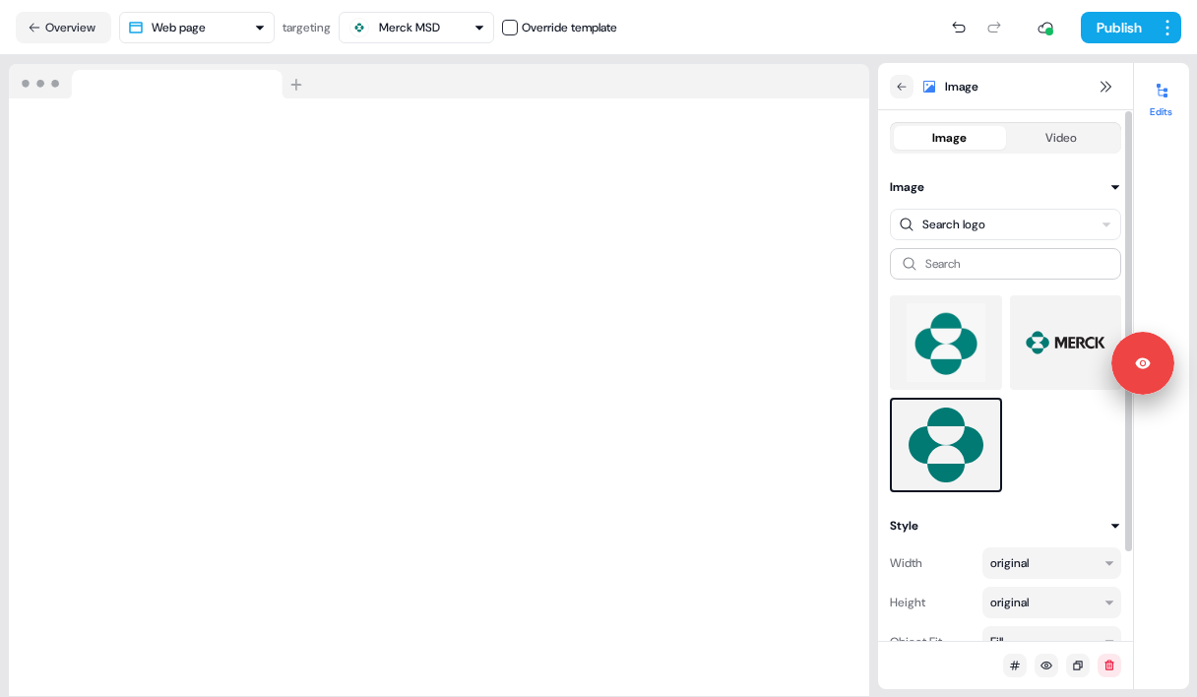
click at [1013, 225] on html "Signed in as Tony SANSICO Sign out For the best experience switch devices to a …" at bounding box center [598, 348] width 1197 height 697
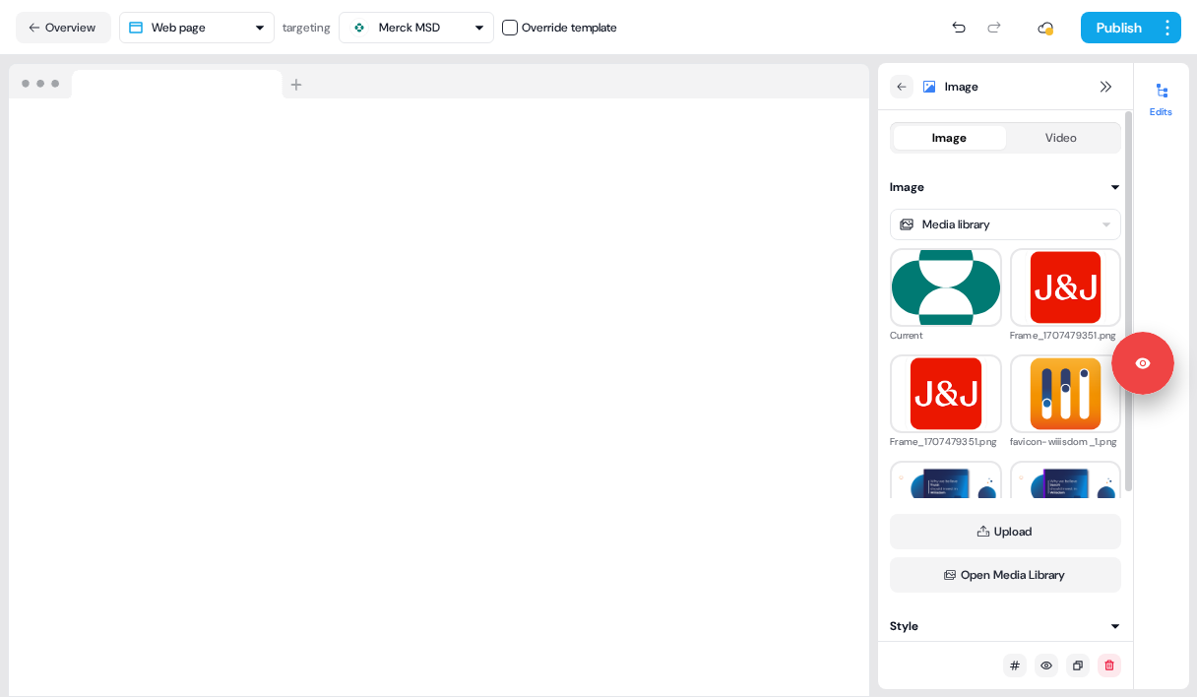
click at [1004, 219] on html "Signed in as Tony SANSICO Sign out For the best experience switch devices to a …" at bounding box center [598, 348] width 1197 height 697
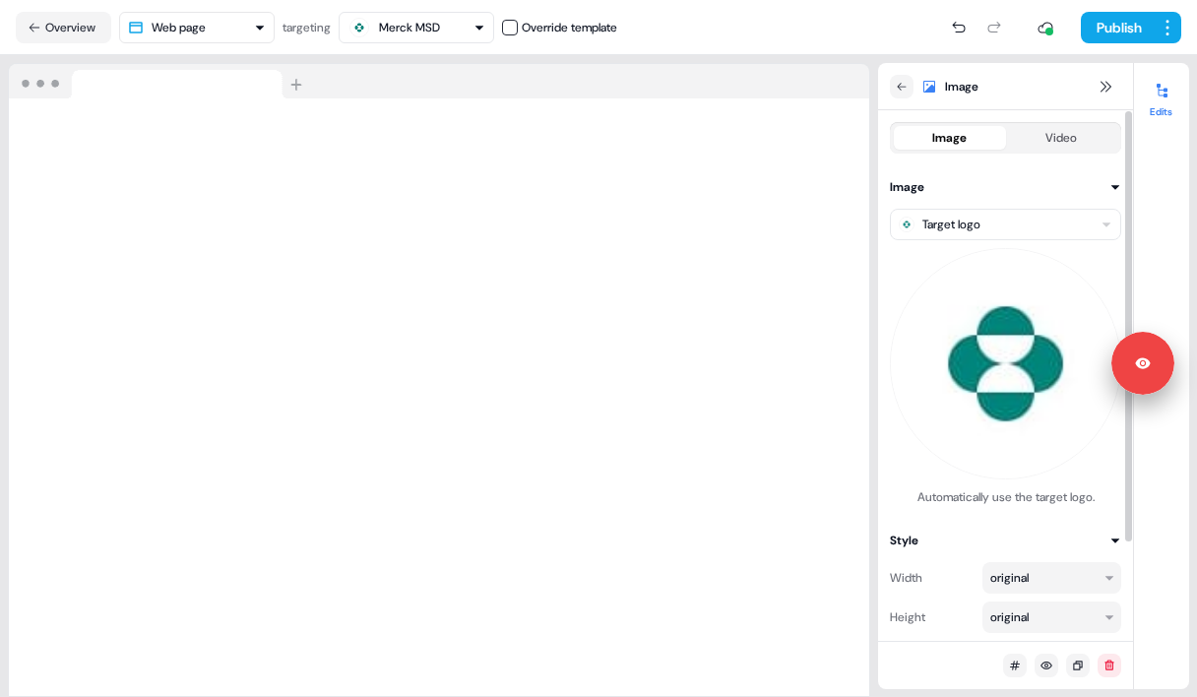
click at [987, 361] on img at bounding box center [1005, 363] width 231 height 231
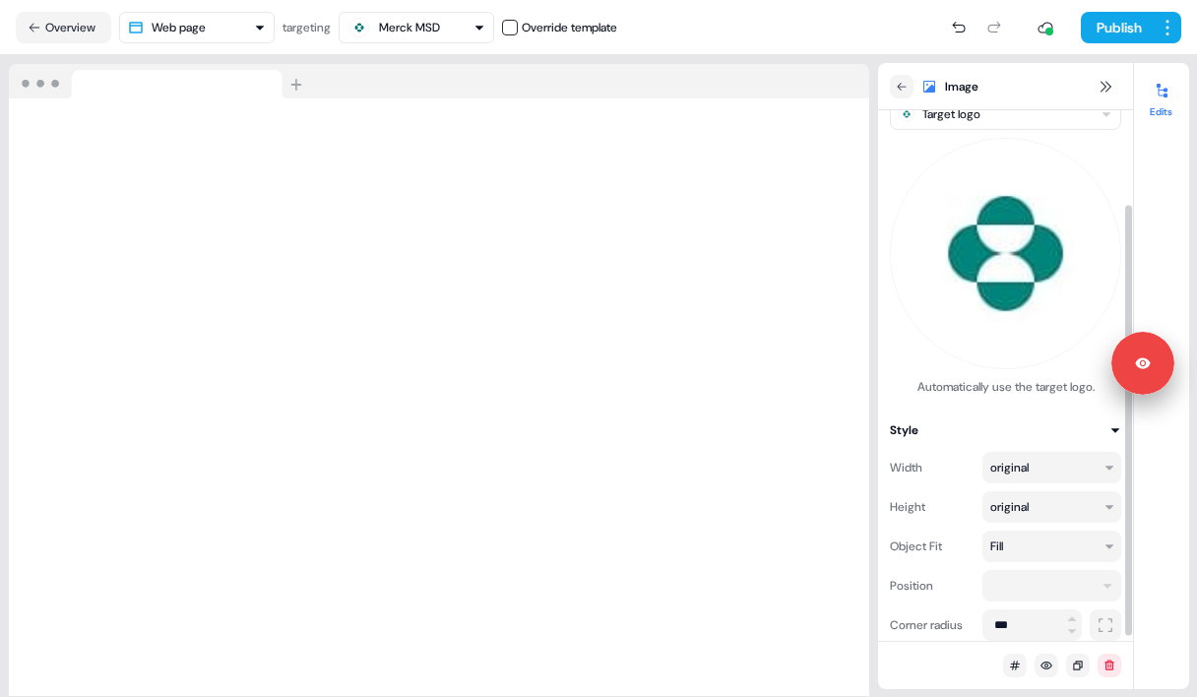
scroll to position [116, 0]
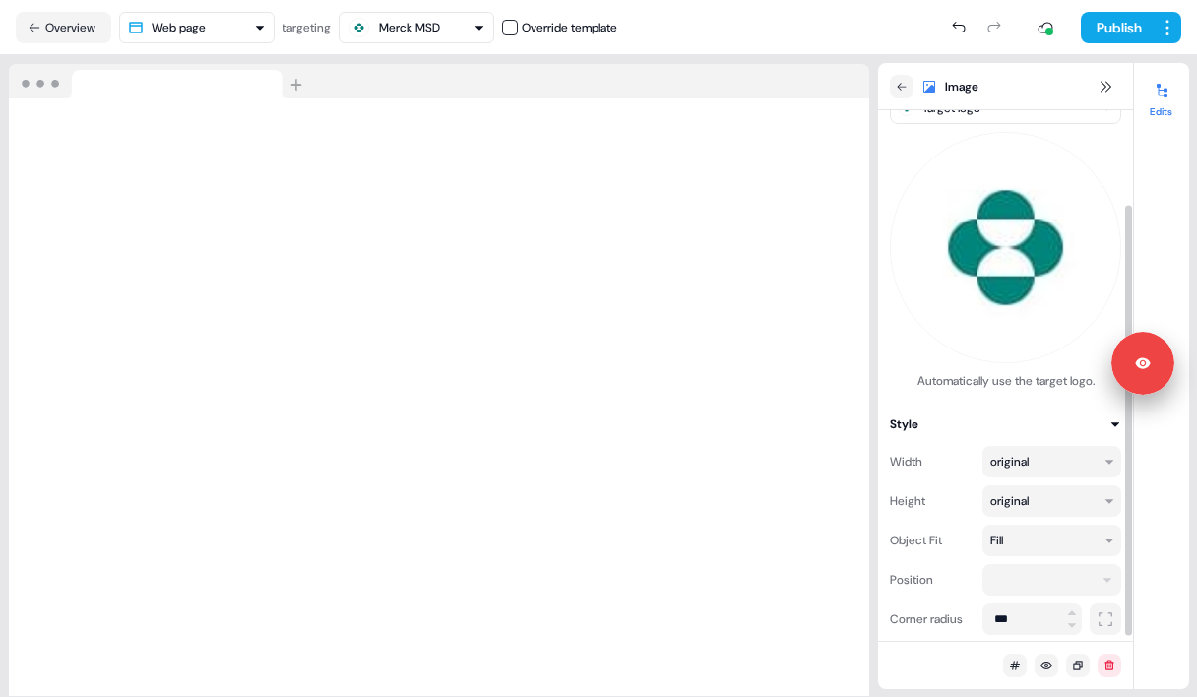
click at [1020, 574] on html "Signed in as Tony SANSICO Sign out For the best experience switch devices to a …" at bounding box center [598, 348] width 1197 height 697
click at [1033, 463] on html "Signed in as Tony SANSICO Sign out For the best experience switch devices to a …" at bounding box center [598, 348] width 1197 height 697
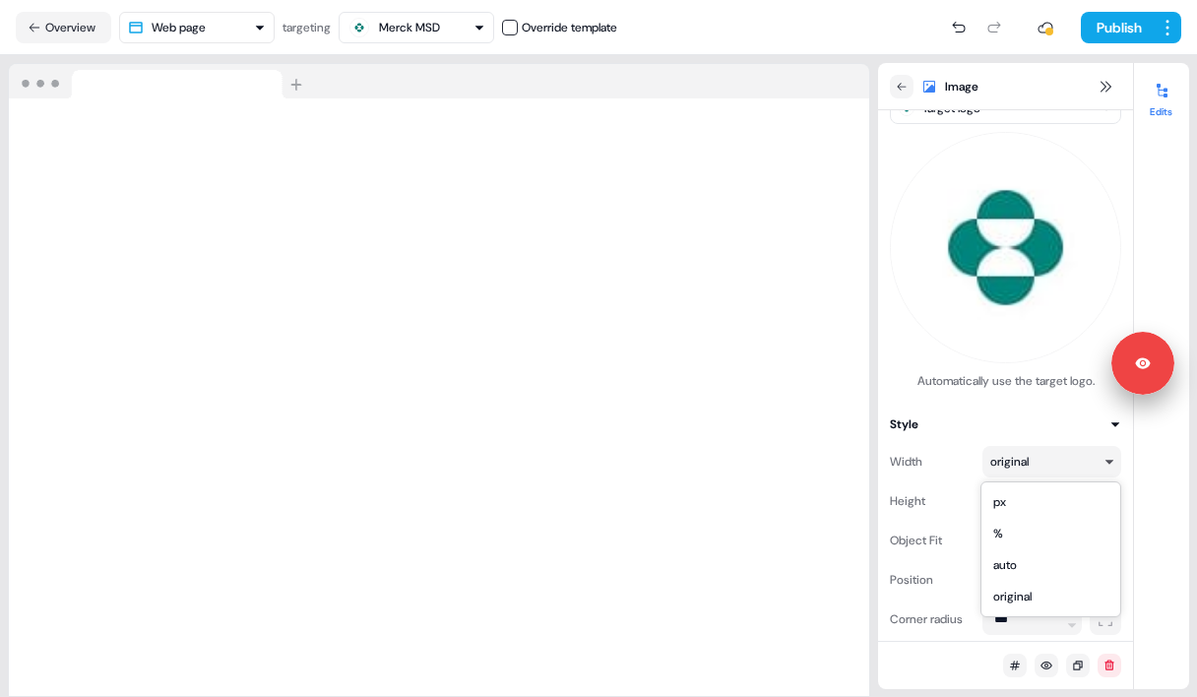
click at [1033, 463] on html "Signed in as Tony SANSICO Sign out For the best experience switch devices to a …" at bounding box center [598, 348] width 1197 height 697
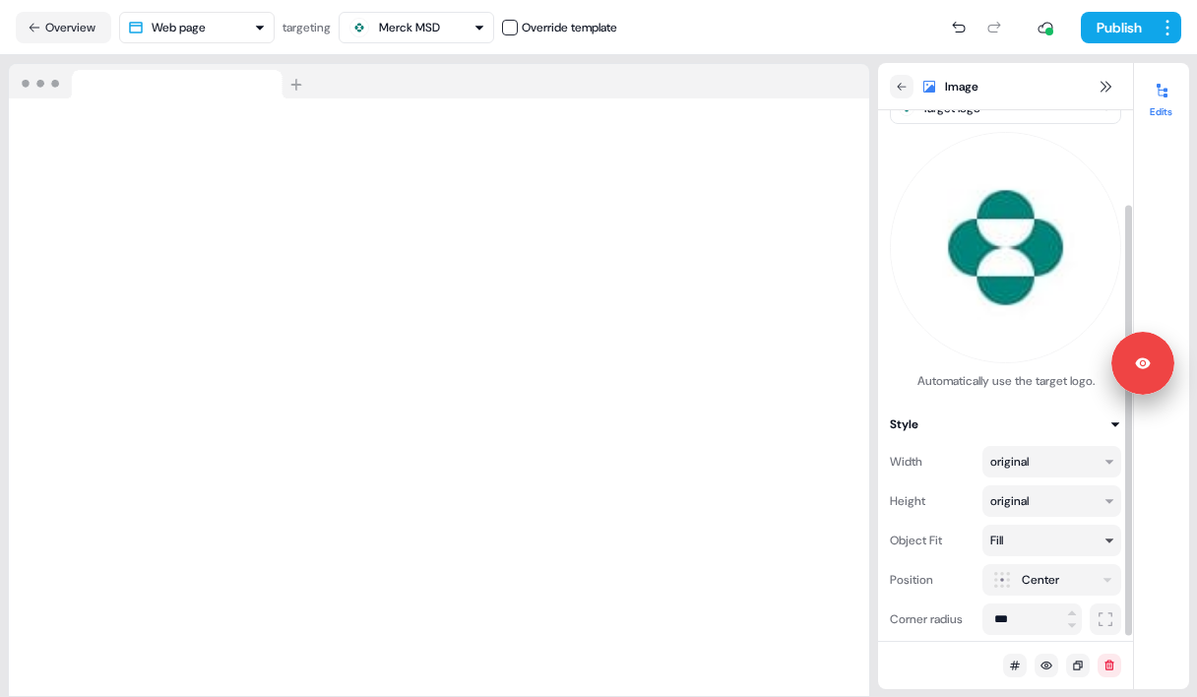
click at [1026, 530] on div "Fill" at bounding box center [1042, 540] width 105 height 20
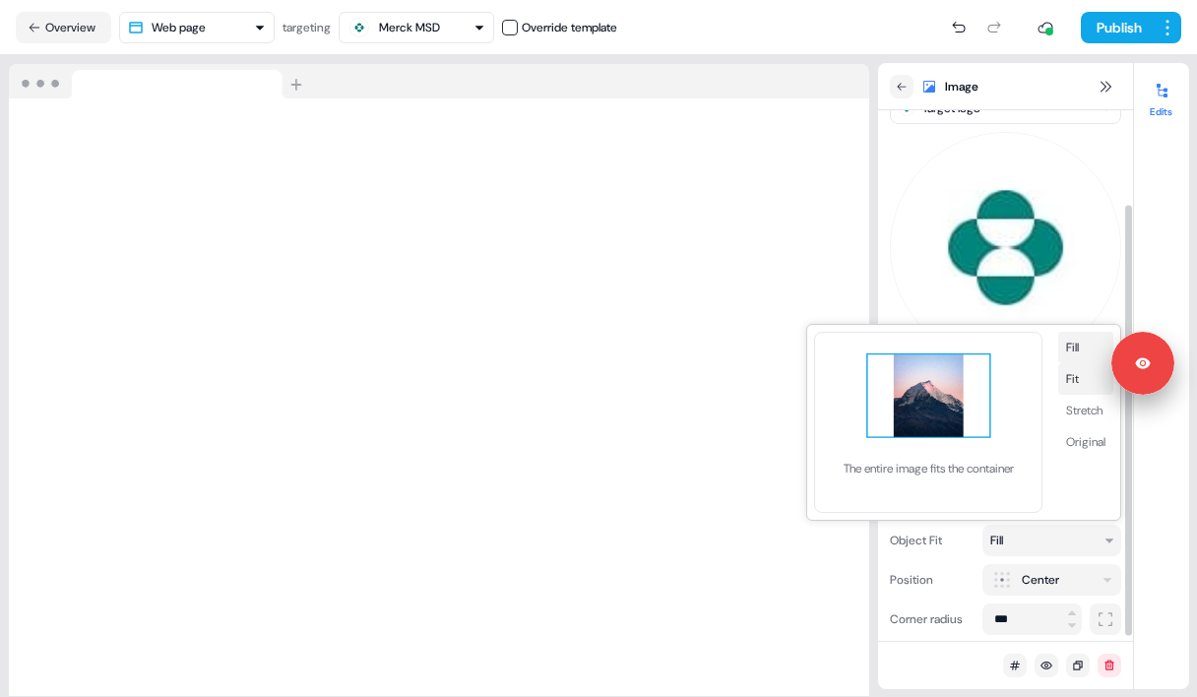
click at [1073, 371] on button "Fit" at bounding box center [1085, 378] width 55 height 31
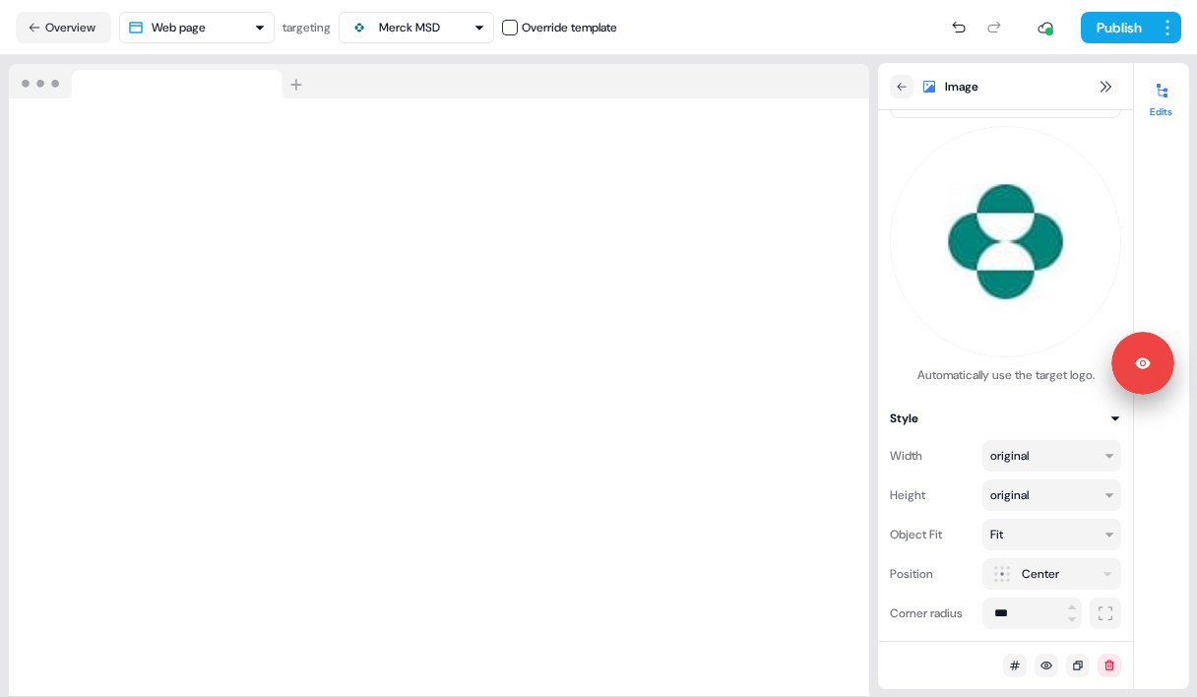
scroll to position [122, 0]
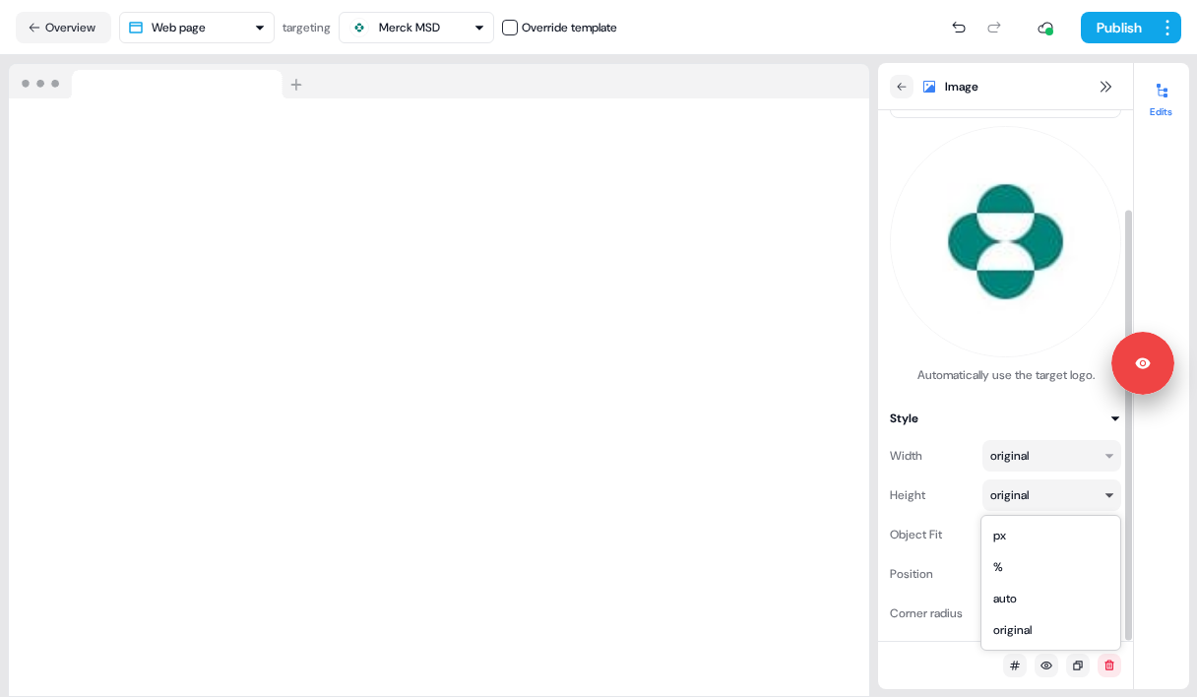
click at [1052, 491] on html "Signed in as Tony SANSICO Sign out For the best experience switch devices to a …" at bounding box center [598, 348] width 1197 height 697
click at [1042, 461] on html "Signed in as Tony SANSICO Sign out For the best experience switch devices to a …" at bounding box center [598, 348] width 1197 height 697
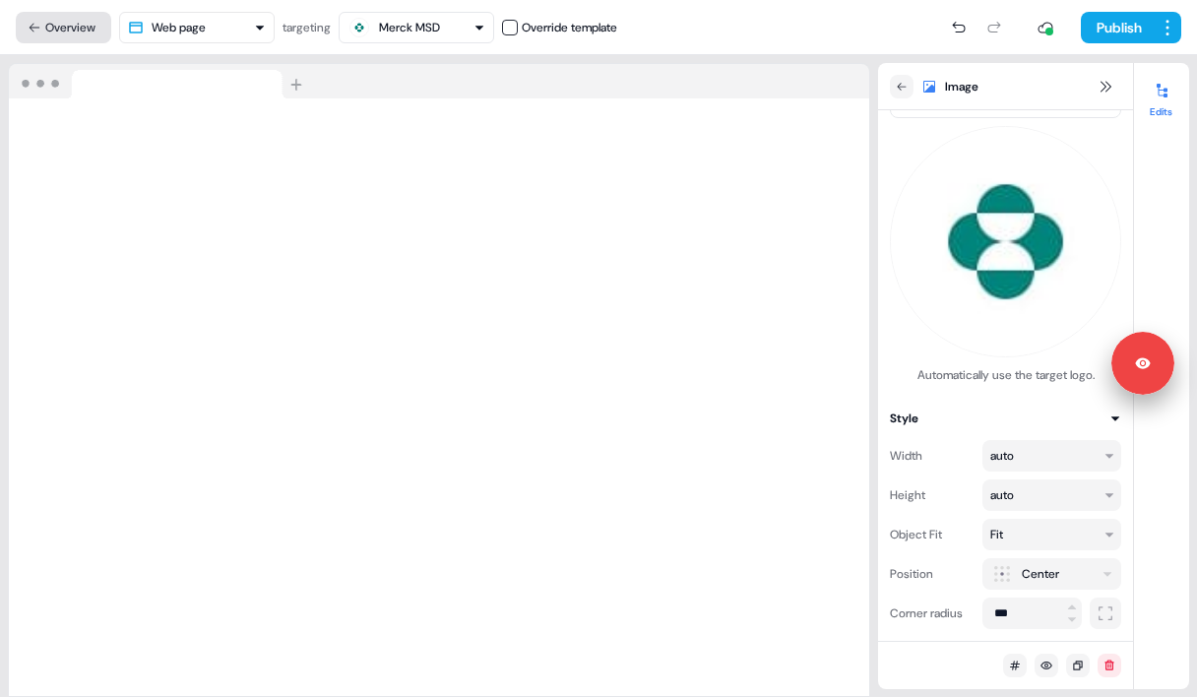
click at [52, 27] on button "Overview" at bounding box center [63, 27] width 95 height 31
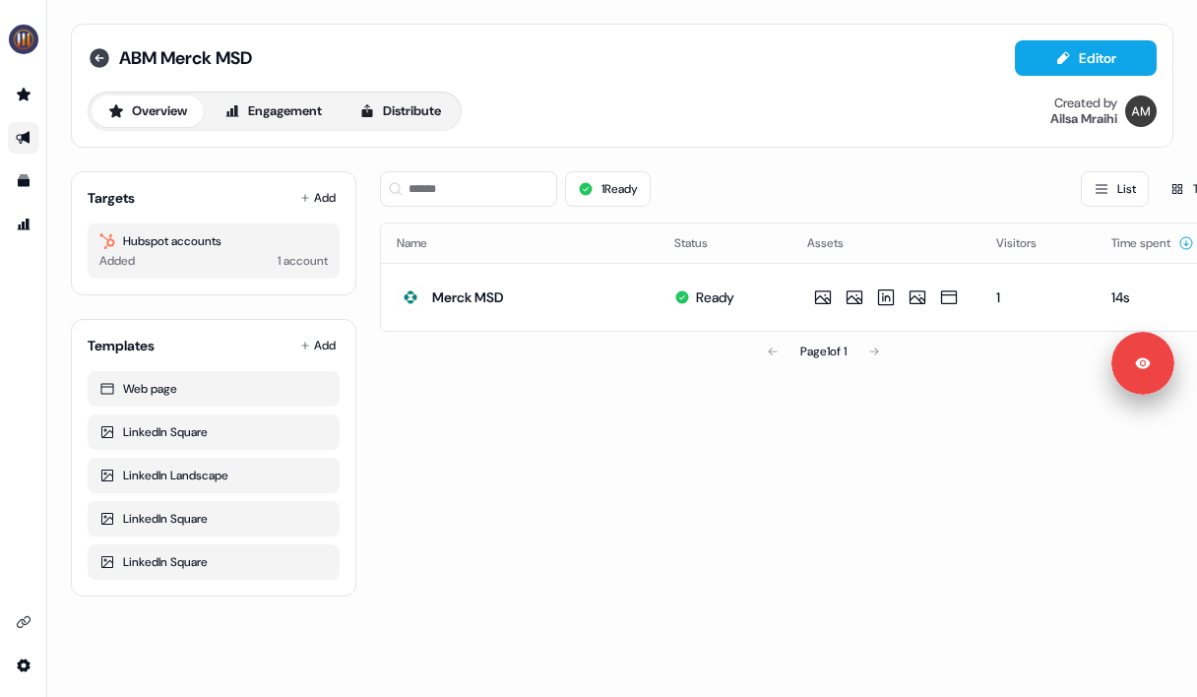
click at [93, 60] on icon at bounding box center [100, 58] width 20 height 20
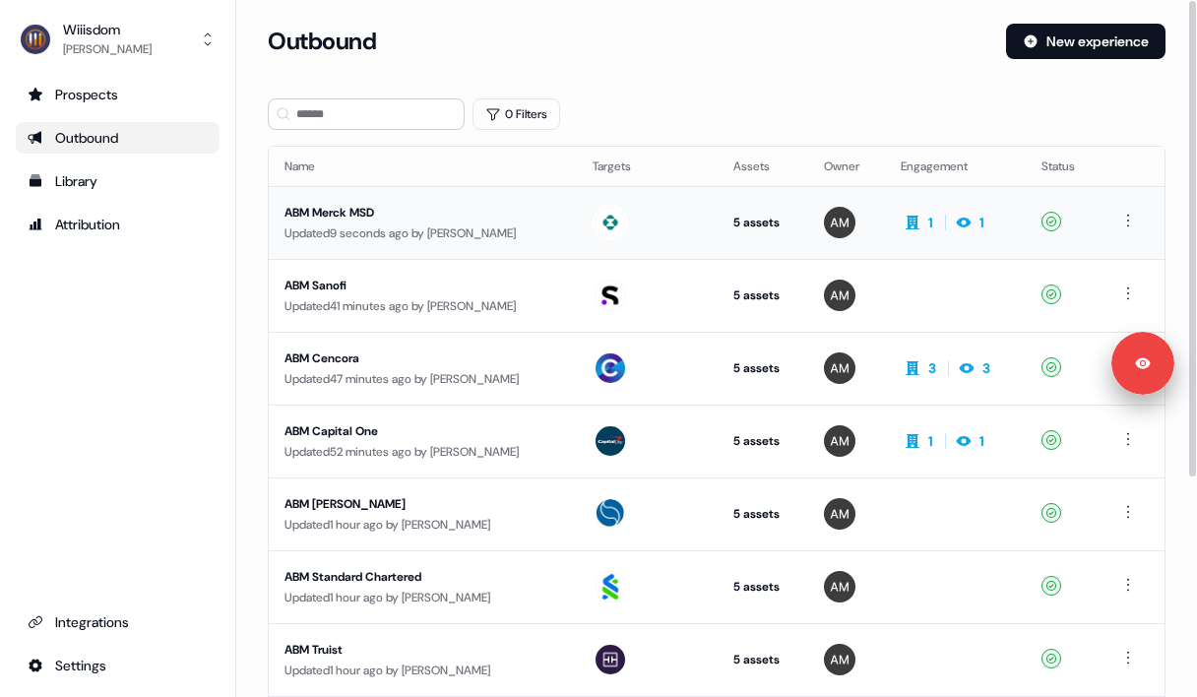
click at [354, 208] on div "ABM Merck MSD" at bounding box center [422, 213] width 277 height 20
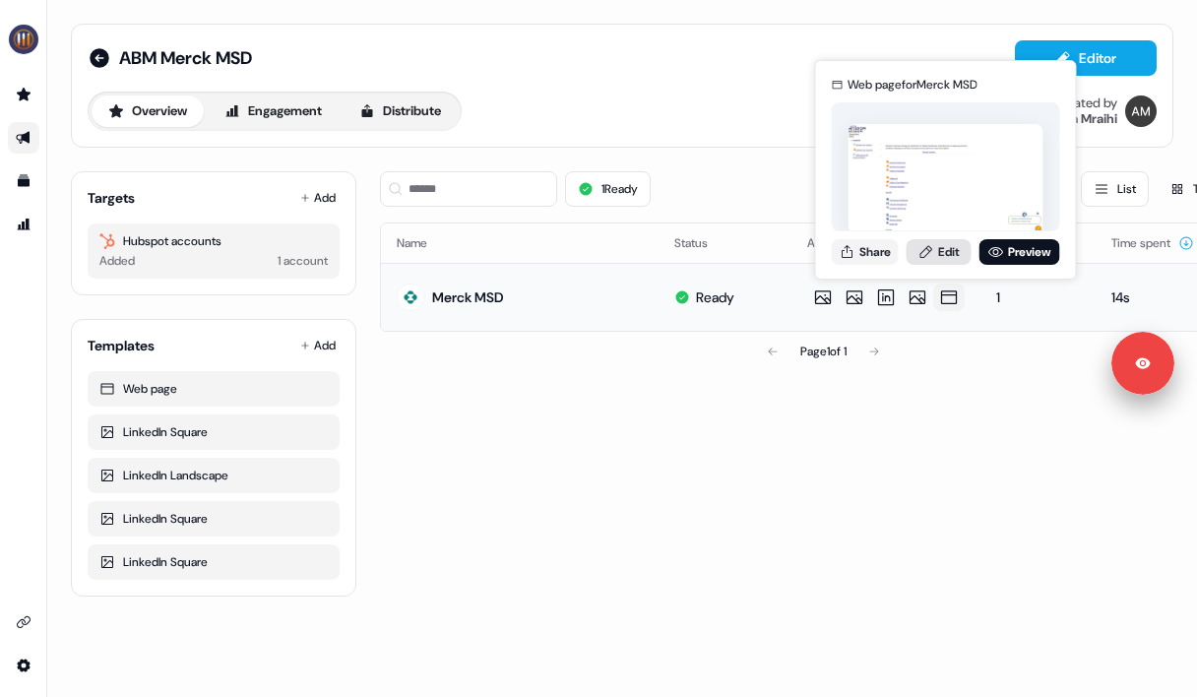
click at [923, 262] on link "Edit" at bounding box center [938, 252] width 65 height 26
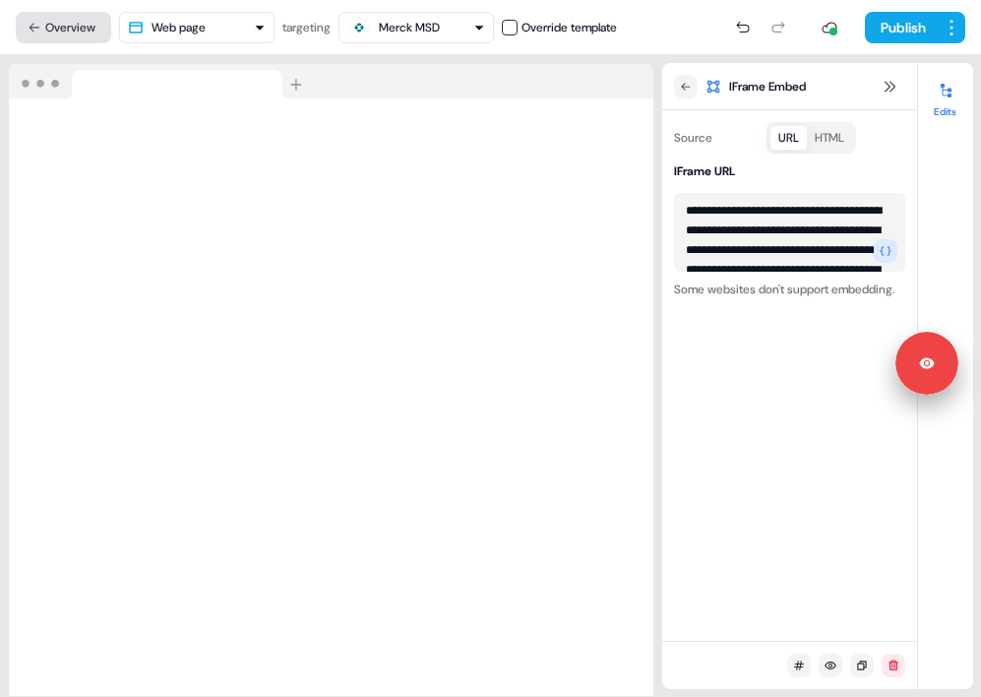
click at [74, 20] on button "Overview" at bounding box center [63, 27] width 95 height 31
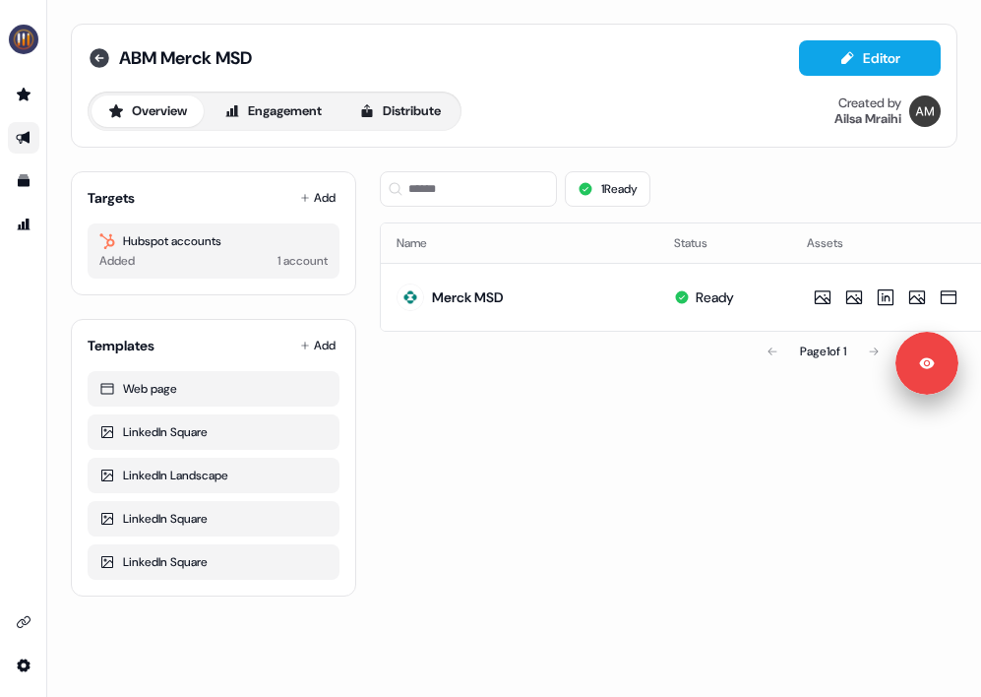
click at [98, 57] on icon at bounding box center [100, 58] width 20 height 20
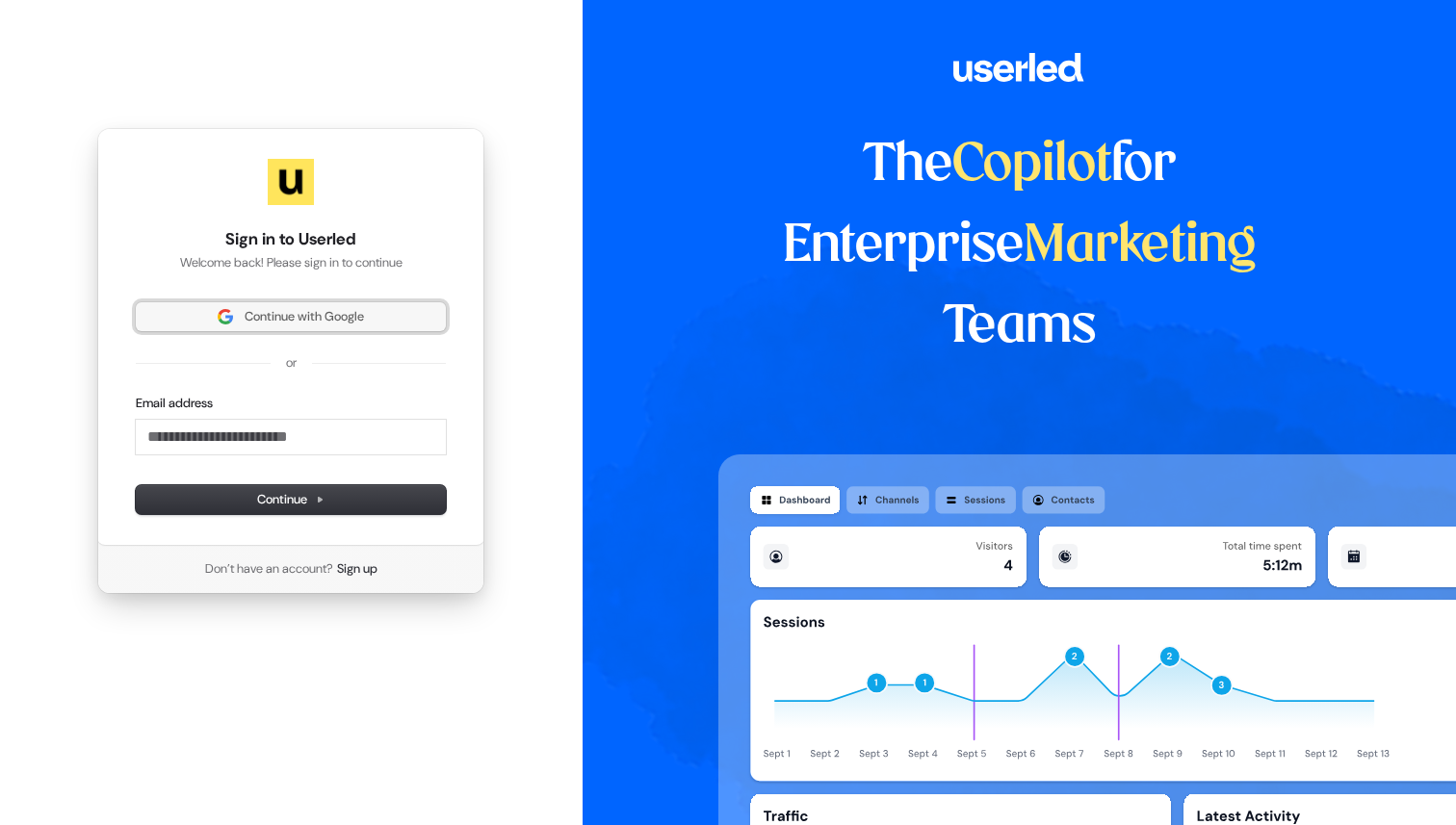
click at [335, 328] on button "Continue with Google" at bounding box center [291, 317] width 310 height 29
